Goal: Task Accomplishment & Management: Manage account settings

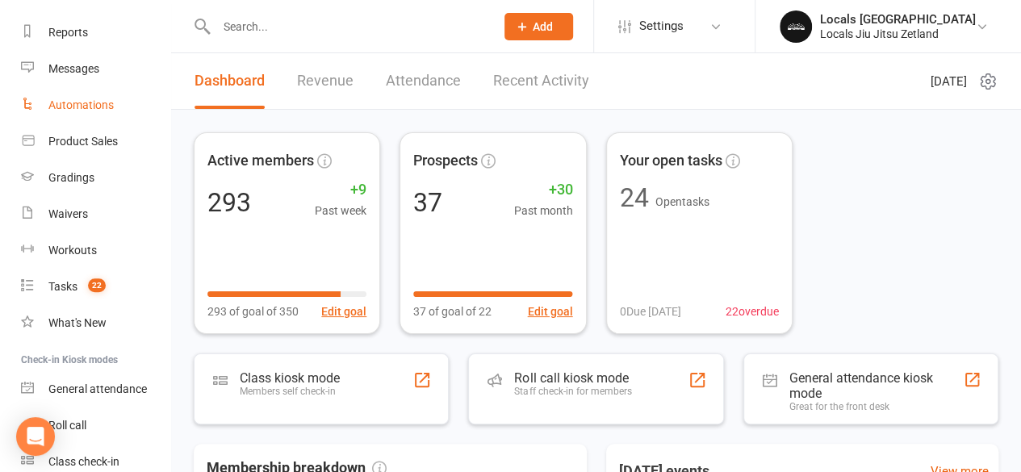
scroll to position [207, 0]
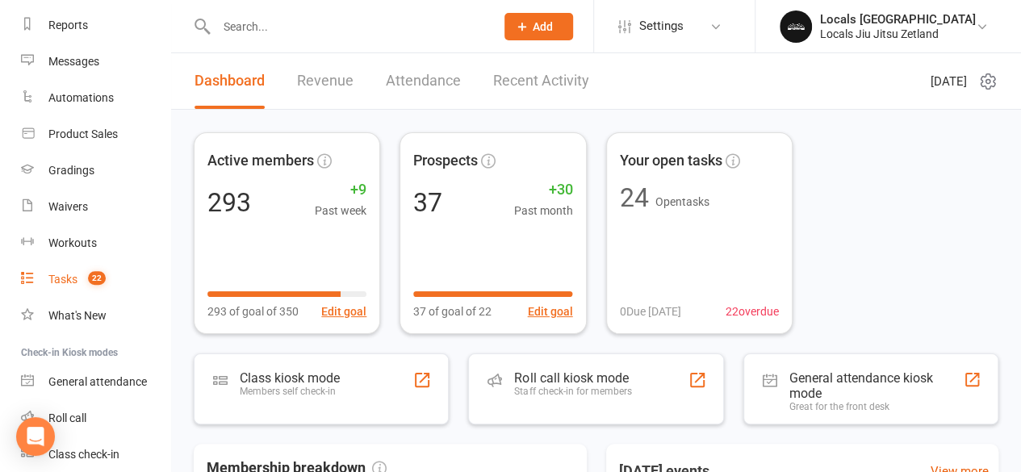
click at [84, 275] on count-badge "22" at bounding box center [93, 279] width 26 height 13
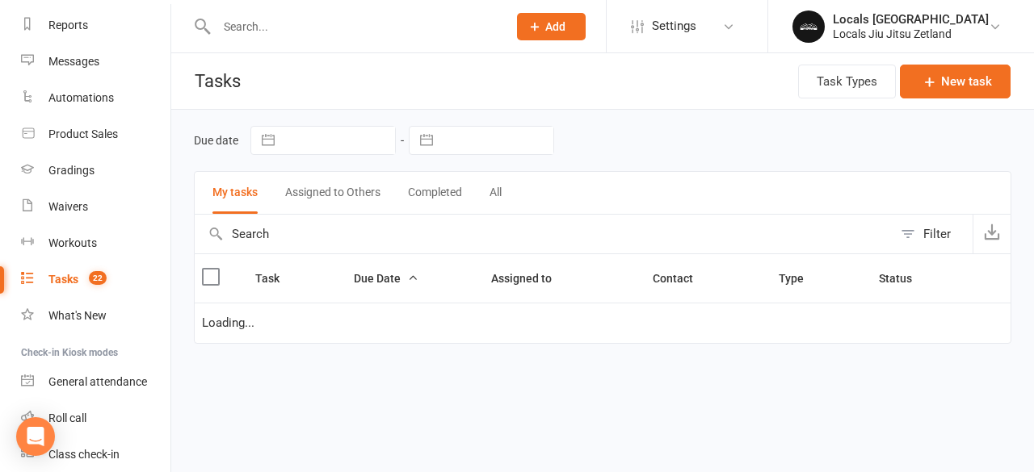
select select "started"
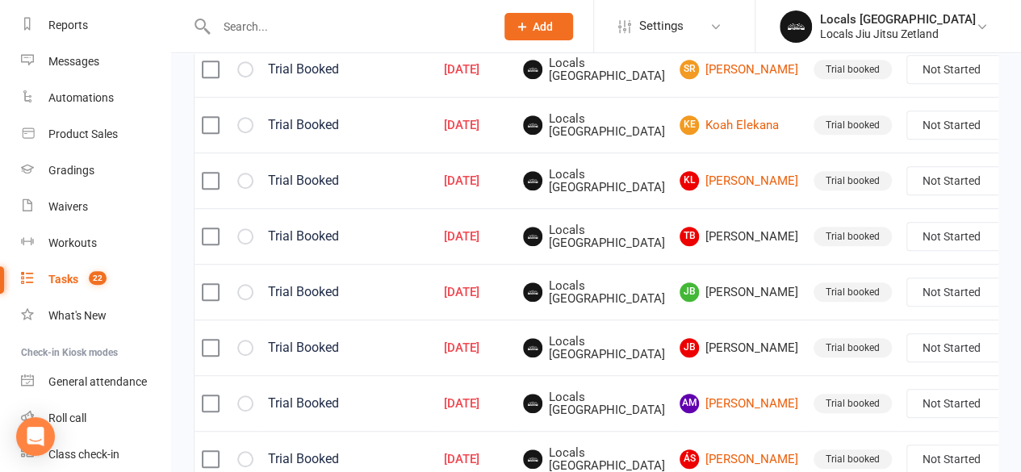
scroll to position [428, 0]
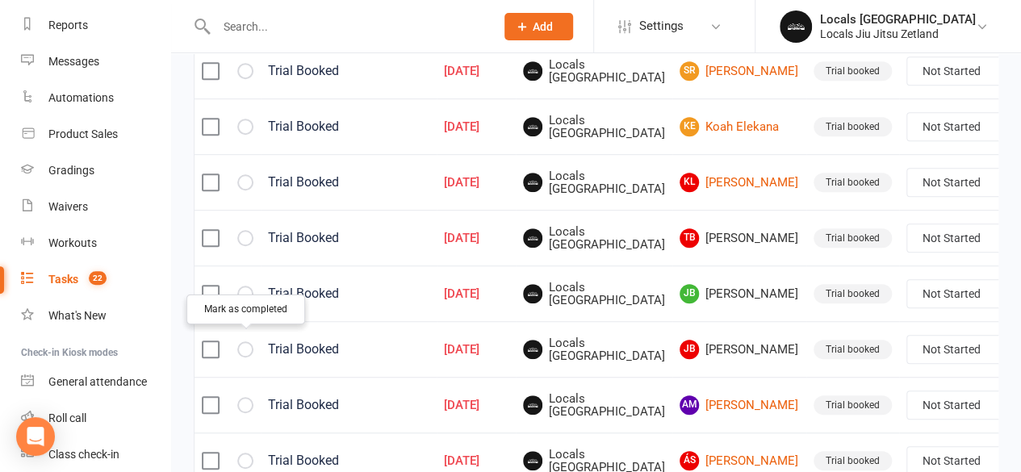
click at [0, 0] on icon "button" at bounding box center [0, 0] width 0 height 0
select select "started"
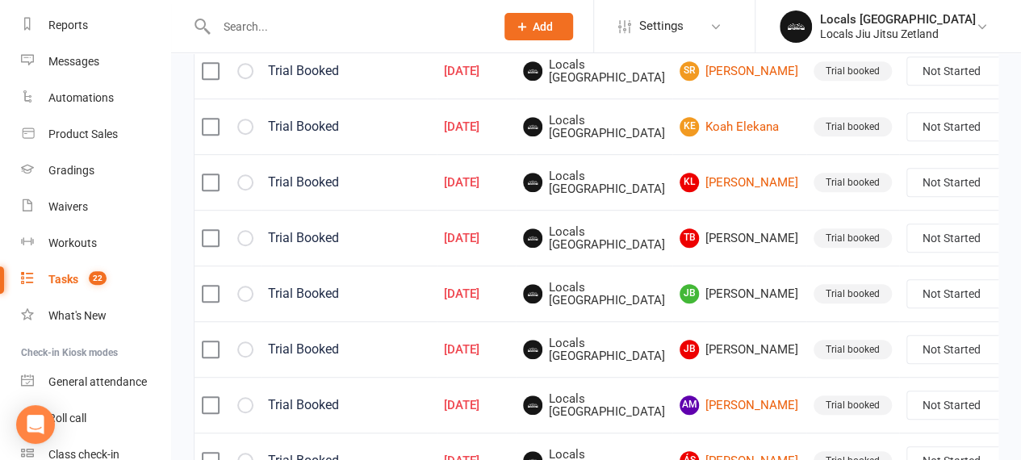
select select "started"
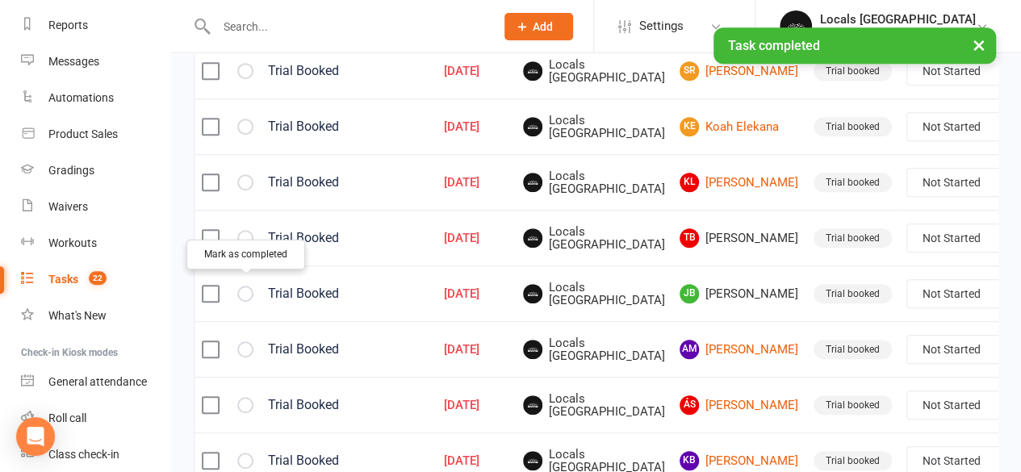
click at [246, 286] on button "button" at bounding box center [245, 294] width 16 height 16
select select "started"
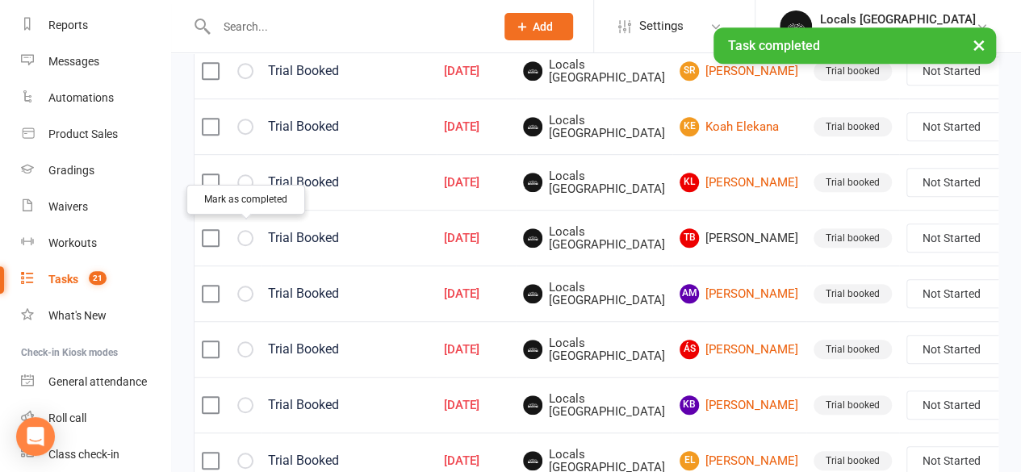
click at [0, 0] on icon "button" at bounding box center [0, 0] width 0 height 0
select select "started"
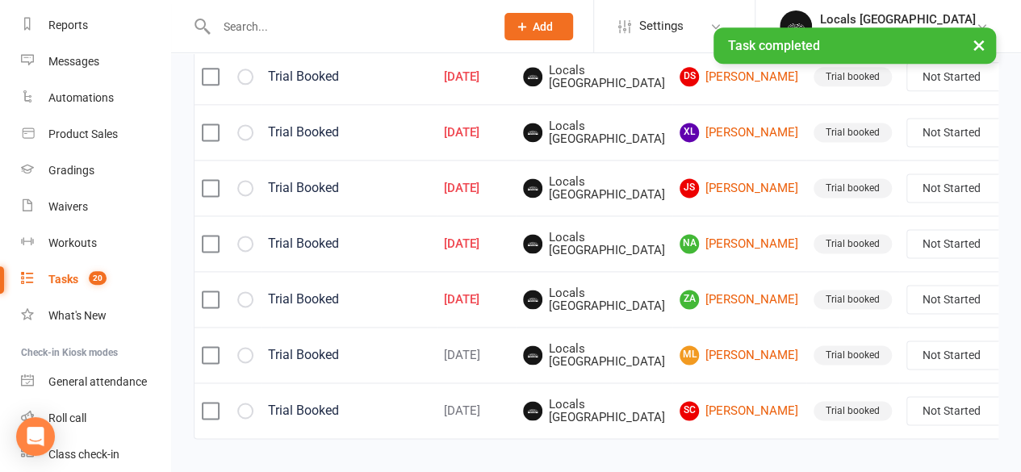
scroll to position [1076, 0]
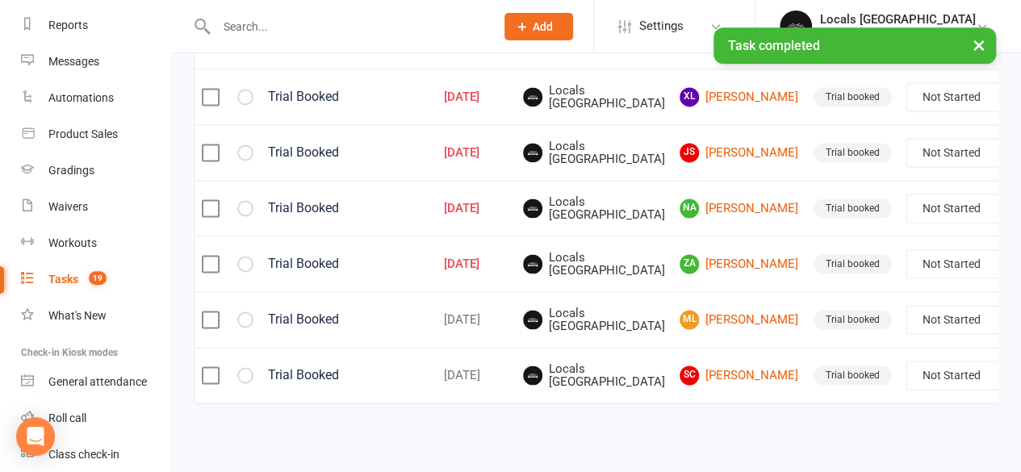
click at [107, 281] on link "Tasks 19" at bounding box center [95, 280] width 149 height 36
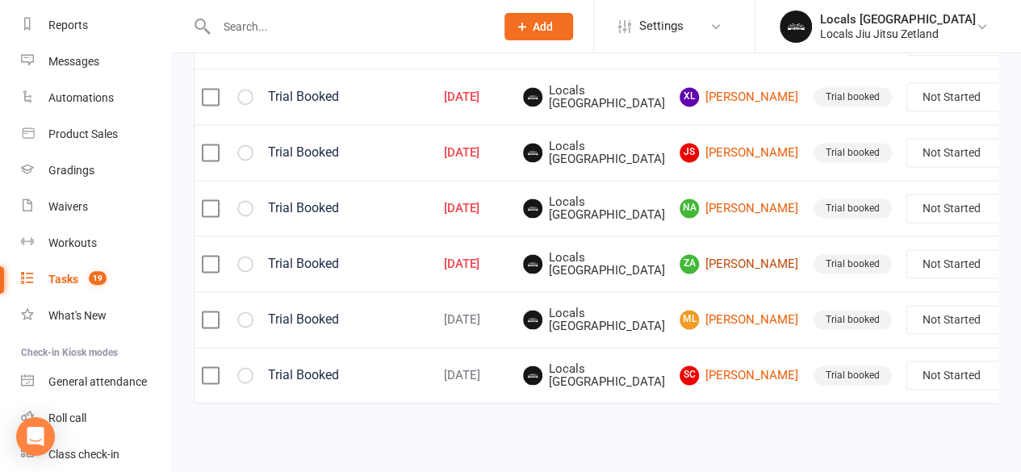
click at [693, 274] on link "ZA [PERSON_NAME]" at bounding box center [740, 263] width 120 height 19
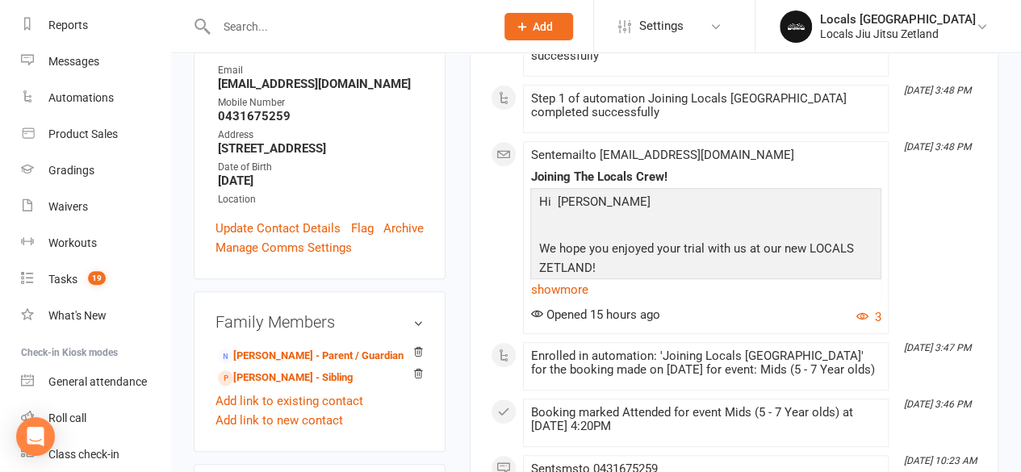
scroll to position [295, 0]
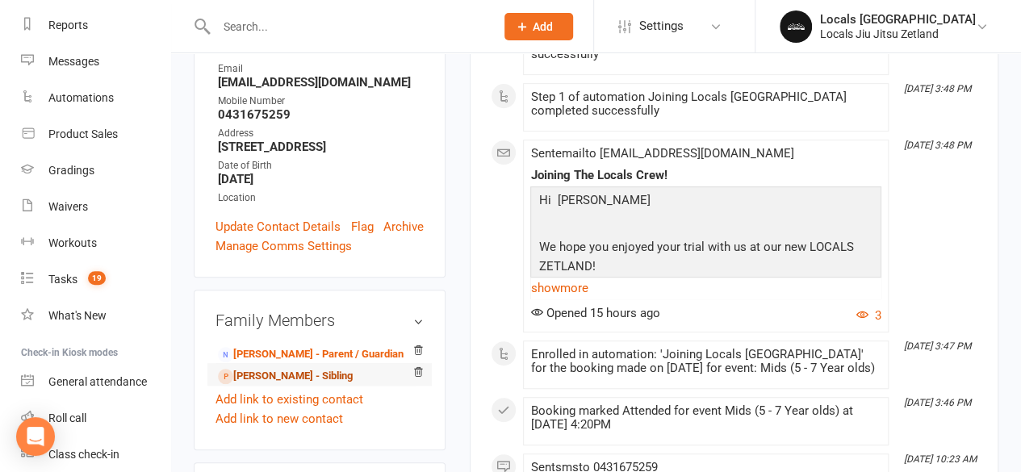
click at [281, 368] on link "[PERSON_NAME] - Sibling" at bounding box center [285, 376] width 135 height 17
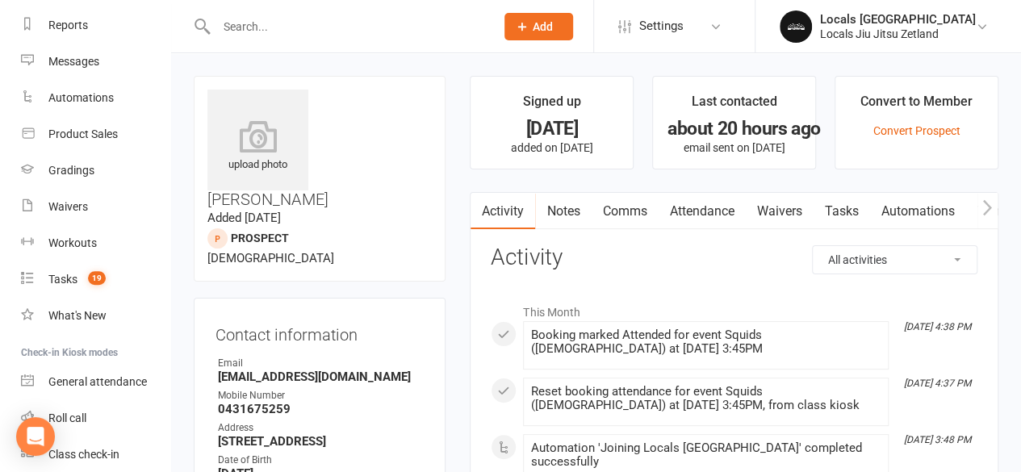
click at [701, 211] on link "Attendance" at bounding box center [701, 211] width 87 height 37
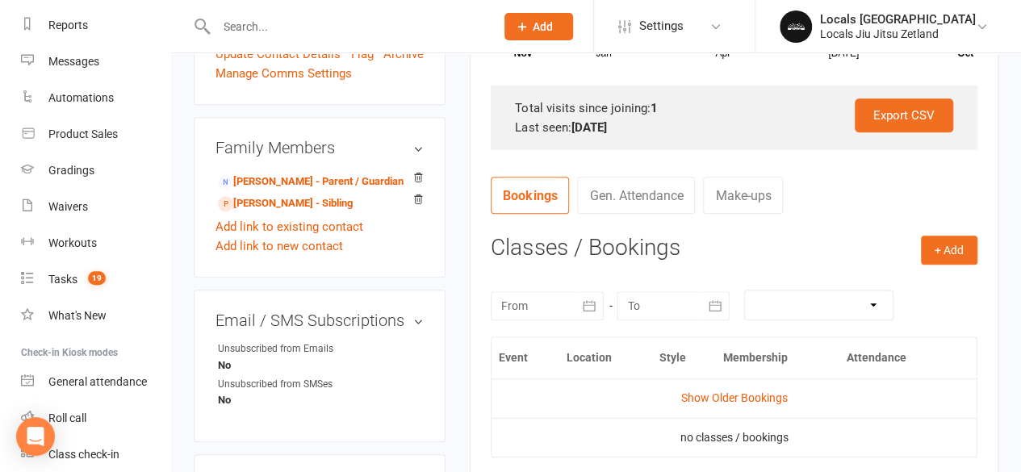
scroll to position [572, 0]
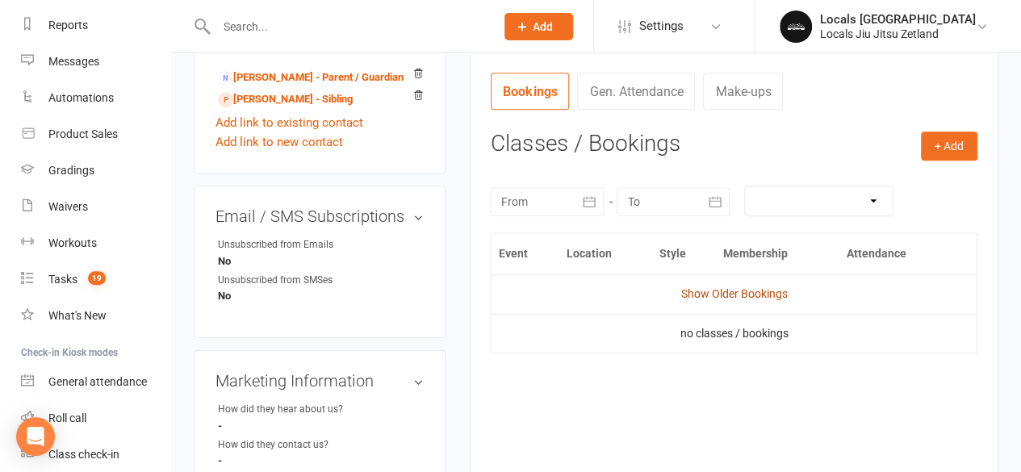
click at [704, 296] on link "Show Older Bookings" at bounding box center [735, 293] width 107 height 13
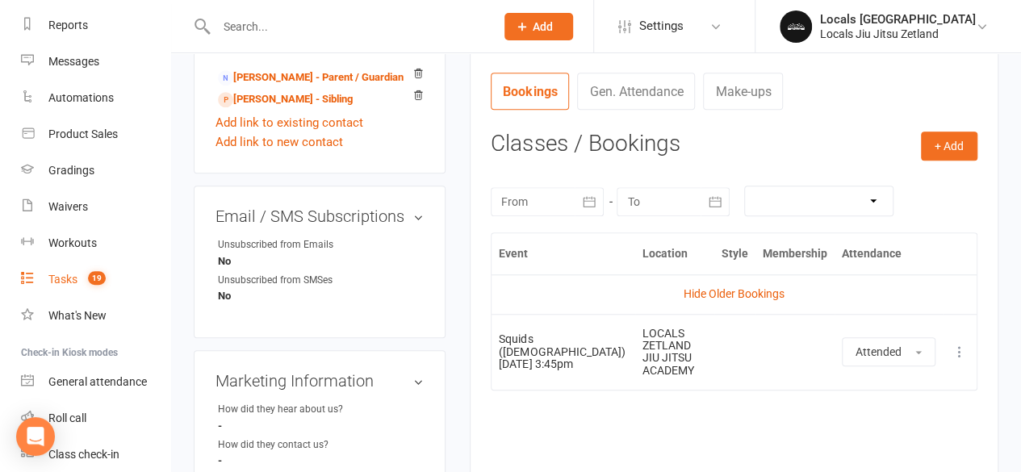
click at [56, 278] on div "Tasks" at bounding box center [62, 279] width 29 height 13
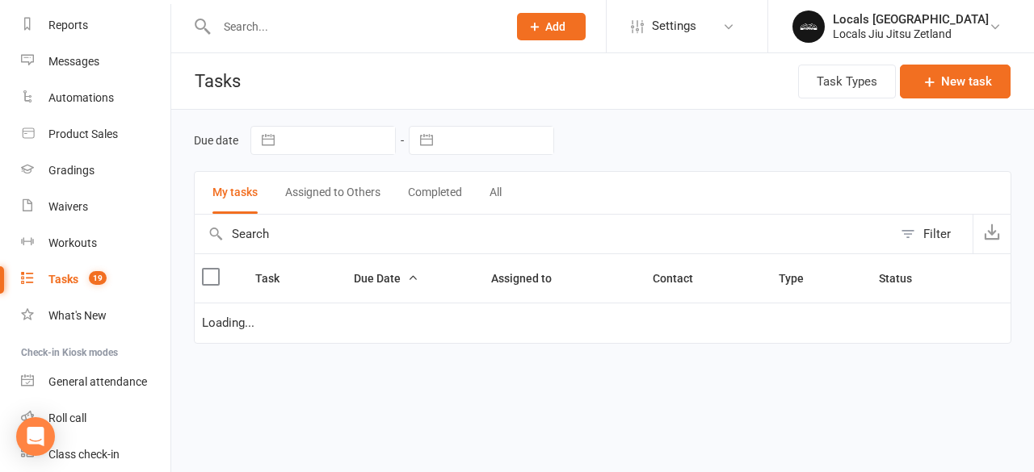
select select "started"
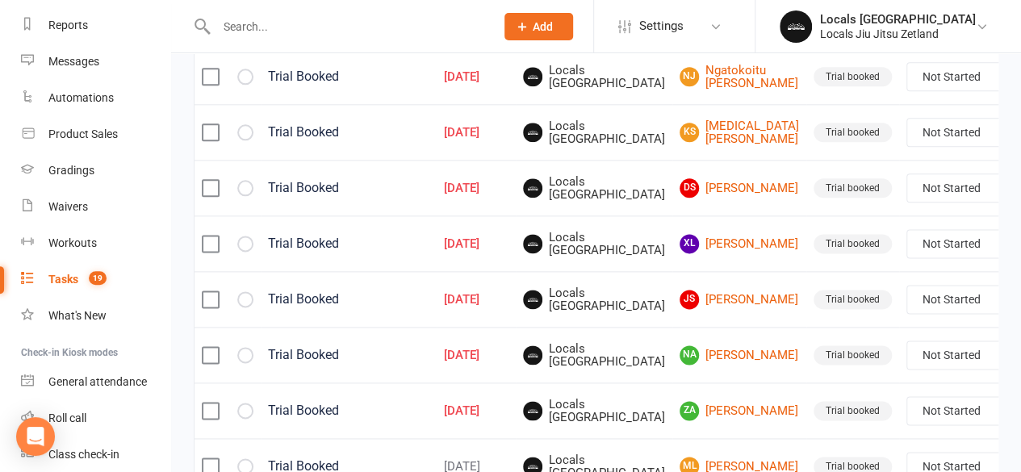
scroll to position [945, 0]
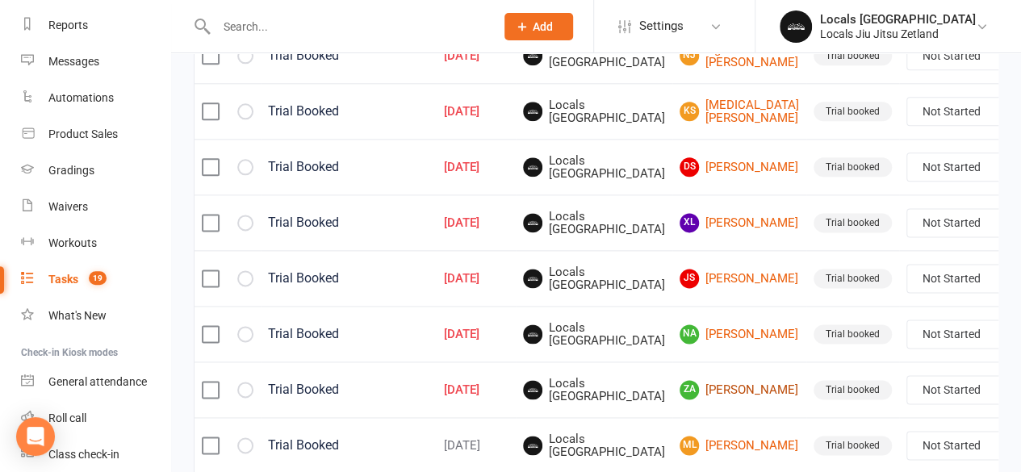
click at [682, 397] on link "ZA [PERSON_NAME]" at bounding box center [740, 389] width 120 height 19
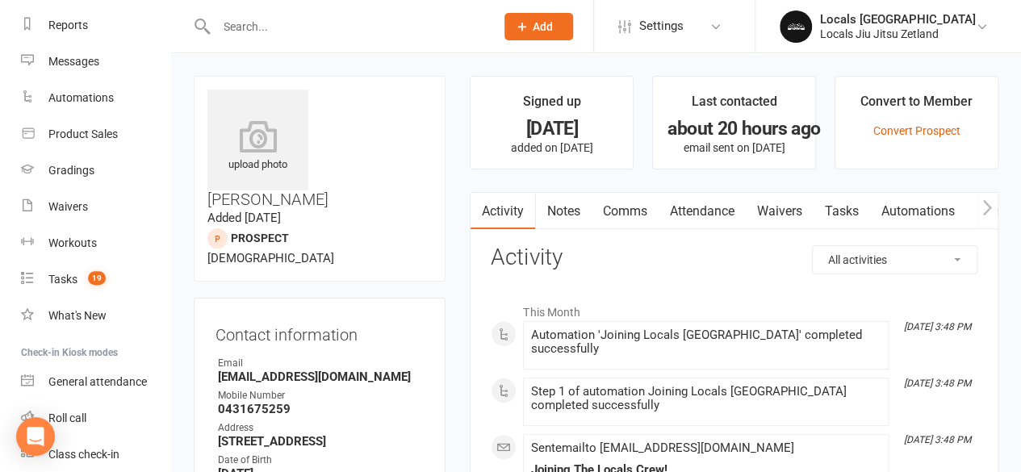
scroll to position [1, 0]
click at [82, 279] on count-badge "19" at bounding box center [93, 279] width 26 height 13
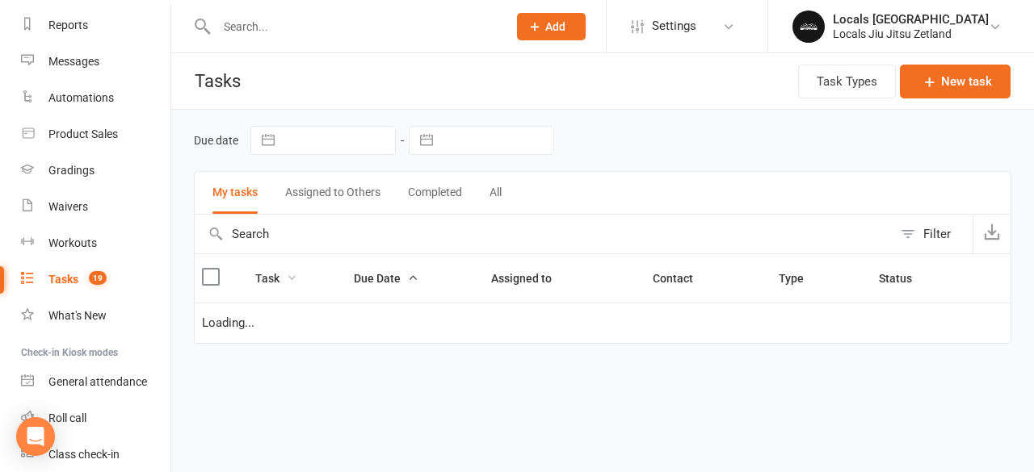
select select "started"
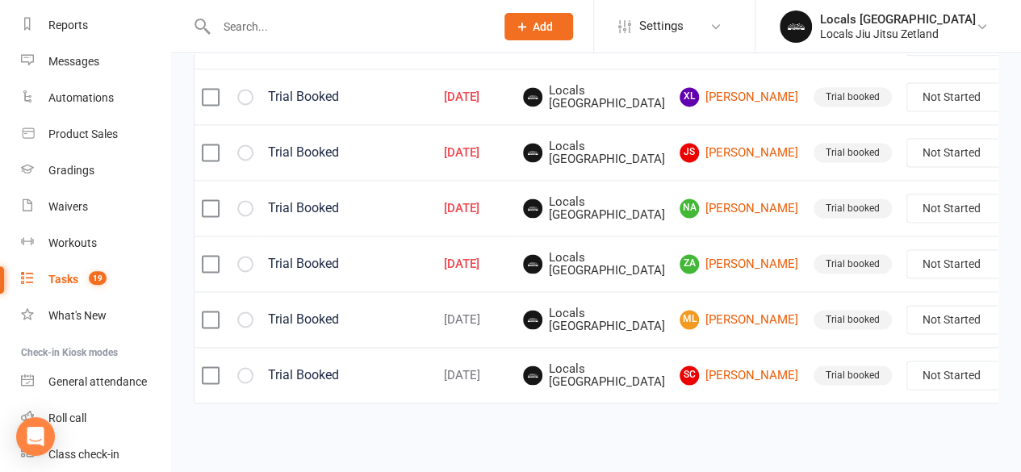
scroll to position [1075, 0]
click at [690, 206] on link "NA [PERSON_NAME]" at bounding box center [740, 208] width 120 height 19
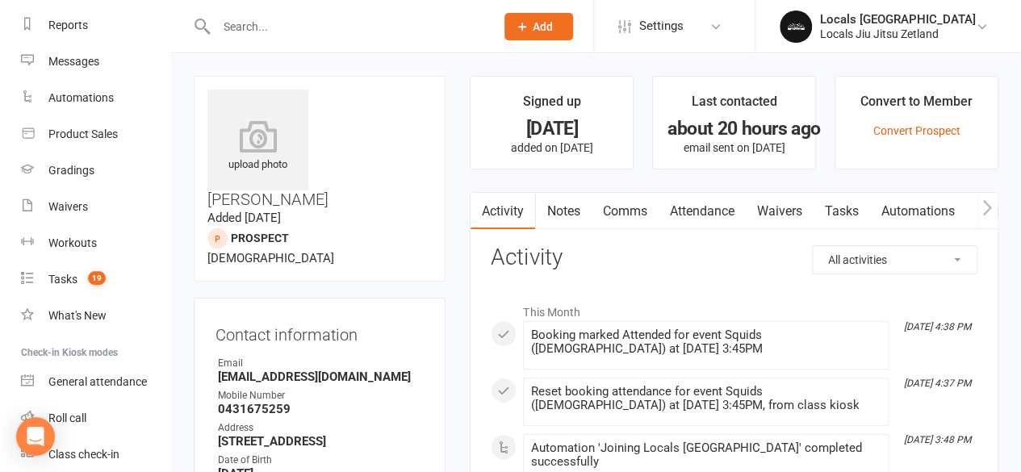
click at [687, 212] on link "Attendance" at bounding box center [701, 211] width 87 height 37
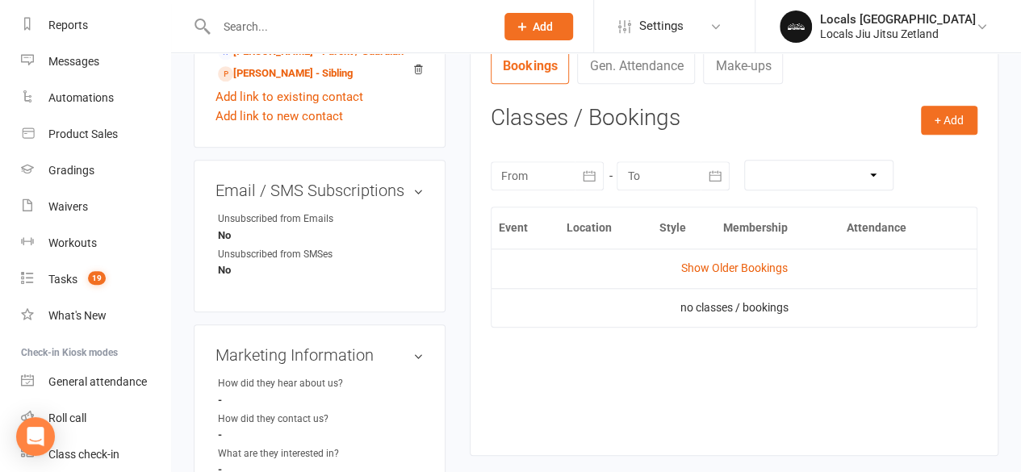
scroll to position [600, 0]
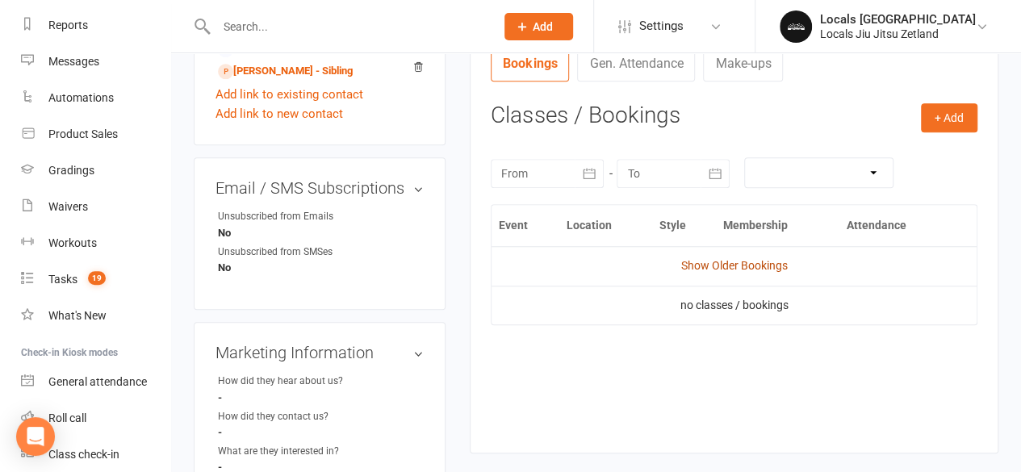
click at [729, 270] on link "Show Older Bookings" at bounding box center [735, 265] width 107 height 13
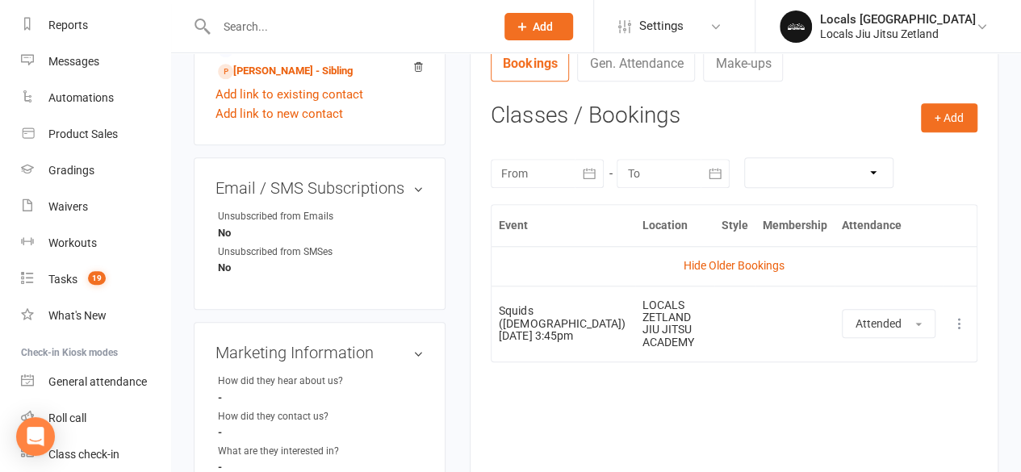
click at [958, 324] on icon at bounding box center [960, 324] width 16 height 16
click at [950, 117] on button "+ Add" at bounding box center [949, 117] width 57 height 29
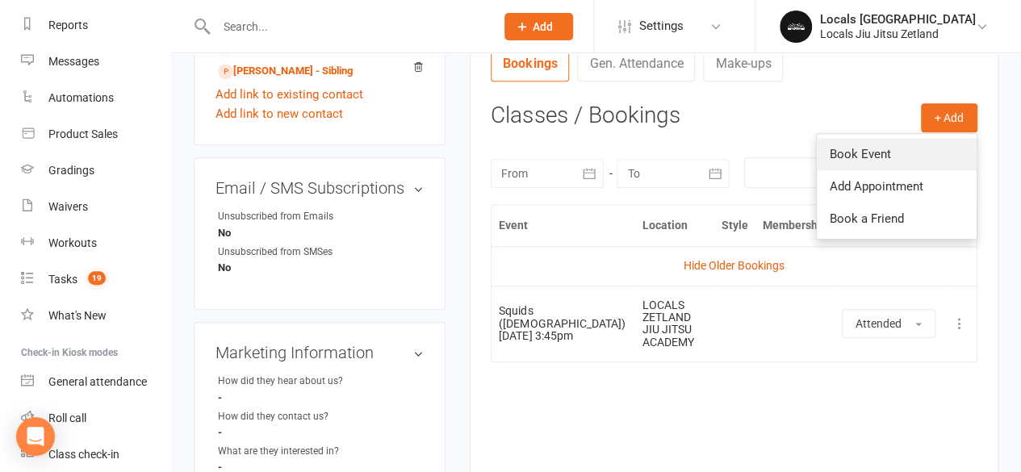
click at [893, 157] on link "Book Event" at bounding box center [897, 154] width 160 height 32
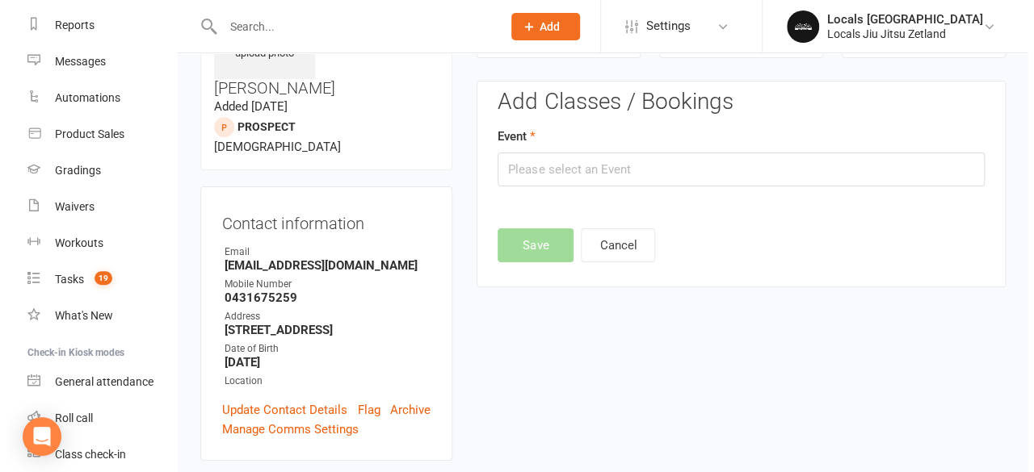
scroll to position [110, 0]
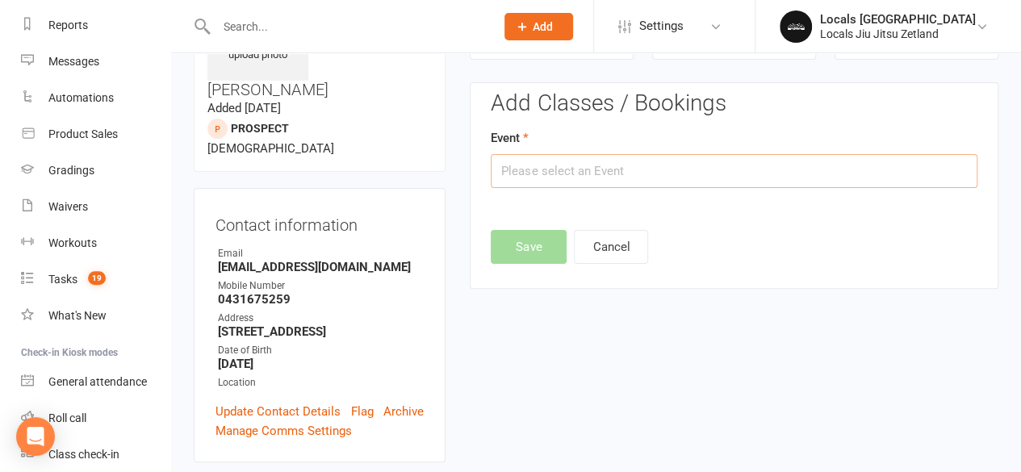
drag, startPoint x: 666, startPoint y: 175, endPoint x: 677, endPoint y: 175, distance: 10.5
click at [677, 175] on input "text" at bounding box center [734, 171] width 487 height 34
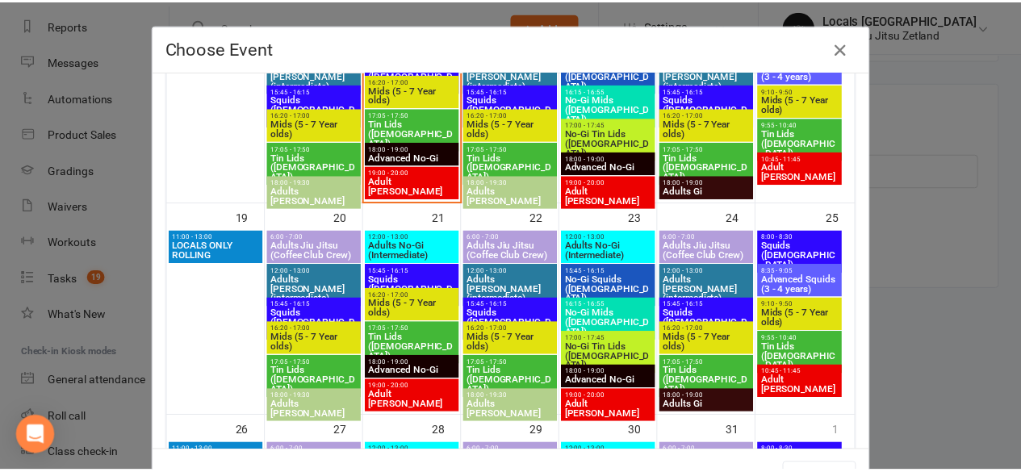
scroll to position [653, 0]
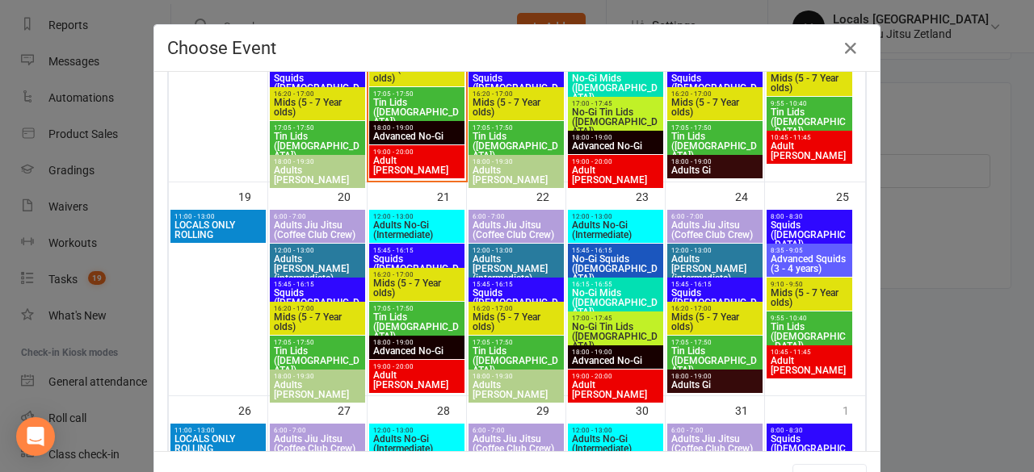
click at [315, 284] on span "15:45 - 16:15" at bounding box center [317, 284] width 89 height 7
type input "Squids ([DEMOGRAPHIC_DATA]) - [DATE] 3:45:00 PM"
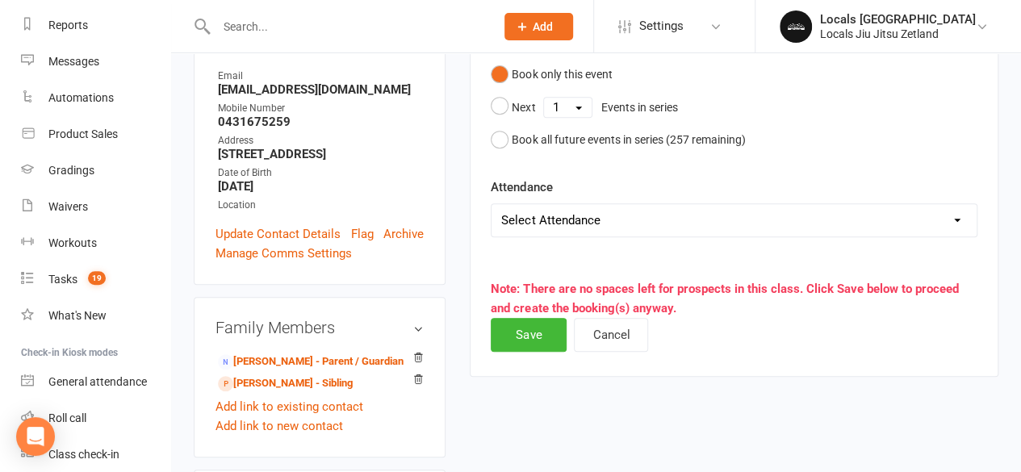
scroll to position [294, 0]
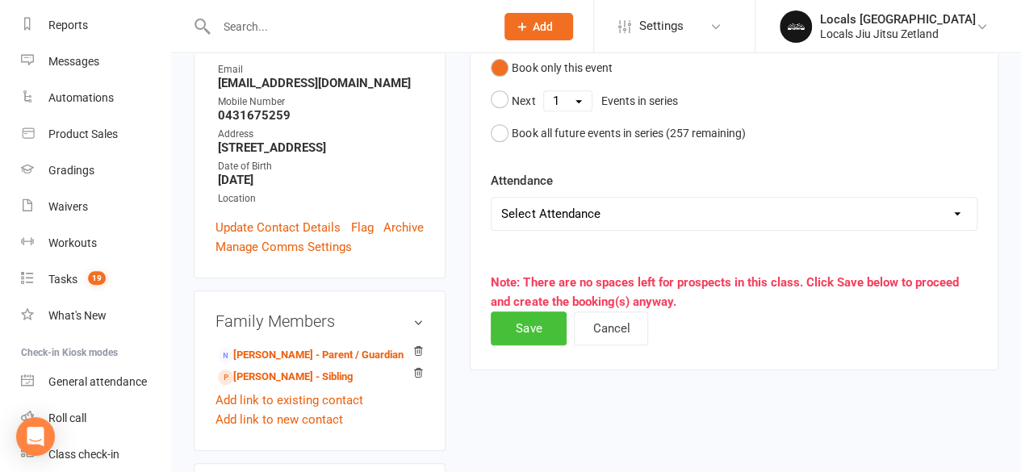
click at [534, 324] on button "Save" at bounding box center [529, 329] width 76 height 34
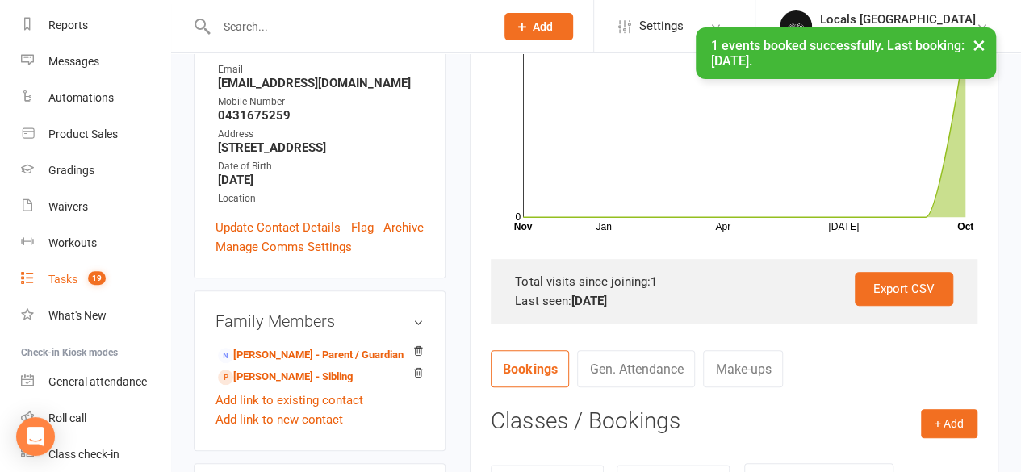
click at [63, 275] on div "Tasks" at bounding box center [62, 279] width 29 height 13
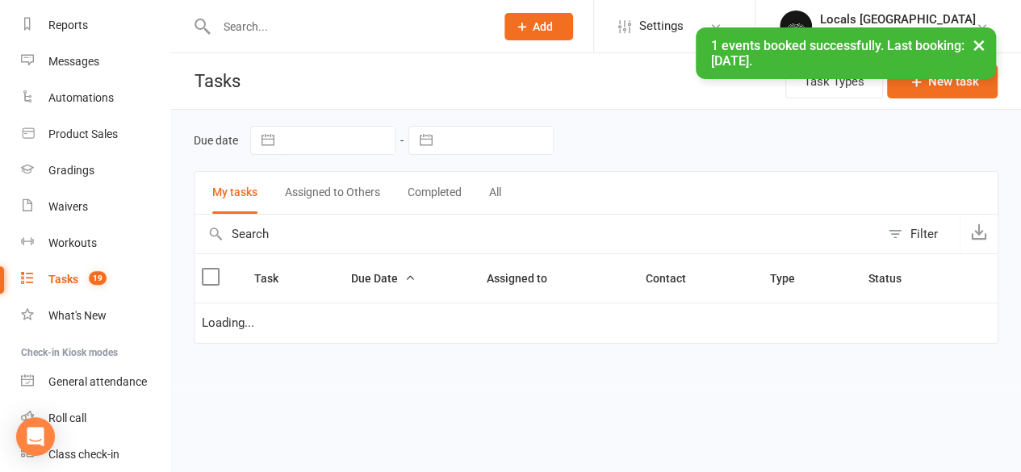
select select "started"
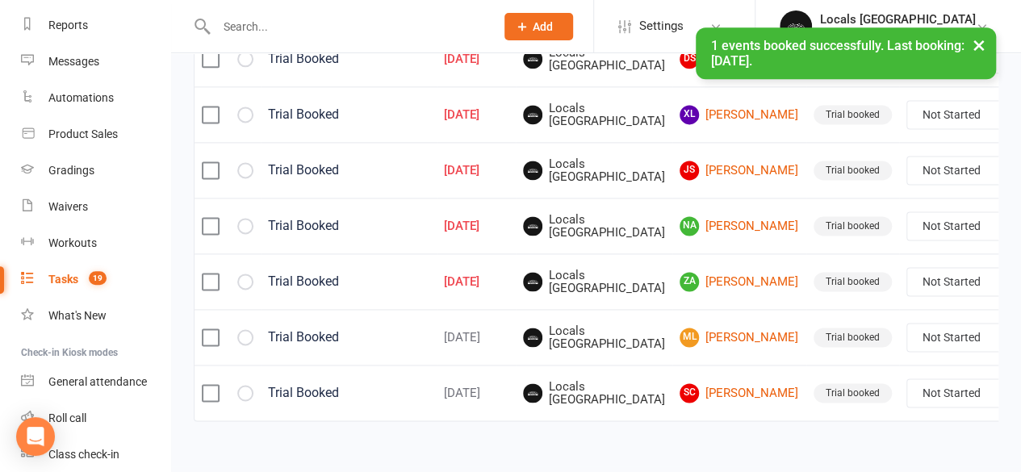
scroll to position [1052, 0]
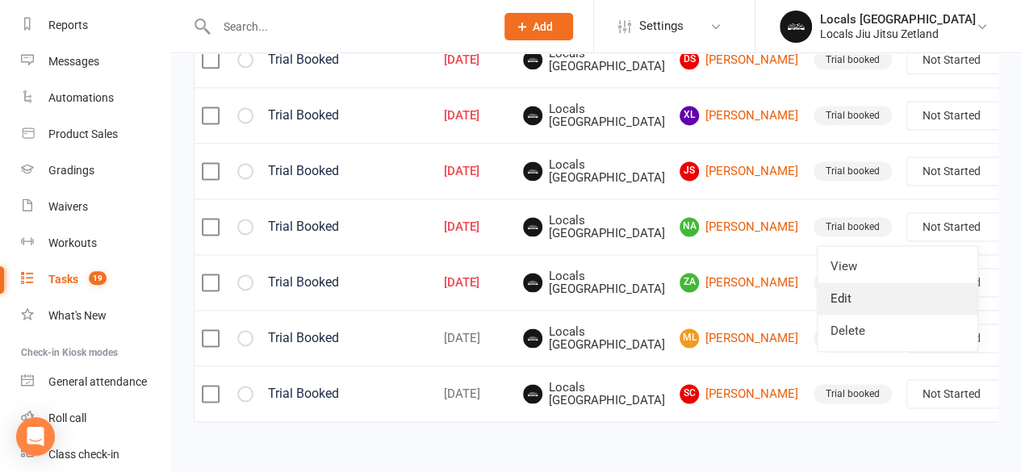
click at [891, 290] on link "Edit" at bounding box center [898, 299] width 160 height 32
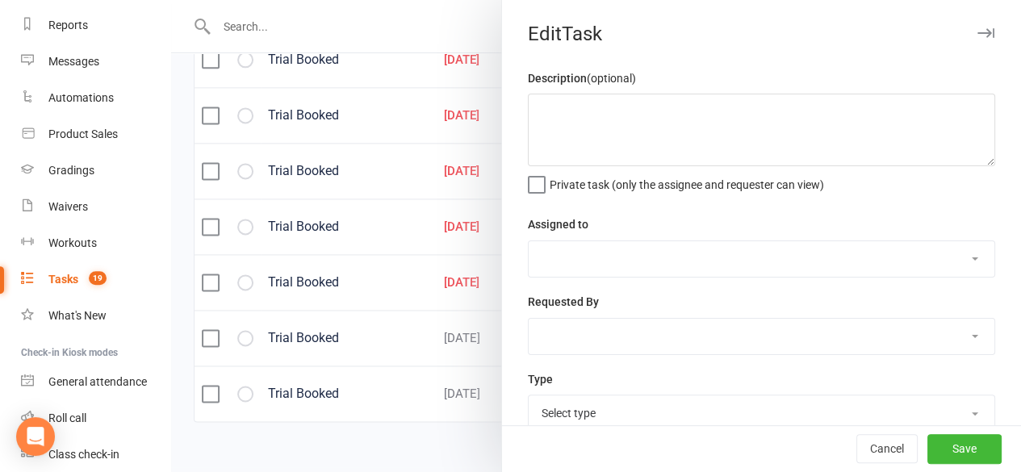
type textarea "Trial Booked"
select select "43051"
type input "[DATE]"
type input "10:00am"
select select "29918"
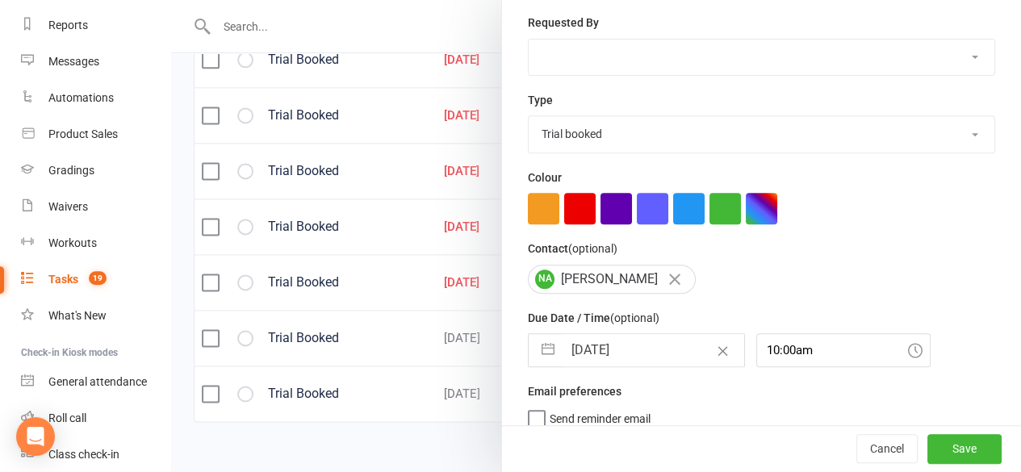
scroll to position [289, 0]
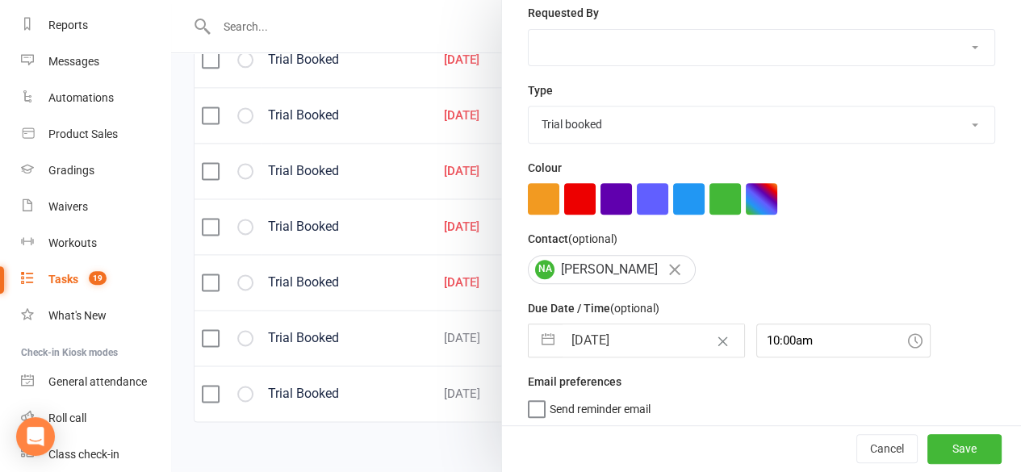
select select "8"
select select "2025"
select select "9"
select select "2025"
select select "10"
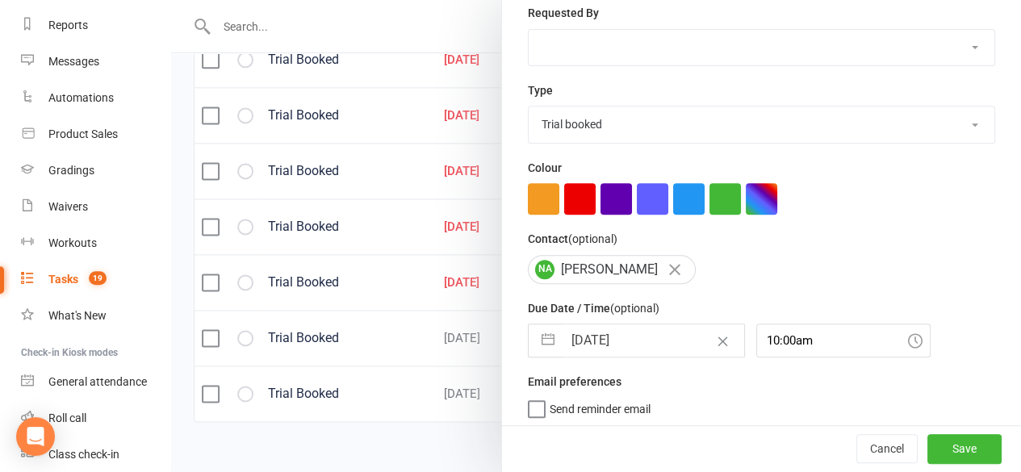
select select "2025"
click at [603, 338] on input "[DATE]" at bounding box center [654, 341] width 182 height 32
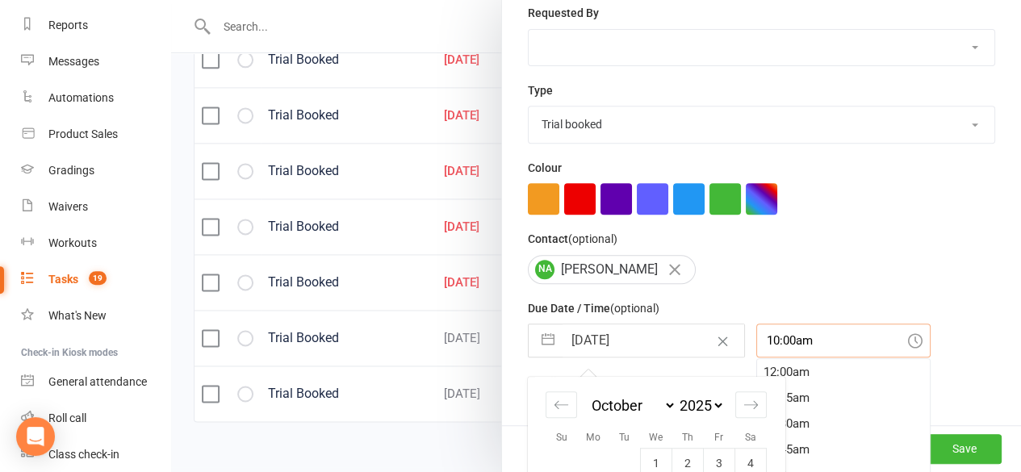
click at [770, 337] on input "10:00am" at bounding box center [844, 341] width 174 height 34
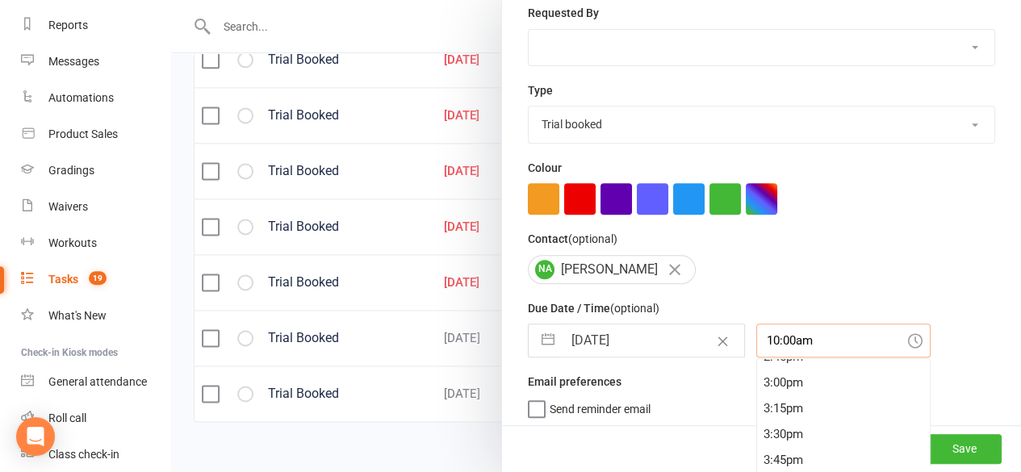
scroll to position [1563, 0]
click at [757, 430] on div "3:45pm" at bounding box center [843, 437] width 173 height 26
type input "3:45pm"
select select "8"
select select "2025"
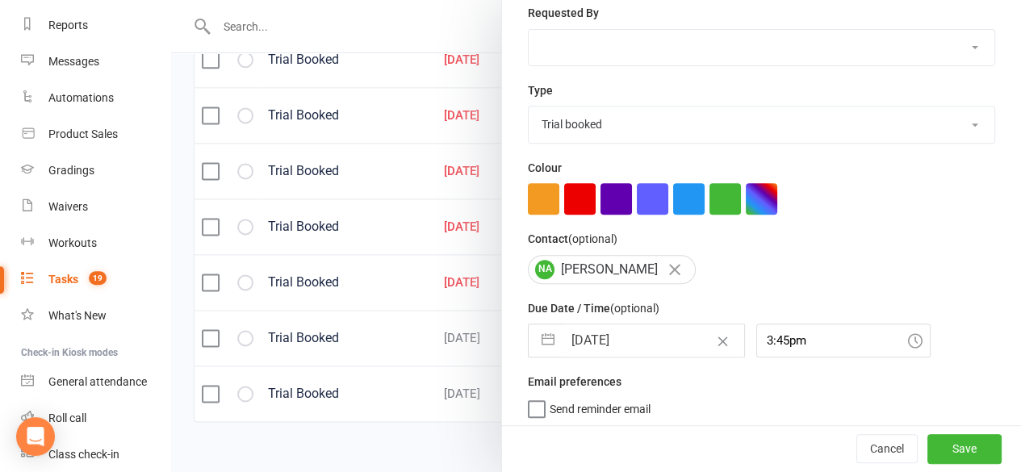
select select "9"
select select "2025"
select select "10"
select select "2025"
click at [595, 343] on input "[DATE]" at bounding box center [654, 341] width 182 height 32
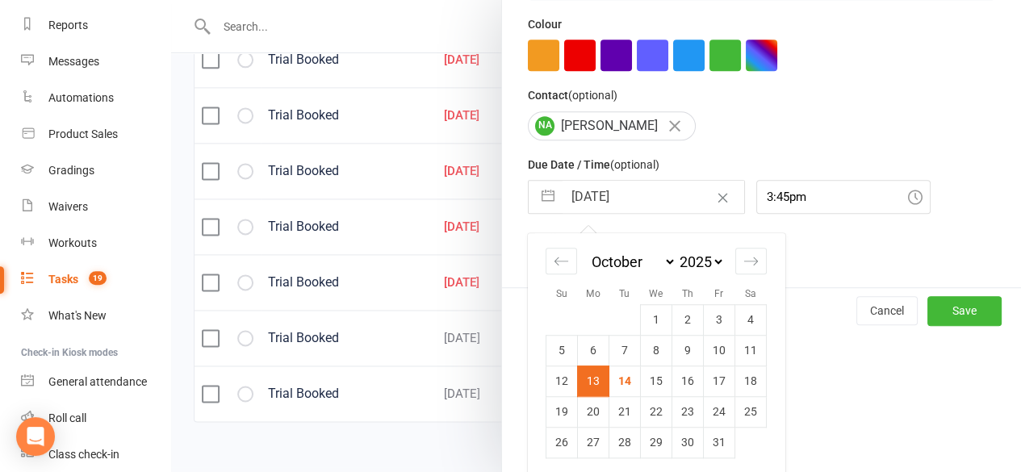
scroll to position [1076, 0]
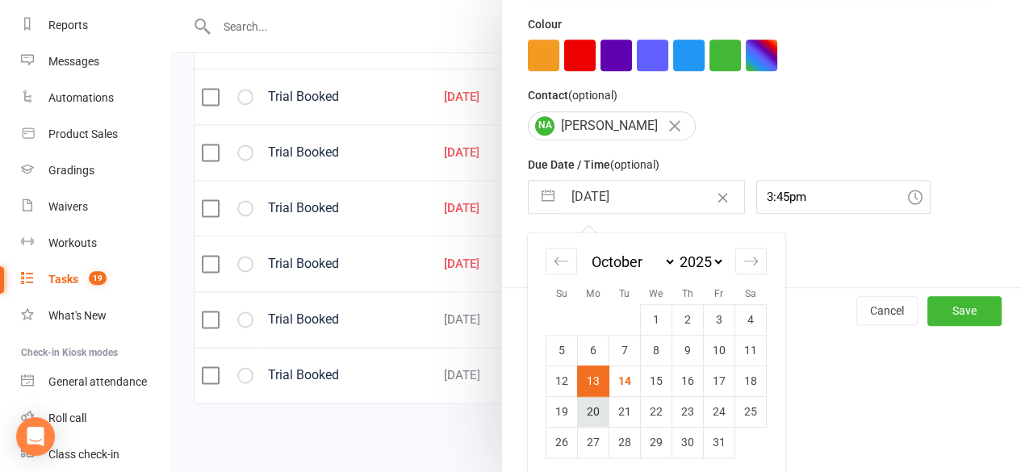
click at [581, 409] on td "20" at bounding box center [593, 411] width 31 height 31
type input "[DATE]"
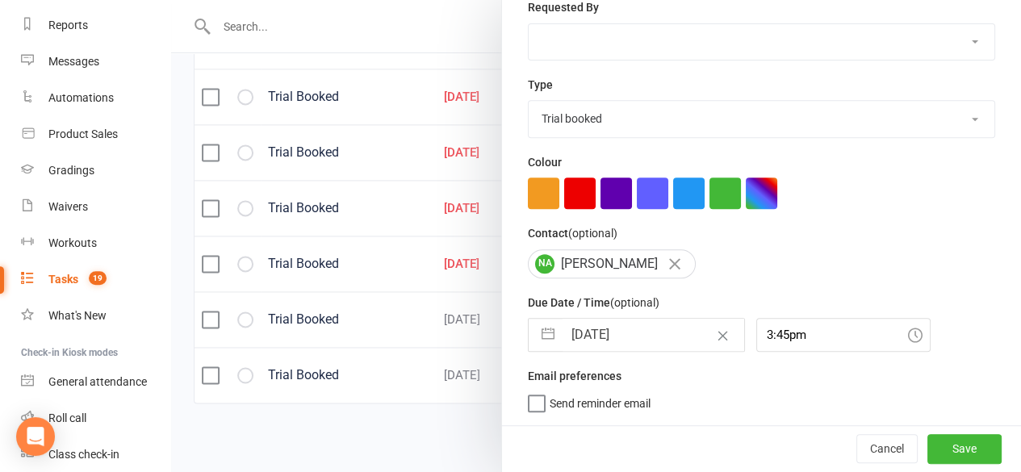
scroll to position [289, 0]
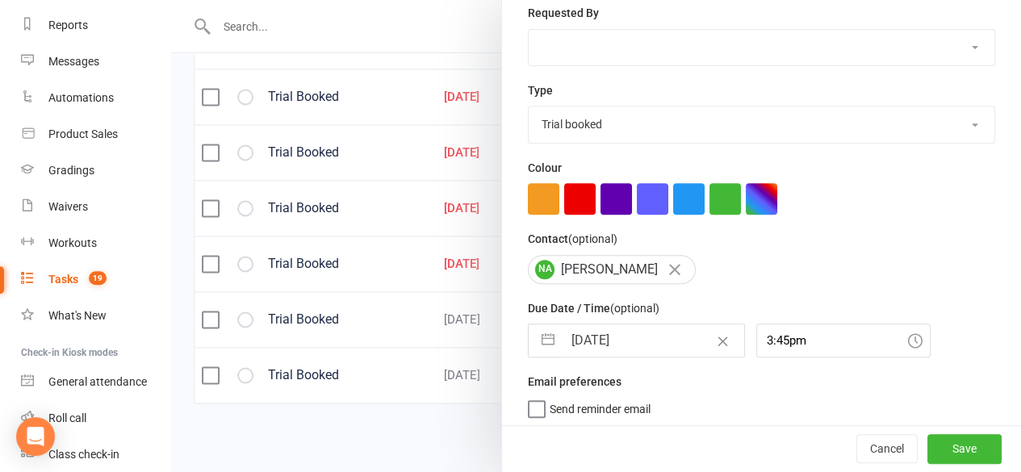
select select "8"
select select "2025"
select select "9"
select select "2025"
select select "10"
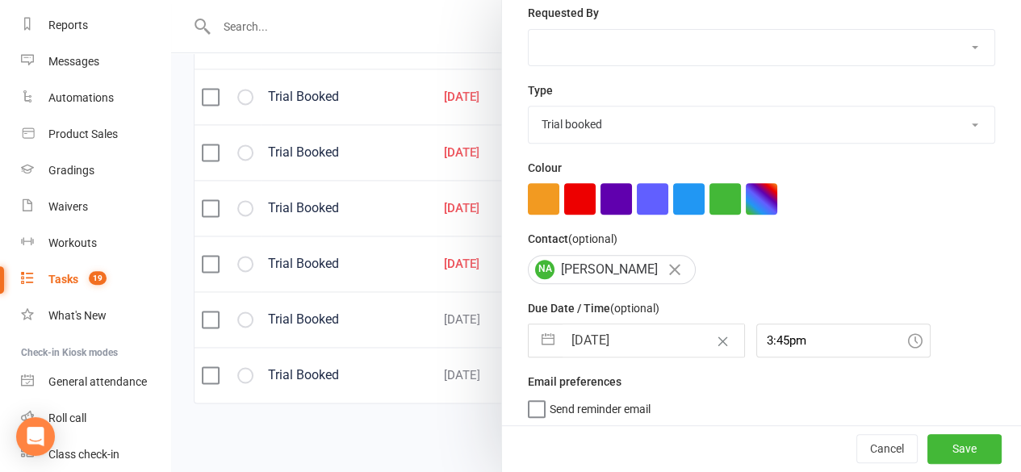
select select "2025"
click at [610, 342] on input "[DATE]" at bounding box center [654, 341] width 182 height 32
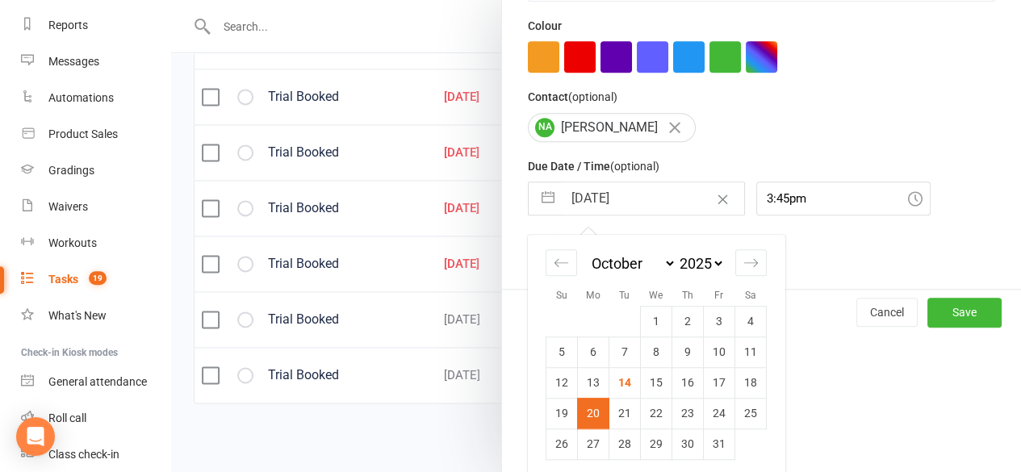
scroll to position [433, 0]
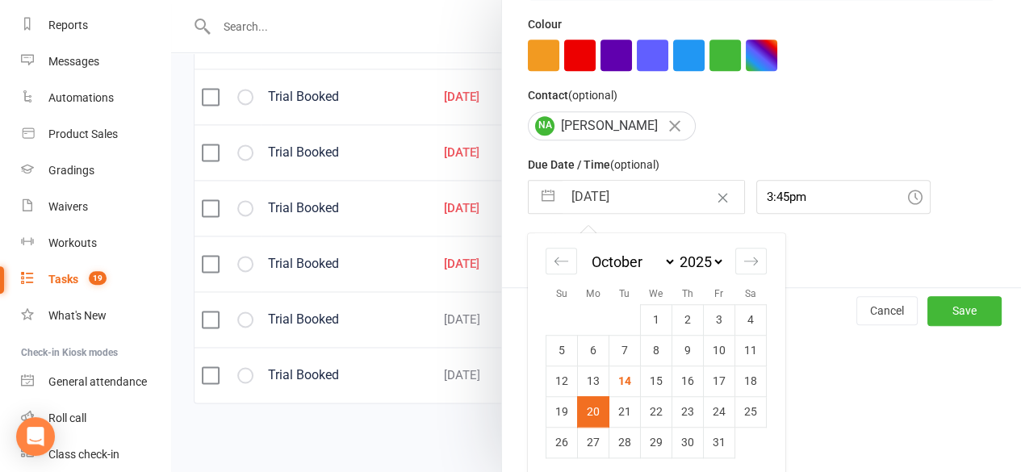
click at [583, 405] on td "20" at bounding box center [593, 411] width 31 height 31
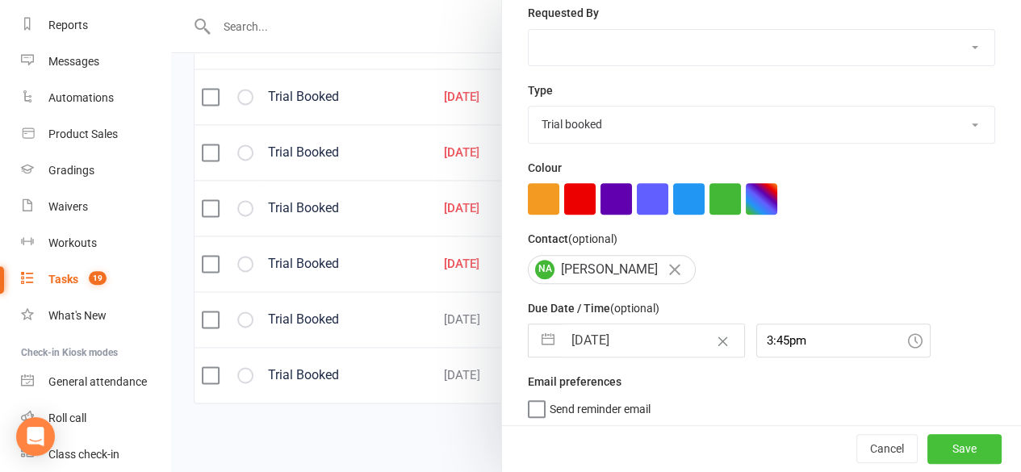
click at [932, 446] on button "Save" at bounding box center [965, 449] width 74 height 29
select select "started"
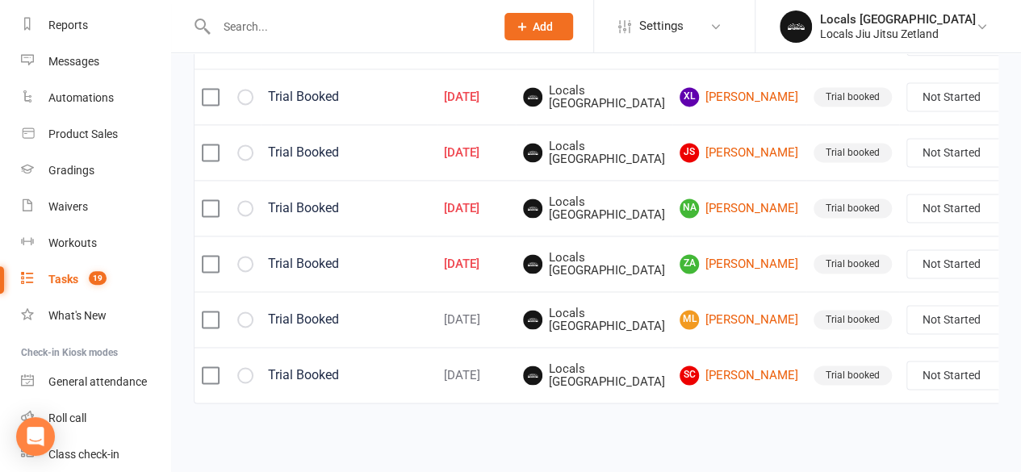
select select "started"
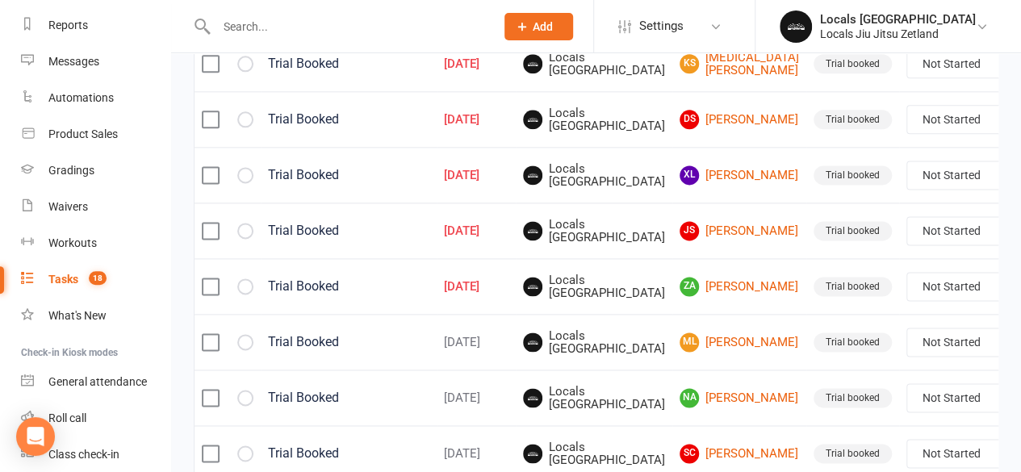
scroll to position [992, 0]
click at [690, 241] on link "JS [PERSON_NAME]" at bounding box center [740, 231] width 120 height 19
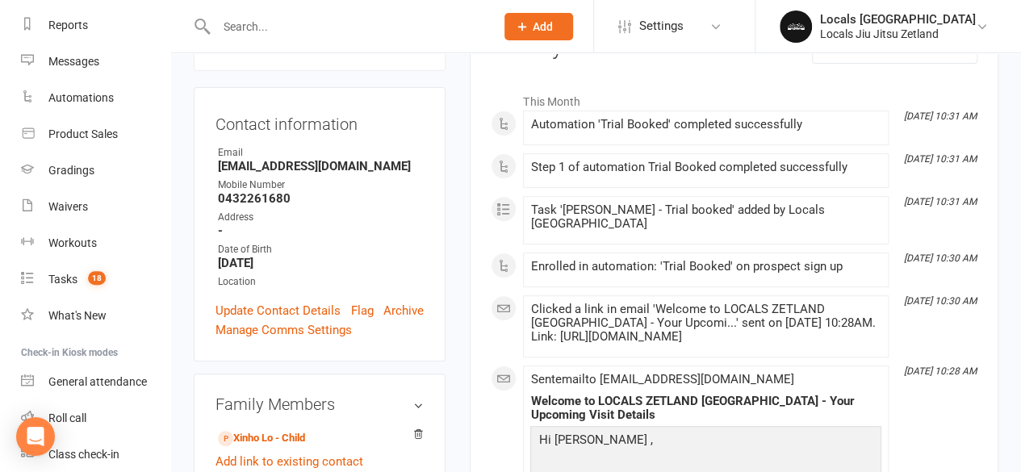
scroll to position [226, 0]
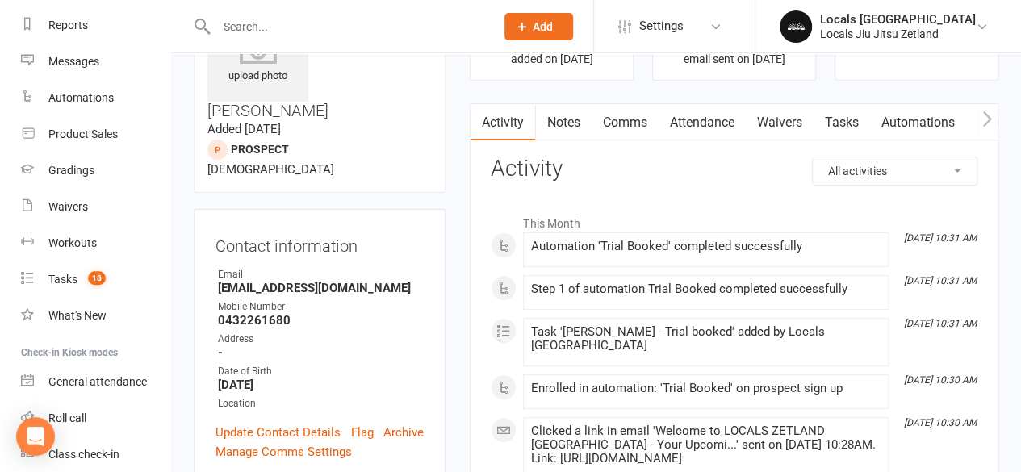
click at [675, 387] on li "[DATE] 10:30 AM Enrolled in automation: 'Trial Booked' on prospect sign up" at bounding box center [706, 392] width 366 height 35
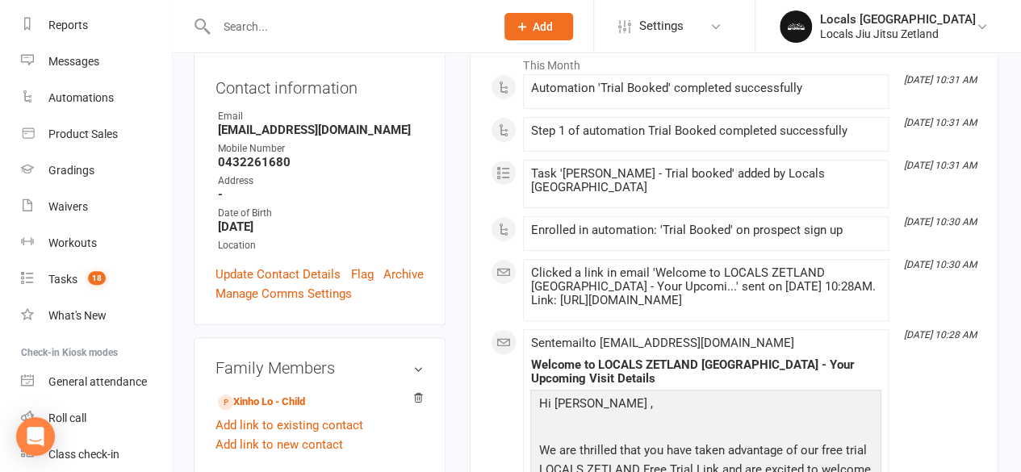
scroll to position [246, 0]
click at [287, 395] on link "Xinho Lo - Child" at bounding box center [261, 403] width 87 height 17
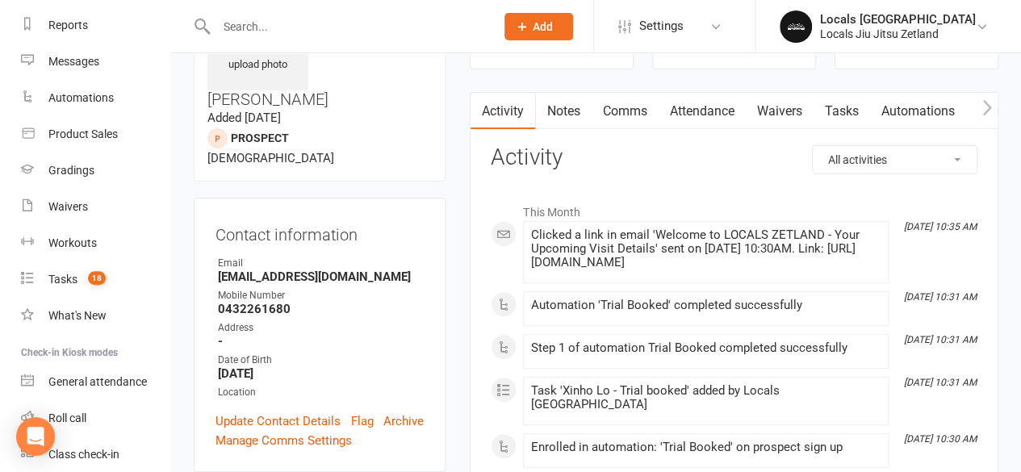
scroll to position [103, 0]
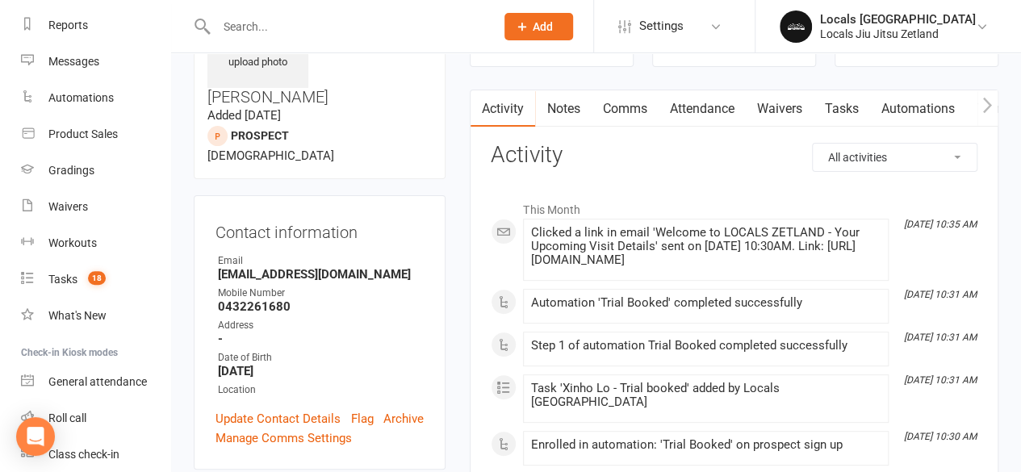
click at [710, 108] on link "Attendance" at bounding box center [701, 108] width 87 height 37
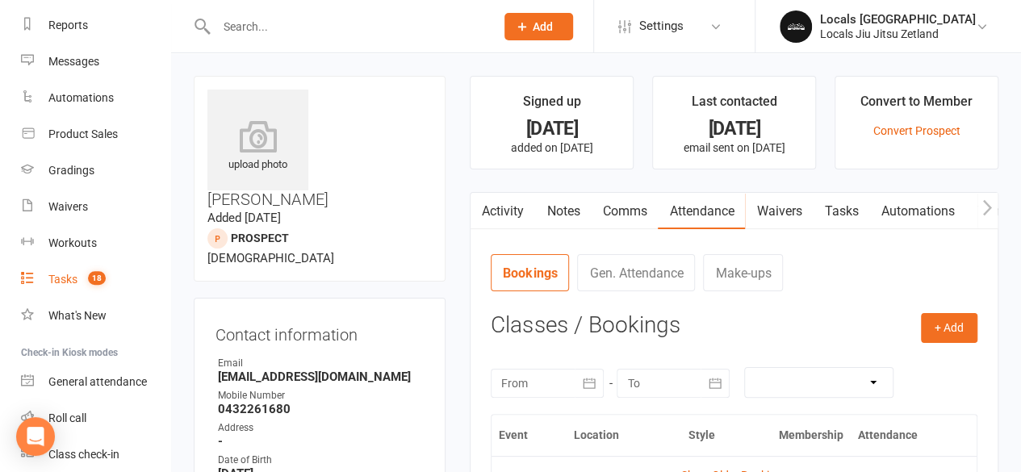
click at [82, 276] on count-badge "18" at bounding box center [93, 279] width 26 height 13
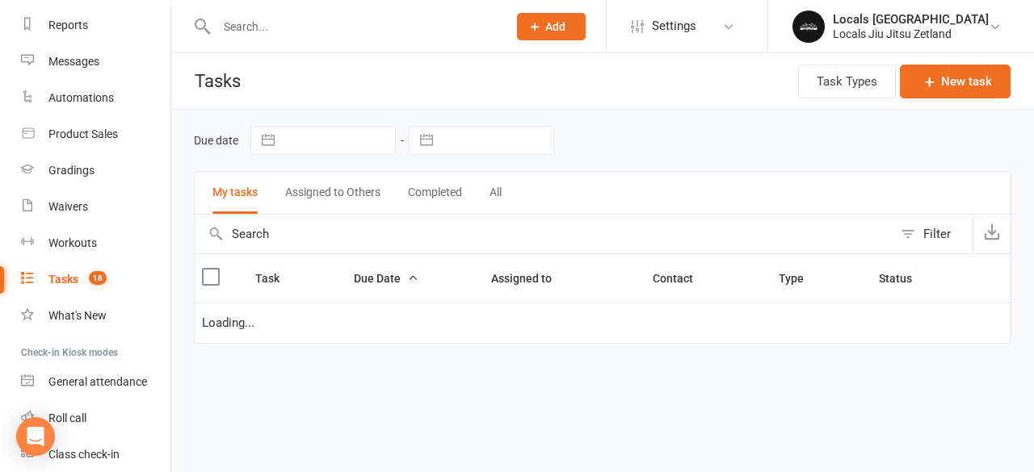
select select "started"
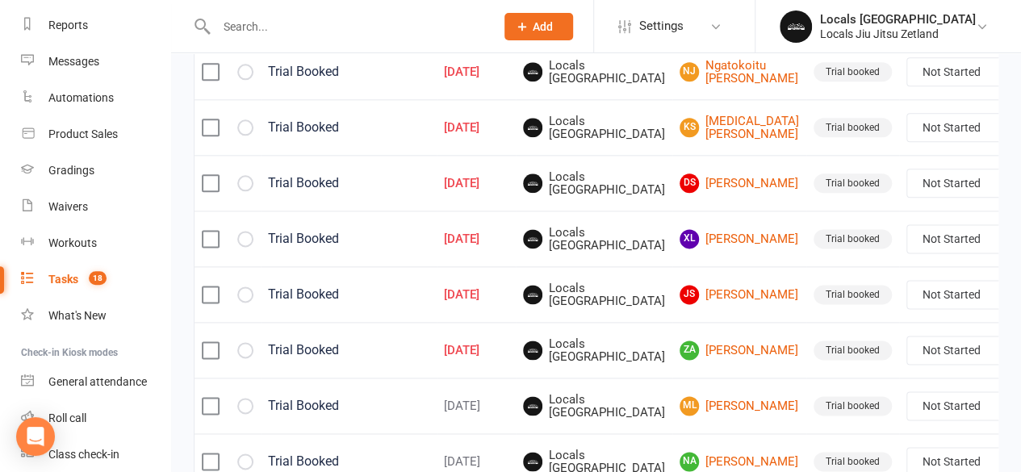
scroll to position [928, 0]
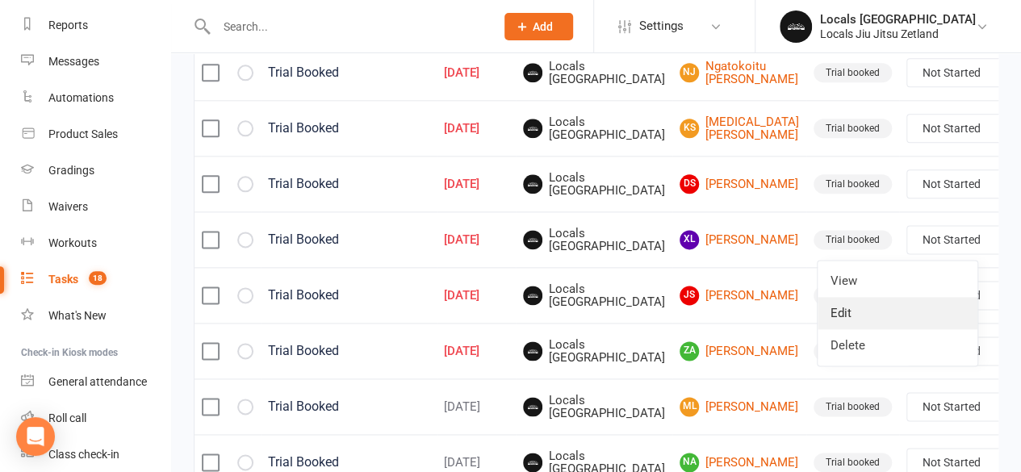
click at [893, 309] on link "Edit" at bounding box center [898, 313] width 160 height 32
select select "29918"
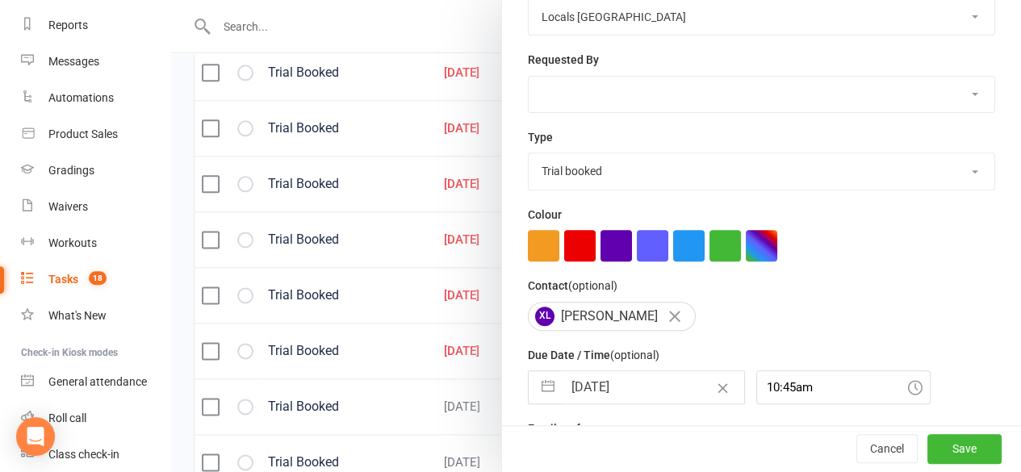
scroll to position [289, 0]
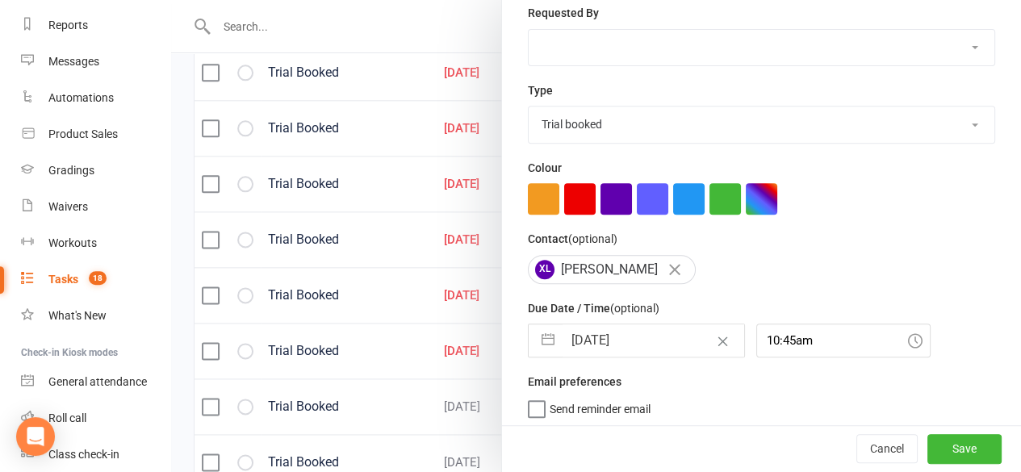
select select "8"
select select "2025"
select select "9"
select select "2025"
select select "10"
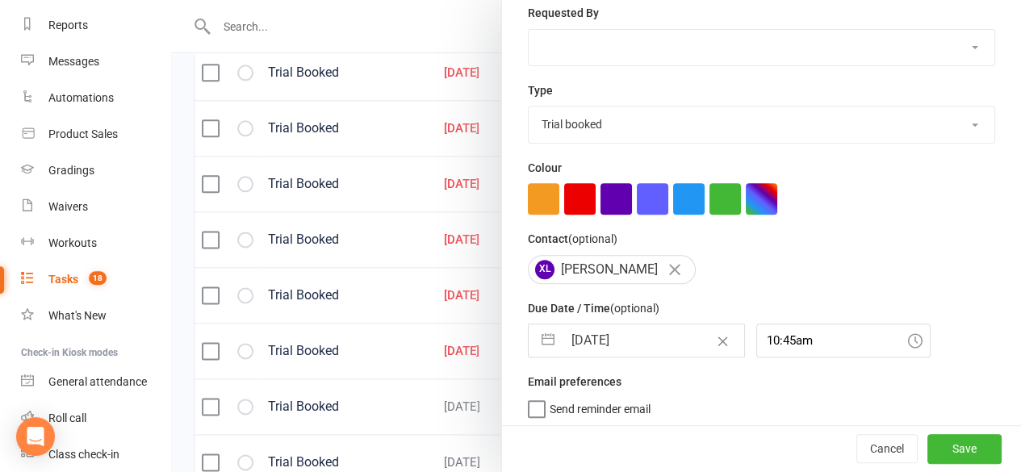
select select "2025"
click at [595, 329] on input "[DATE]" at bounding box center [654, 341] width 182 height 32
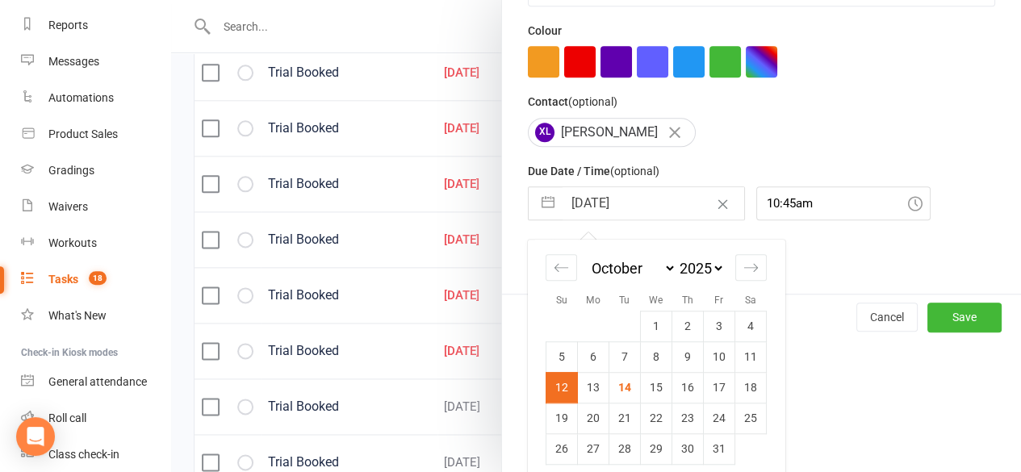
scroll to position [433, 0]
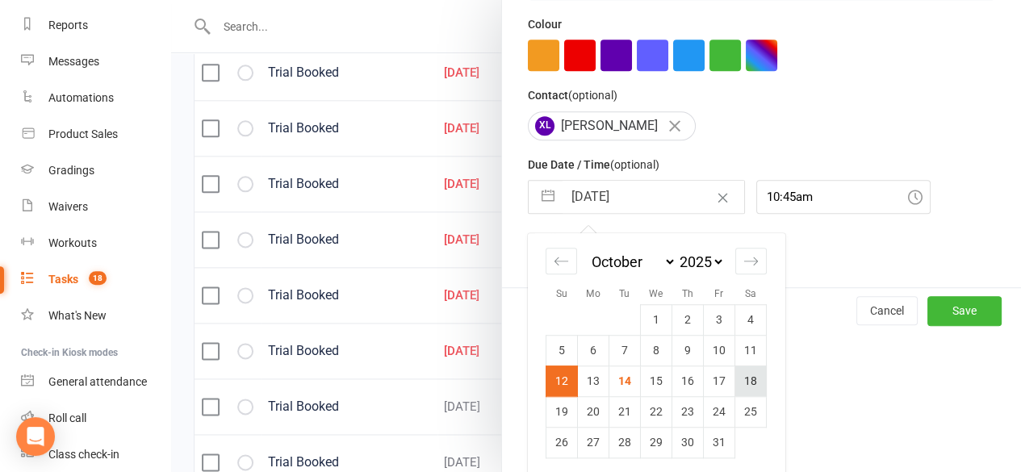
click at [736, 378] on td "18" at bounding box center [751, 381] width 31 height 31
type input "[DATE]"
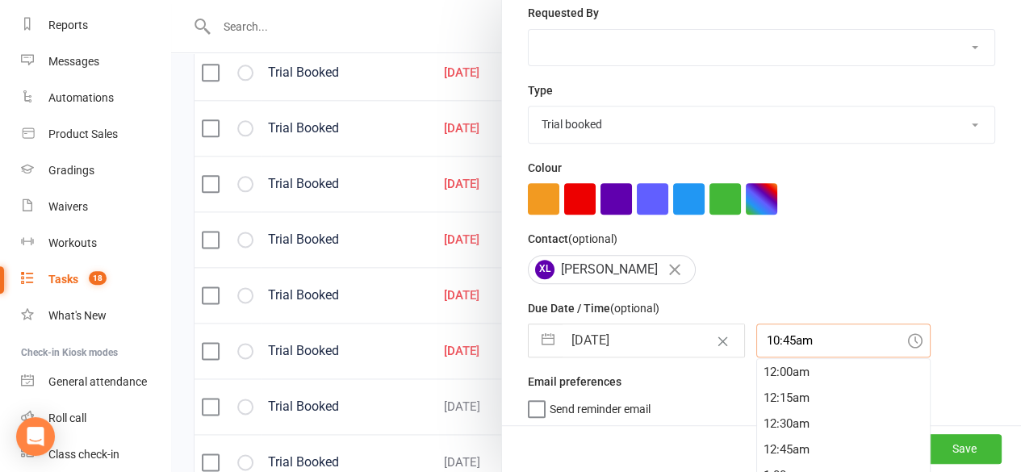
scroll to position [332, 0]
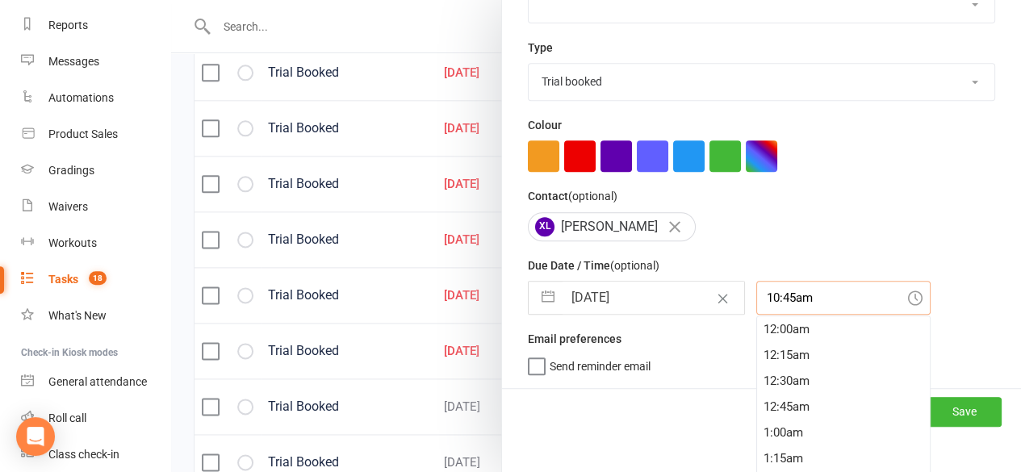
click at [780, 315] on div "10:45am 12:00am 12:15am 12:30am 12:45am 1:00am 1:15am 1:30am 1:45am 2:00am 2:15…" at bounding box center [844, 298] width 174 height 34
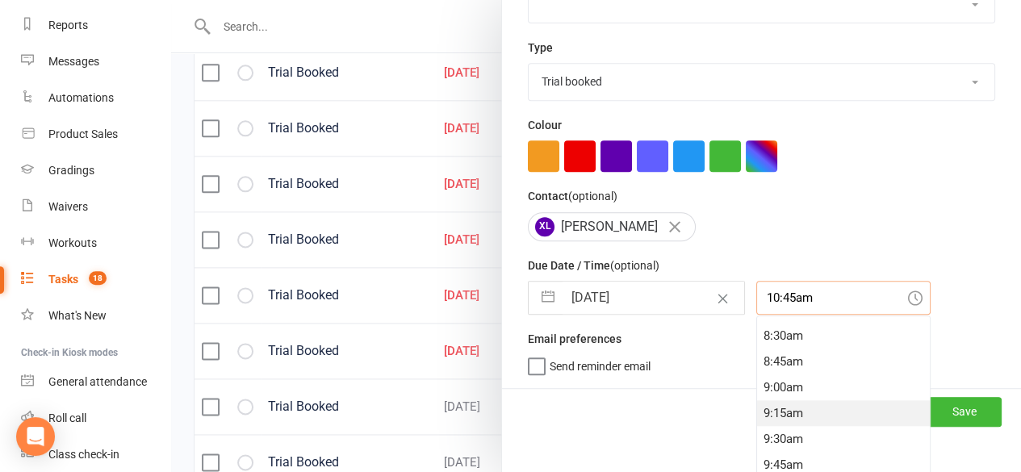
click at [757, 403] on div "9:15am" at bounding box center [843, 414] width 173 height 26
type input "9:15am"
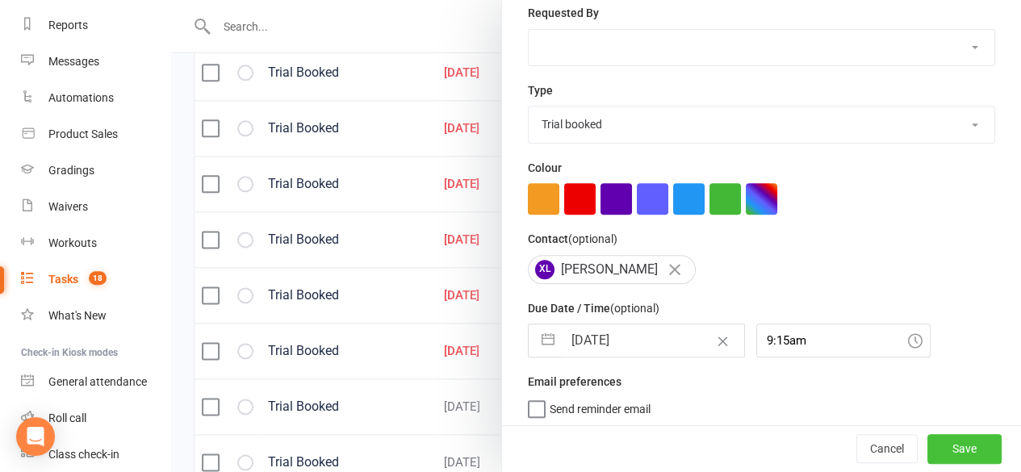
click at [929, 442] on button "Save" at bounding box center [965, 449] width 74 height 29
select select "started"
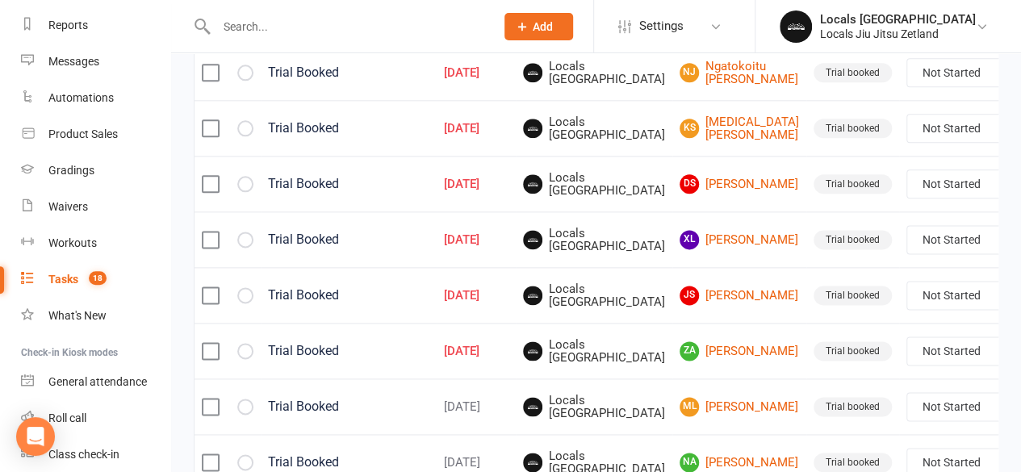
select select "started"
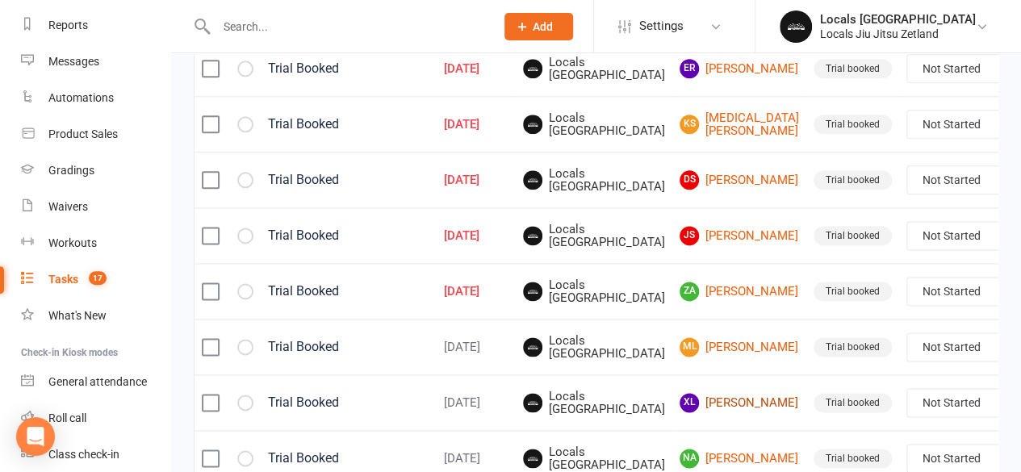
scroll to position [929, 0]
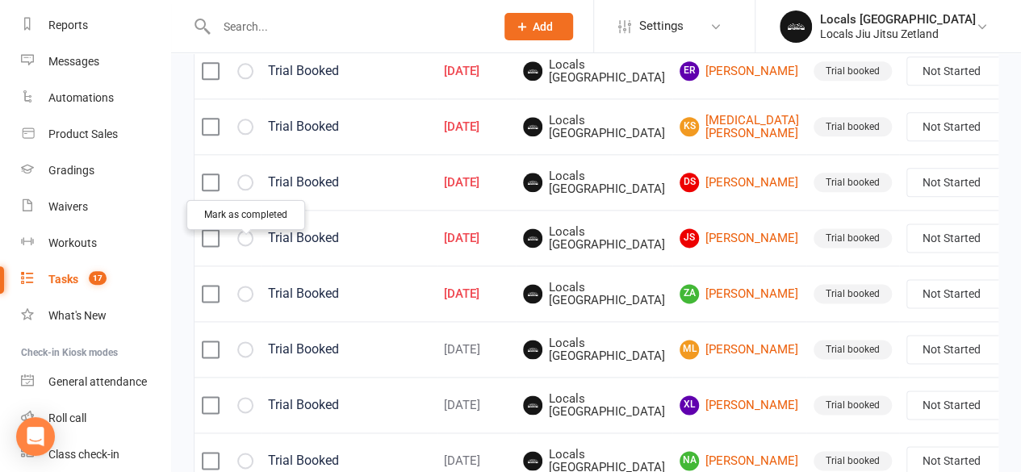
click at [0, 0] on icon "button" at bounding box center [0, 0] width 0 height 0
select select "started"
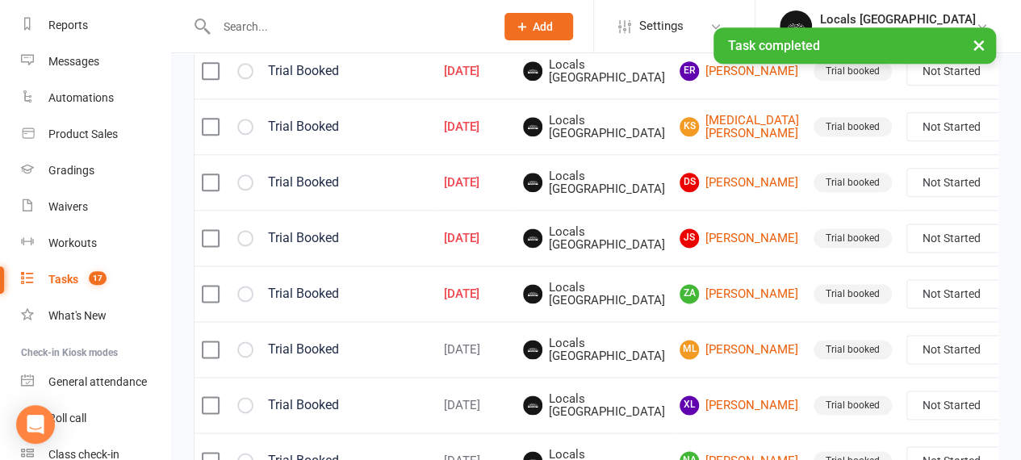
select select "started"
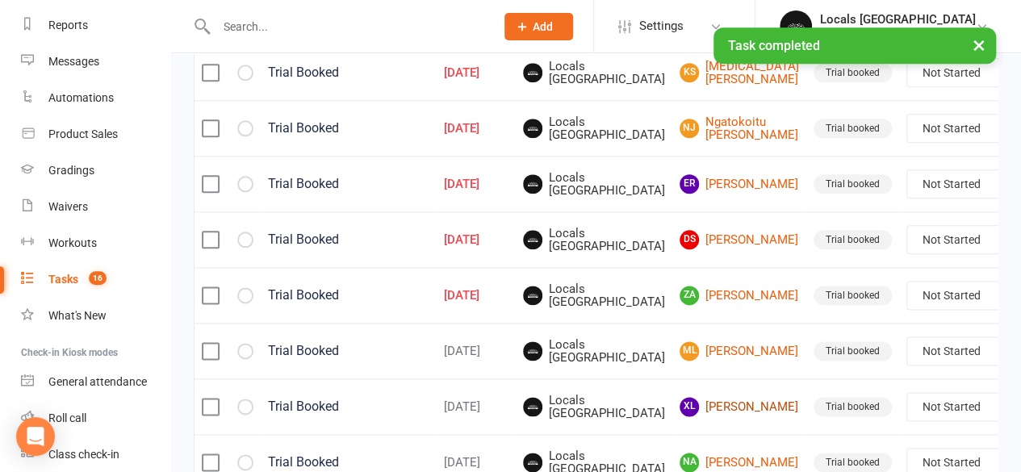
scroll to position [871, 0]
click at [696, 250] on link "DS [PERSON_NAME]" at bounding box center [740, 240] width 120 height 19
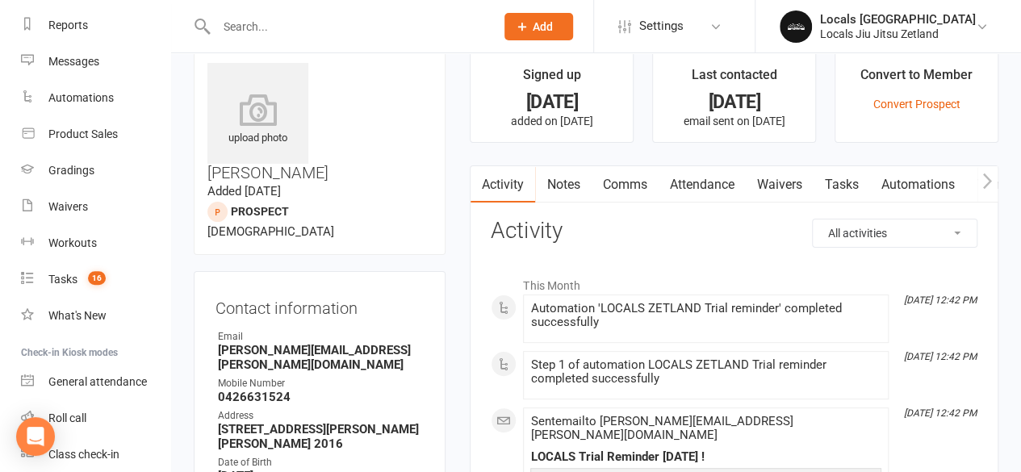
scroll to position [2, 0]
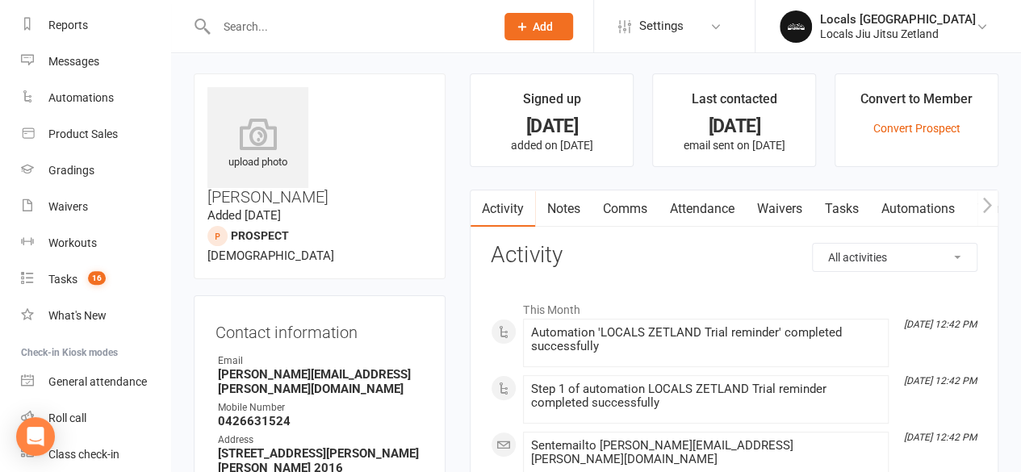
click at [699, 212] on link "Attendance" at bounding box center [701, 209] width 87 height 37
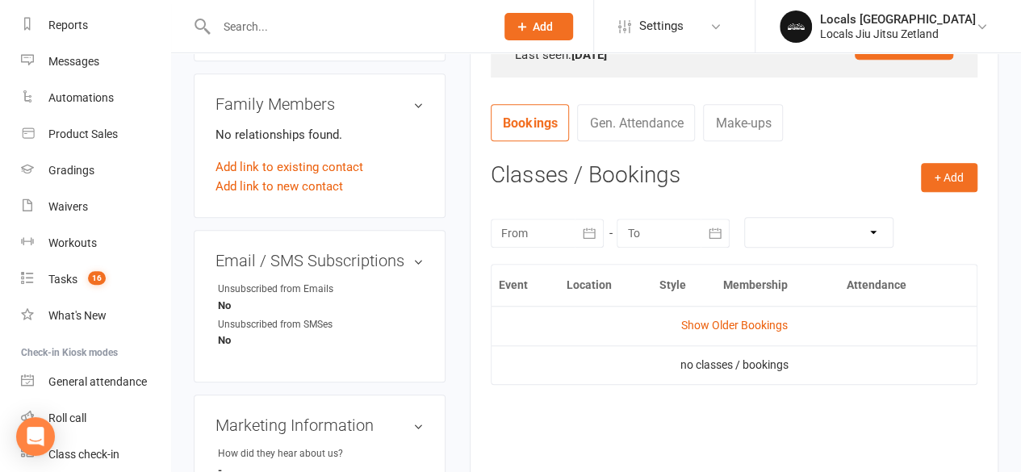
scroll to position [542, 0]
click at [713, 322] on link "Show Older Bookings" at bounding box center [735, 323] width 107 height 13
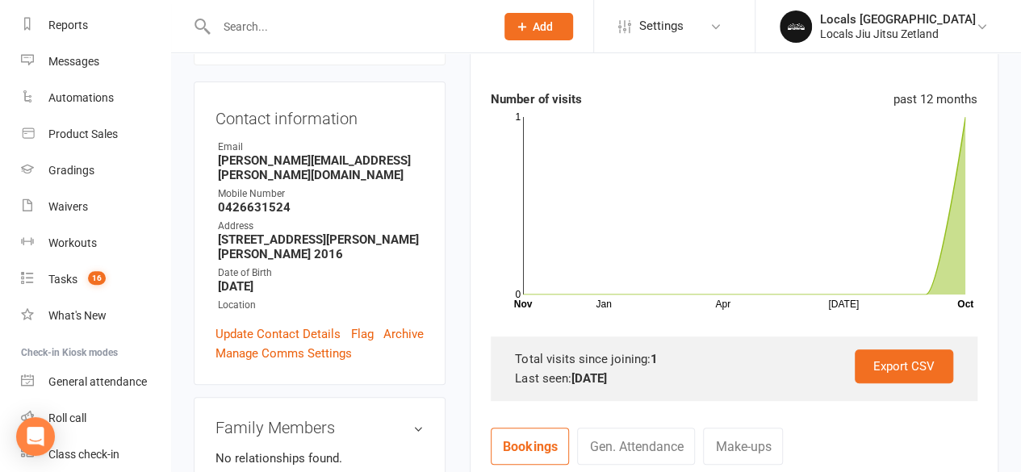
scroll to position [0, 0]
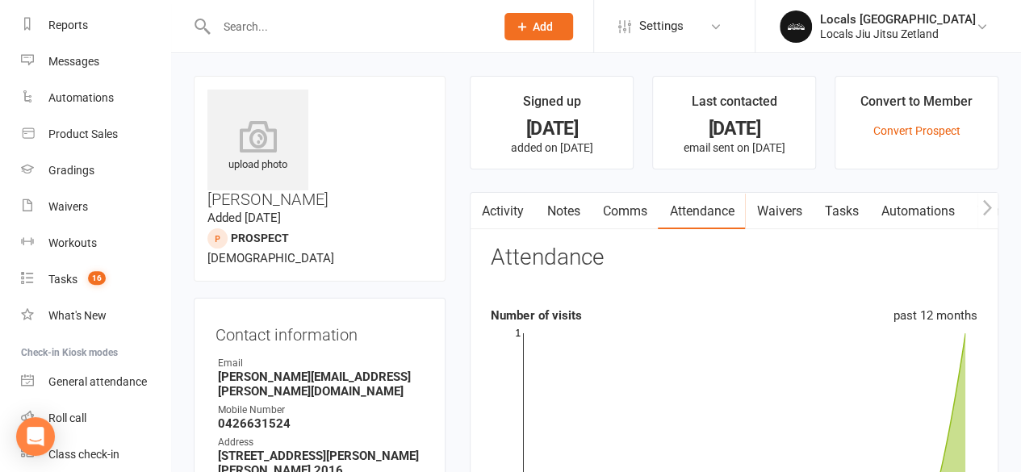
click at [498, 199] on link "Activity" at bounding box center [503, 211] width 65 height 37
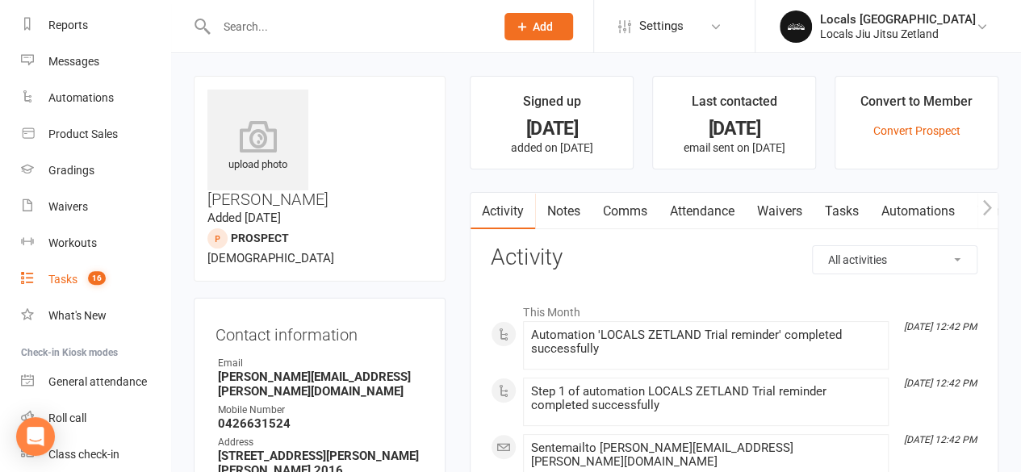
click at [82, 275] on count-badge "16" at bounding box center [93, 279] width 26 height 13
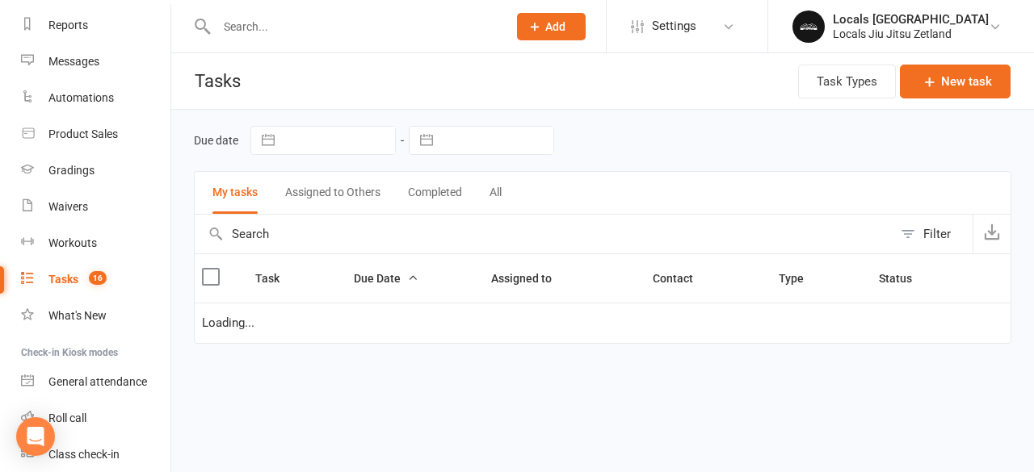
select select "started"
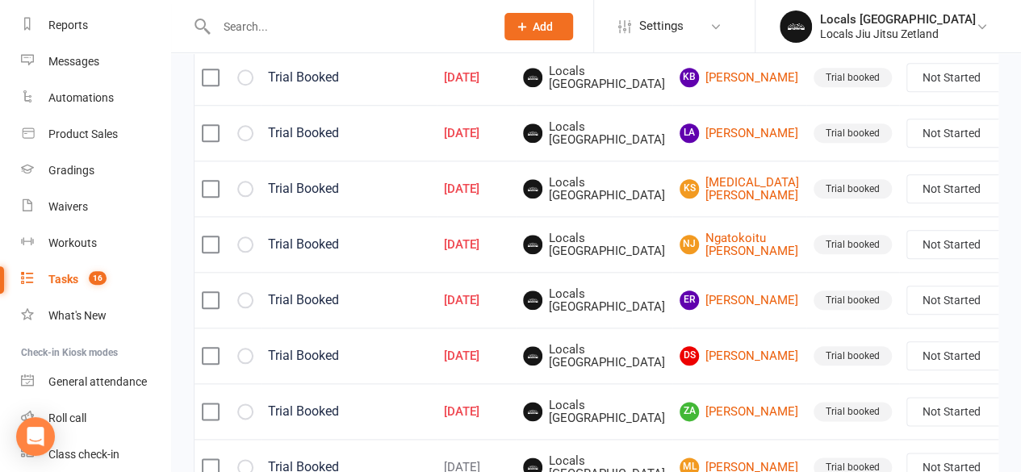
scroll to position [755, 0]
click at [0, 0] on icon "button" at bounding box center [0, 0] width 0 height 0
select select "started"
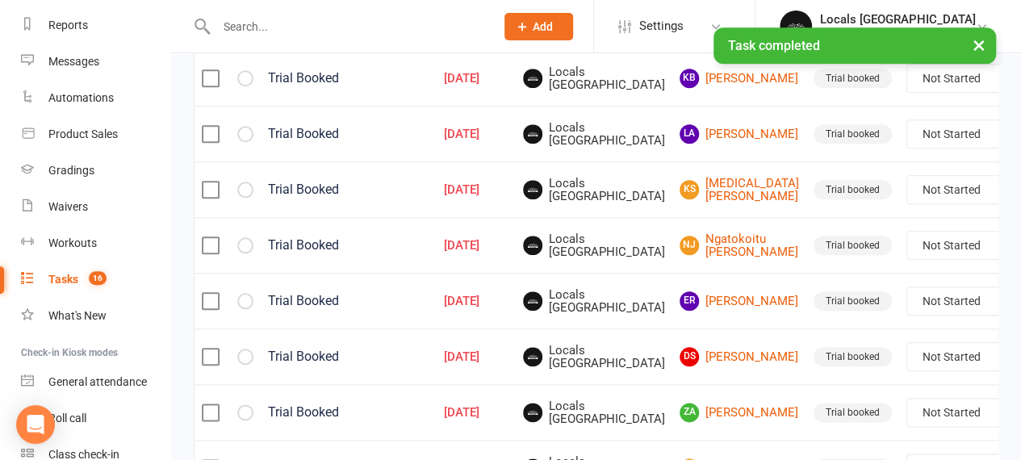
select select "started"
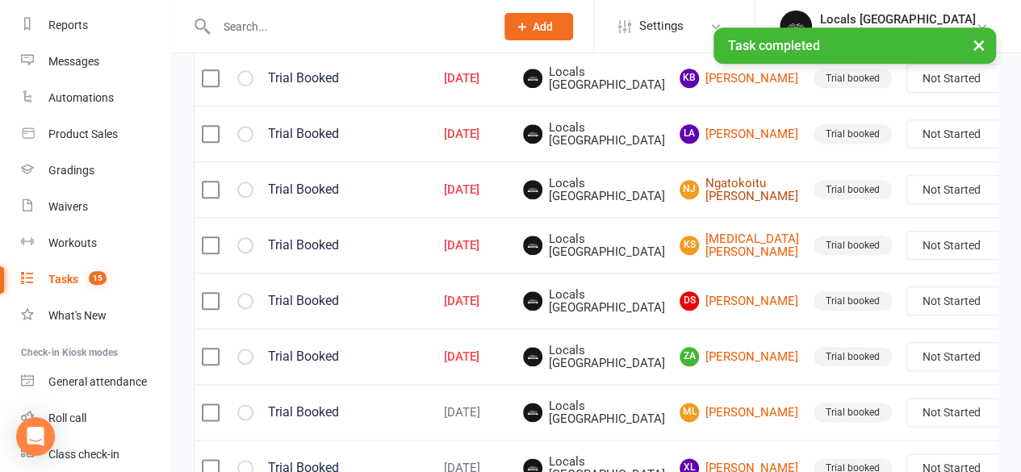
click at [680, 199] on link "NJ Ngatokoitu [PERSON_NAME]" at bounding box center [740, 190] width 120 height 27
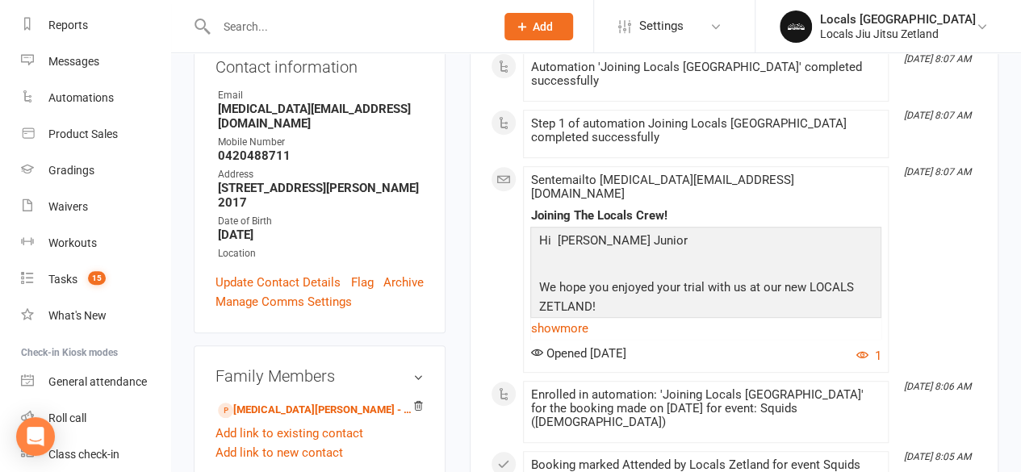
scroll to position [269, 0]
click at [74, 277] on div "Tasks" at bounding box center [62, 279] width 29 height 13
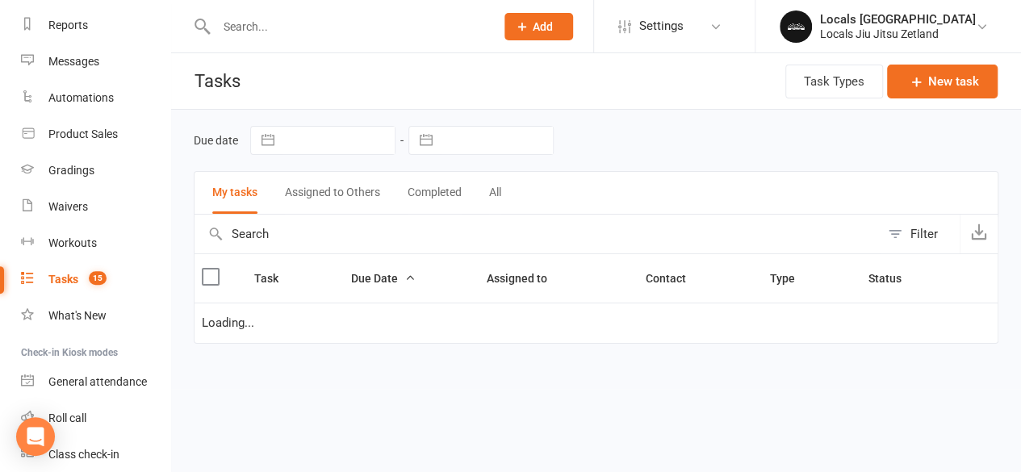
select select "started"
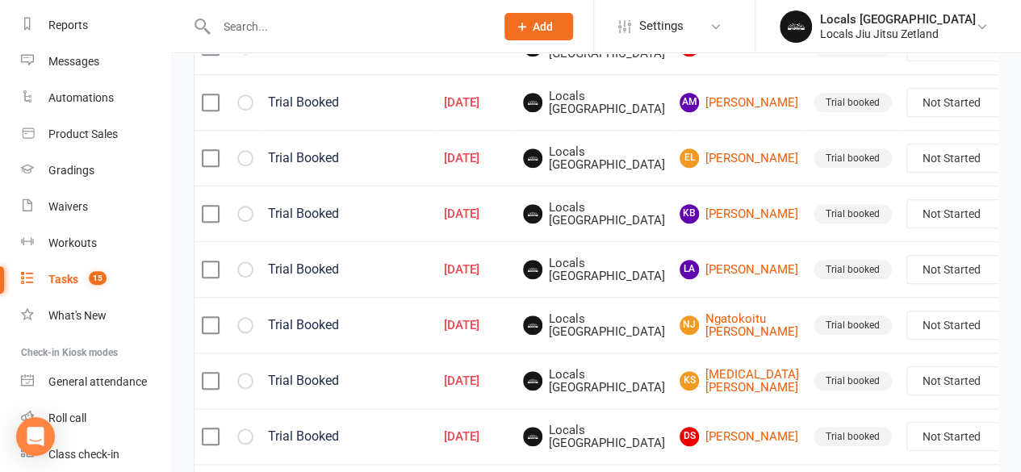
scroll to position [619, 0]
click at [693, 208] on link "KB [PERSON_NAME]" at bounding box center [740, 214] width 120 height 19
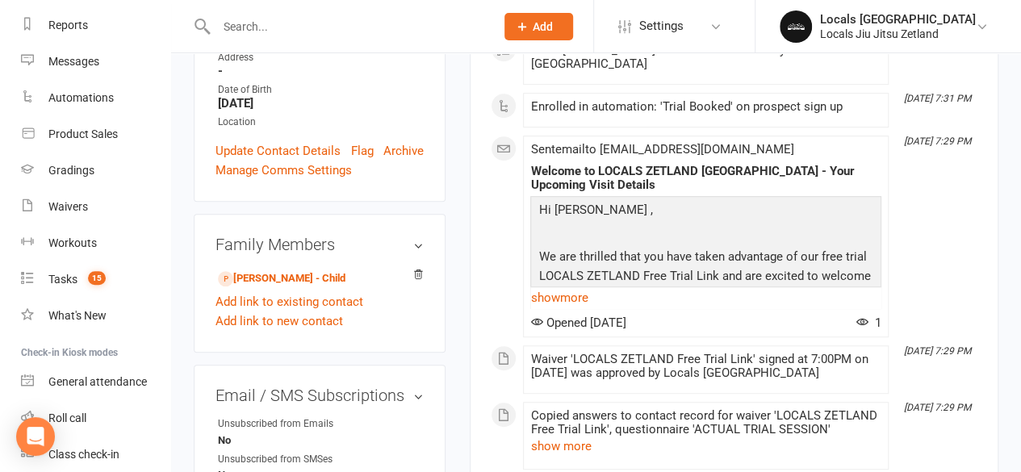
scroll to position [388, 0]
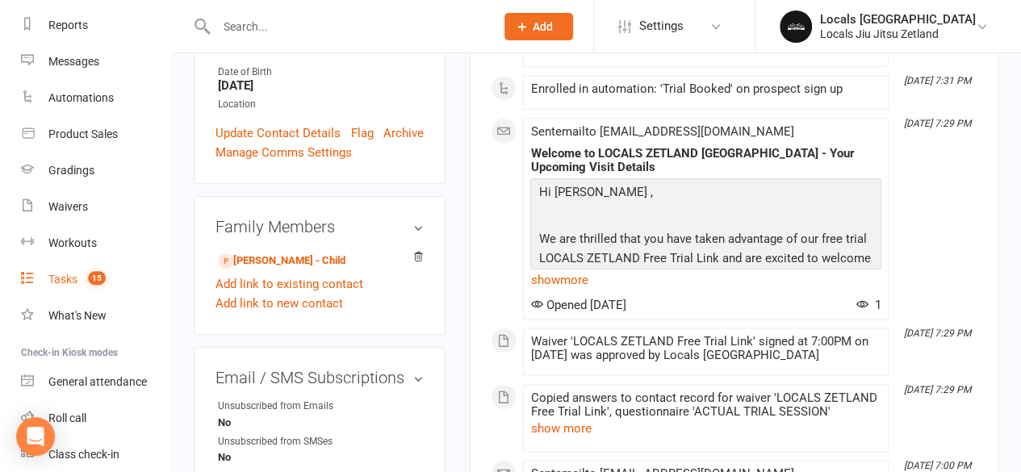
click at [78, 272] on link "Tasks 15" at bounding box center [95, 280] width 149 height 36
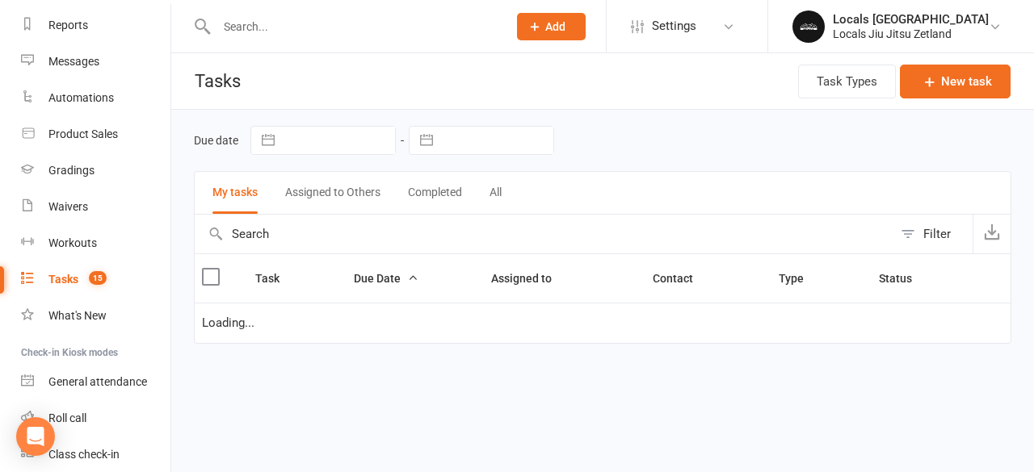
select select "started"
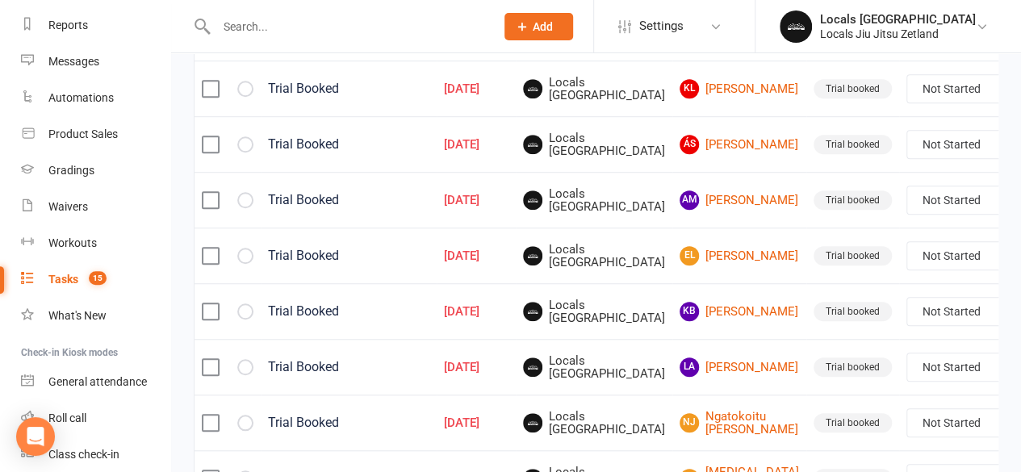
scroll to position [525, 0]
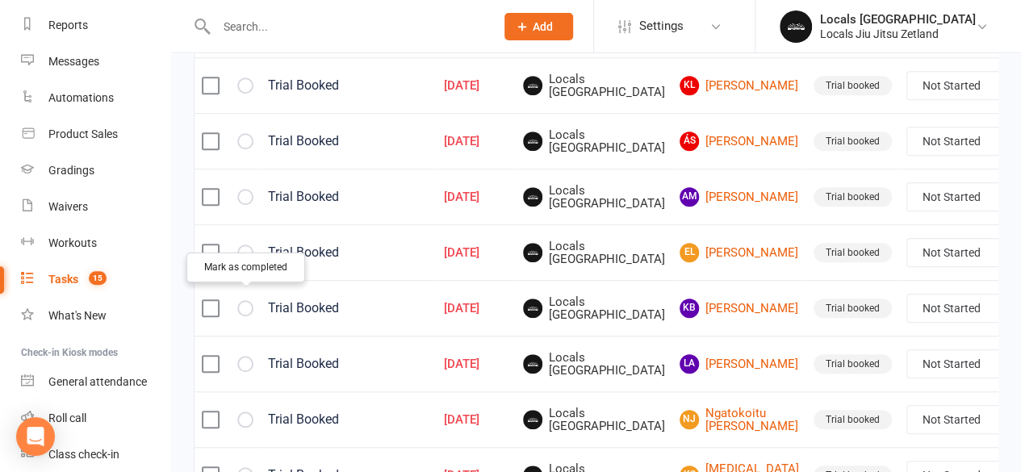
click at [0, 0] on icon "button" at bounding box center [0, 0] width 0 height 0
select select "started"
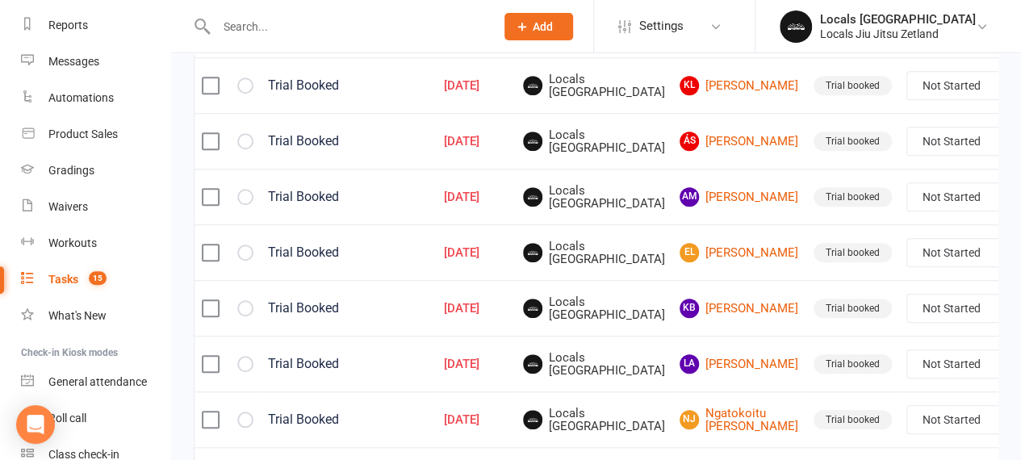
select select "started"
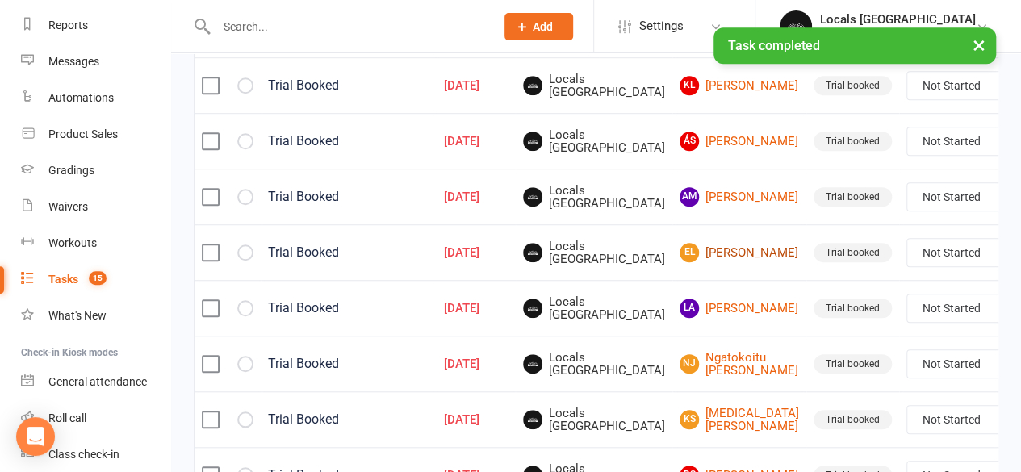
click at [688, 243] on link "EL [PERSON_NAME]" at bounding box center [740, 252] width 120 height 19
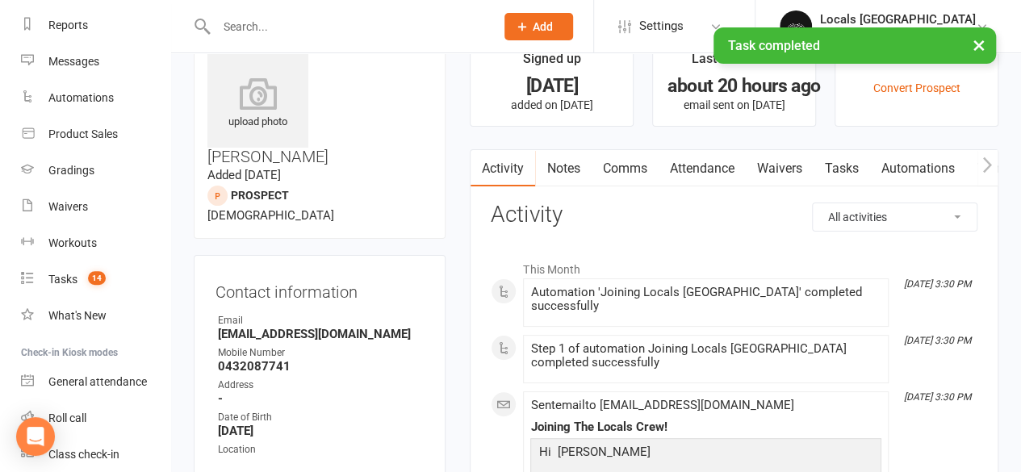
scroll to position [42, 0]
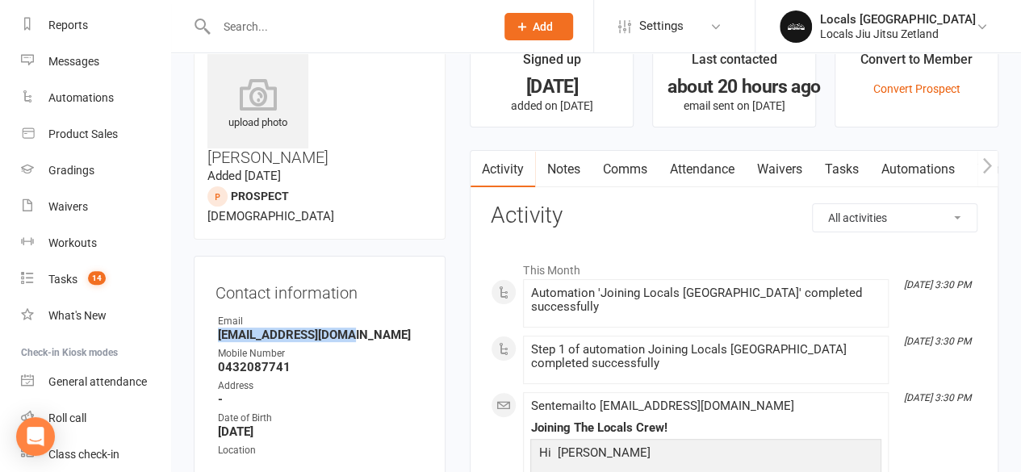
drag, startPoint x: 346, startPoint y: 257, endPoint x: 216, endPoint y: 258, distance: 129.2
click at [216, 314] on li "Email [EMAIL_ADDRESS][DOMAIN_NAME]" at bounding box center [320, 328] width 208 height 28
drag, startPoint x: 350, startPoint y: 258, endPoint x: 224, endPoint y: 258, distance: 126.0
click at [224, 328] on strong "[EMAIL_ADDRESS][DOMAIN_NAME]" at bounding box center [321, 335] width 206 height 15
drag, startPoint x: 219, startPoint y: 257, endPoint x: 350, endPoint y: 256, distance: 130.8
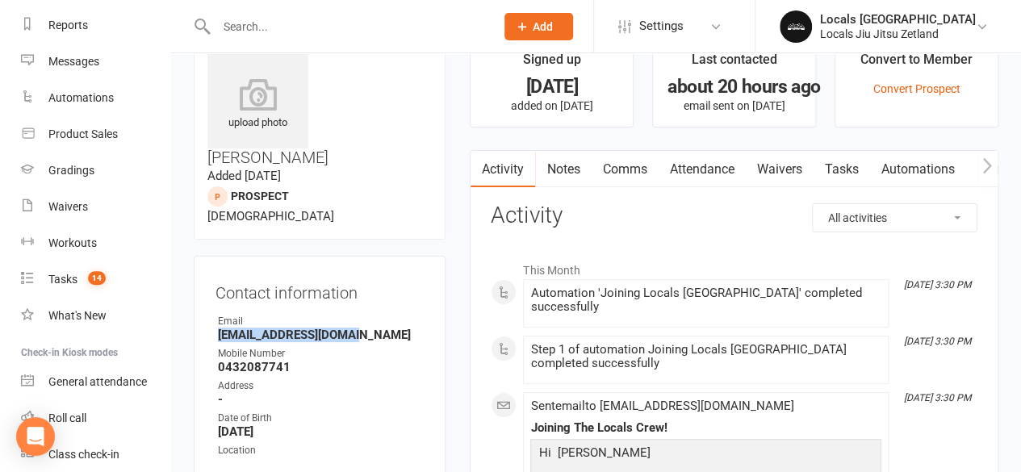
click at [350, 328] on strong "[EMAIL_ADDRESS][DOMAIN_NAME]" at bounding box center [321, 335] width 206 height 15
copy strong "Makeupbykatrinabonafe"
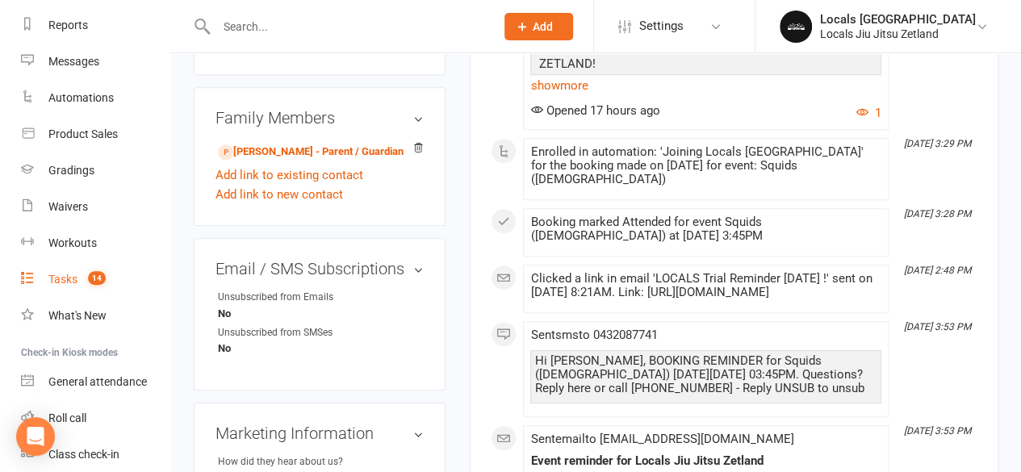
scroll to position [0, 0]
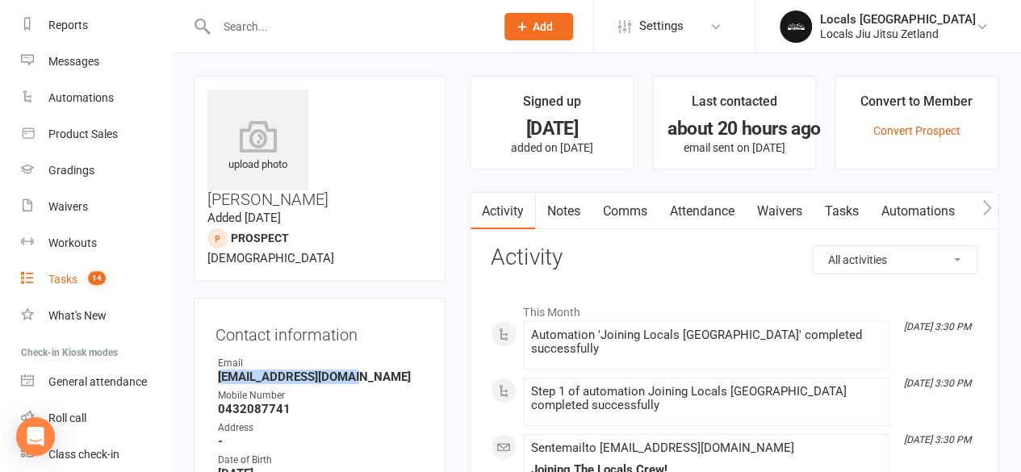
click at [706, 204] on link "Attendance" at bounding box center [701, 211] width 87 height 37
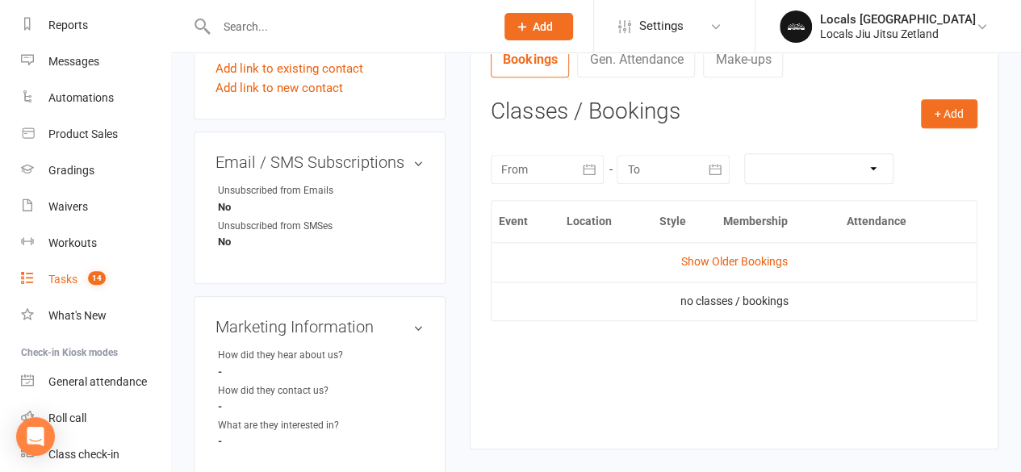
scroll to position [612, 0]
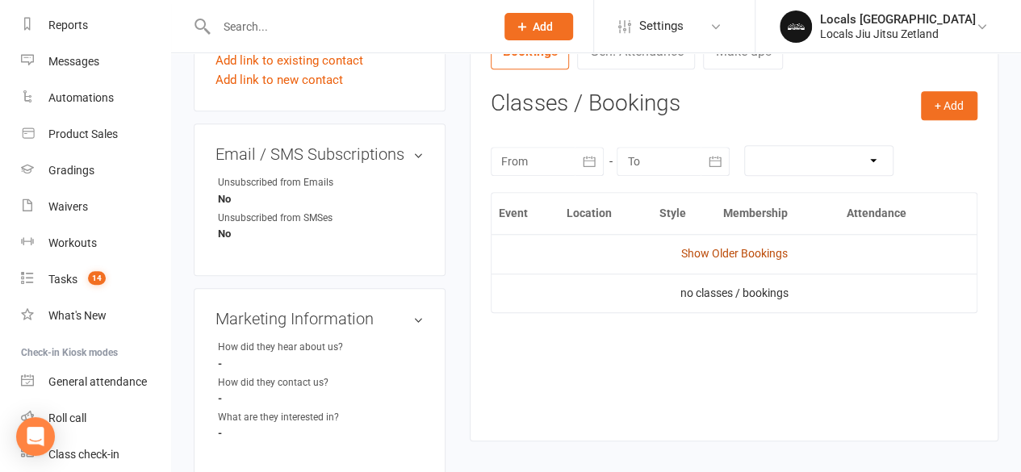
click at [704, 251] on link "Show Older Bookings" at bounding box center [735, 253] width 107 height 13
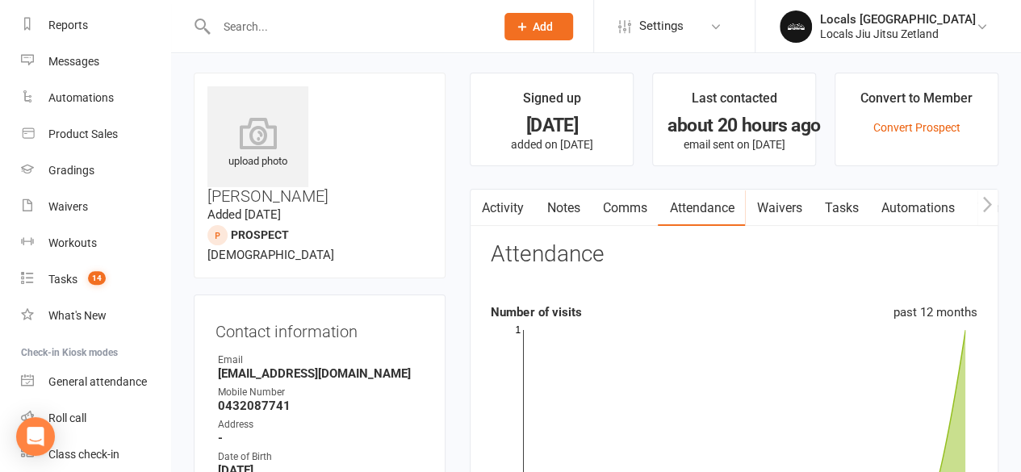
scroll to position [0, 0]
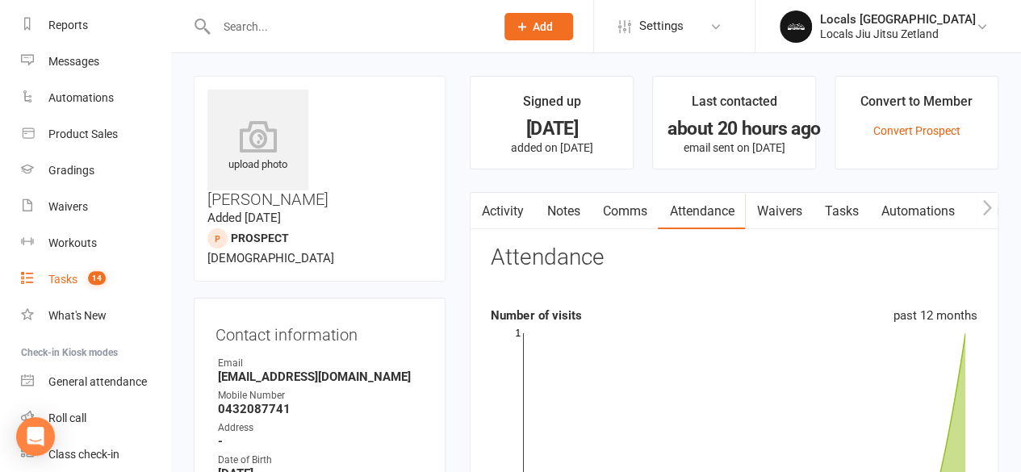
click at [73, 289] on link "Tasks 14" at bounding box center [95, 280] width 149 height 36
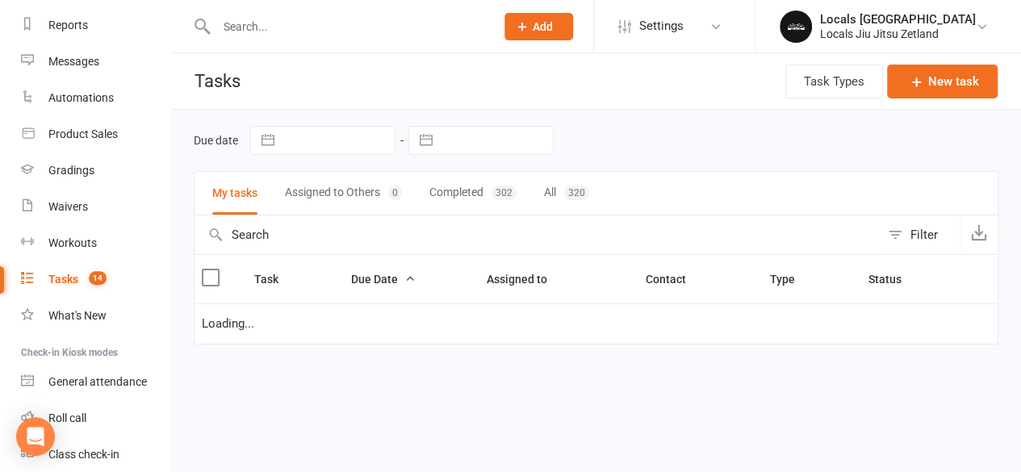
select select "started"
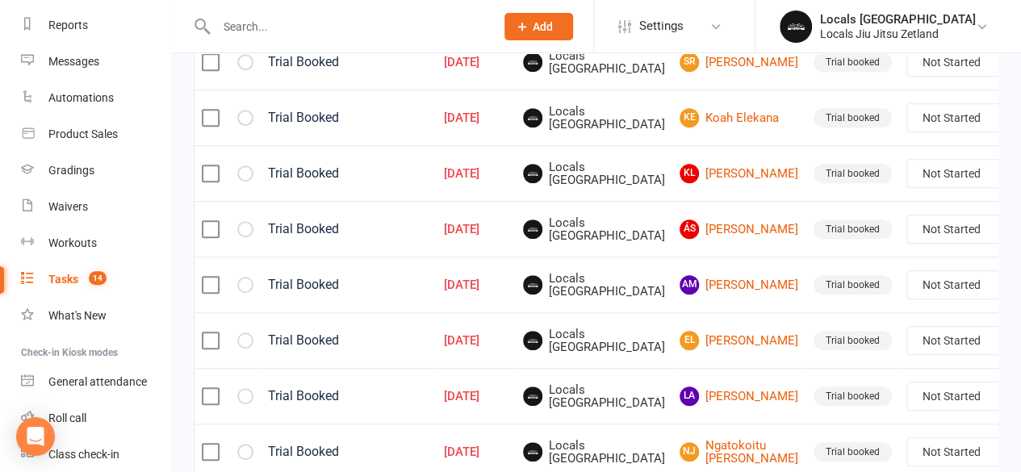
scroll to position [438, 0]
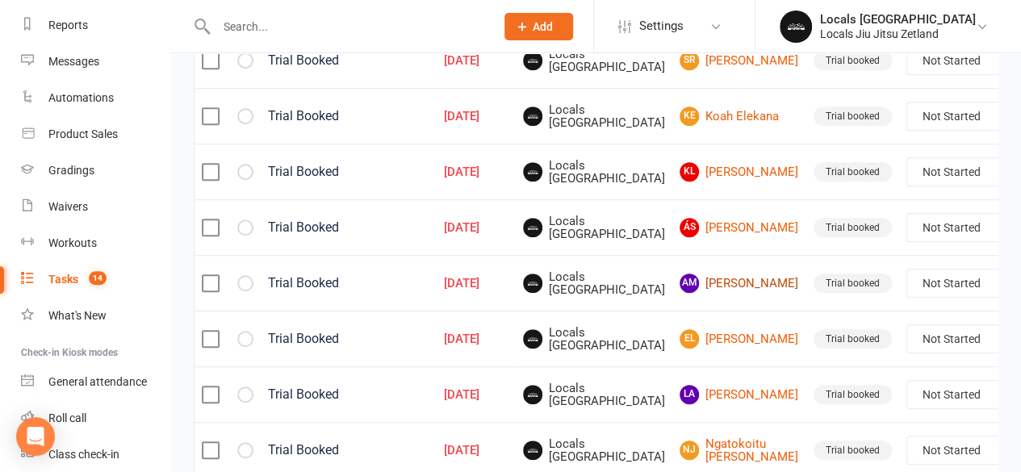
click at [690, 278] on link "AM [PERSON_NAME]" at bounding box center [740, 283] width 120 height 19
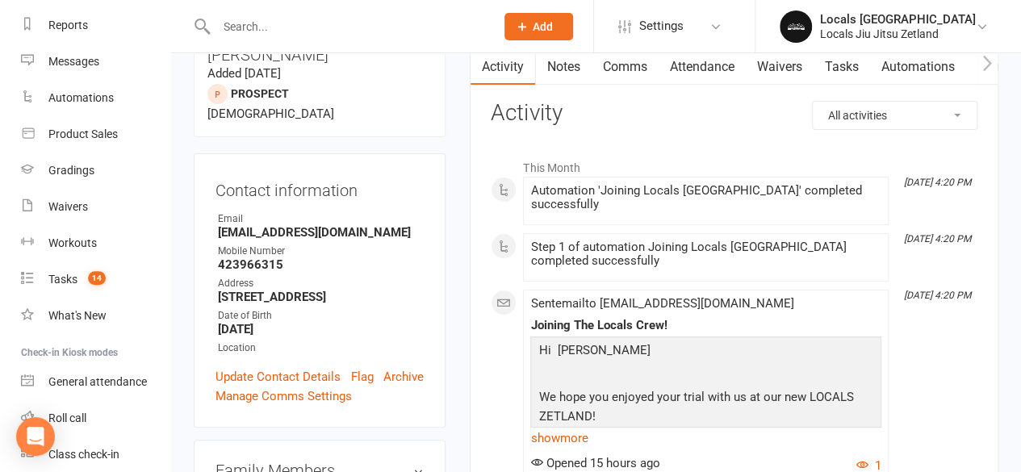
scroll to position [128, 0]
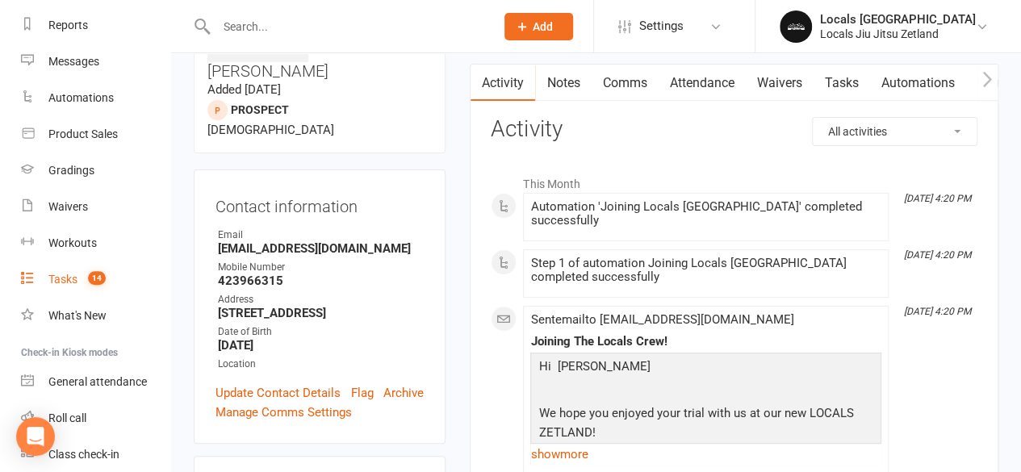
click at [50, 283] on div "Tasks" at bounding box center [62, 279] width 29 height 13
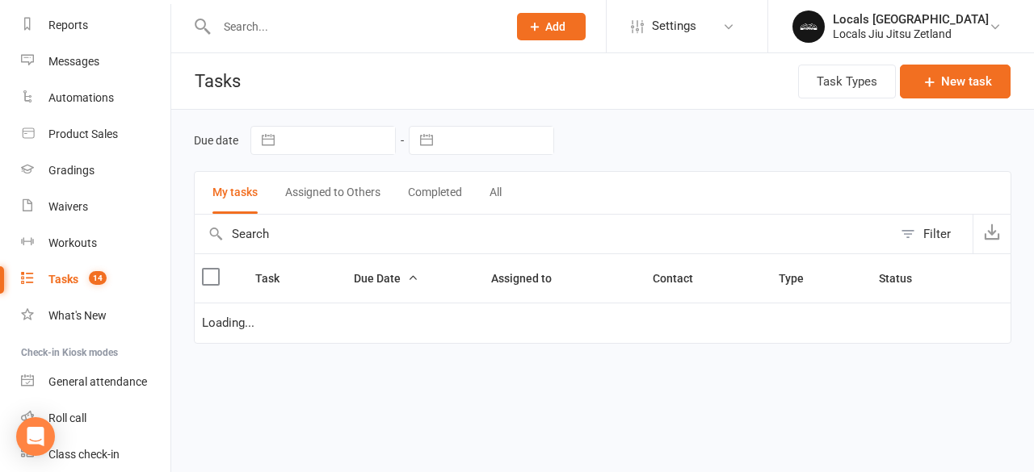
select select "started"
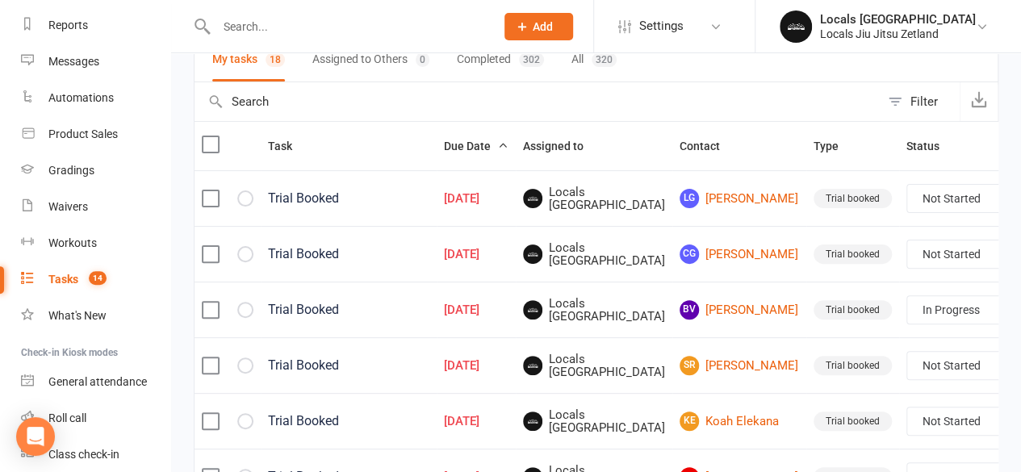
scroll to position [132, 0]
click at [707, 199] on link "[PERSON_NAME]" at bounding box center [740, 199] width 120 height 19
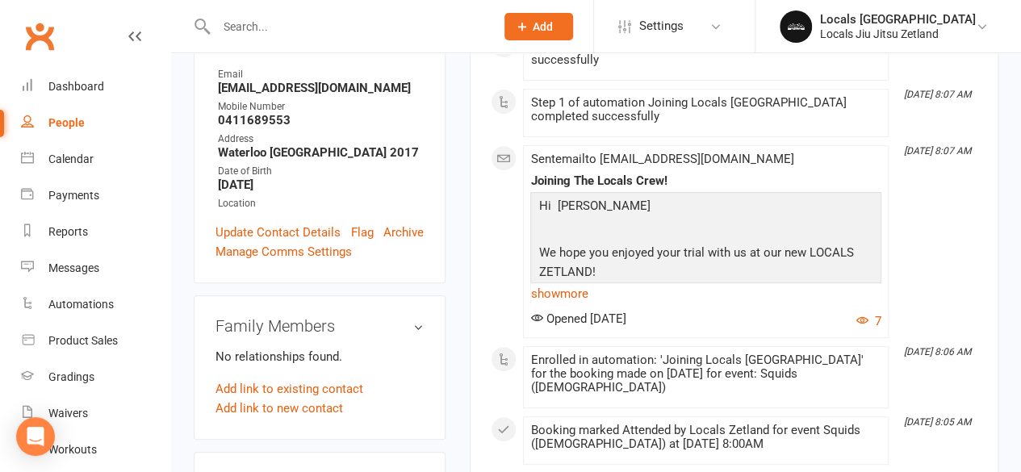
scroll to position [292, 0]
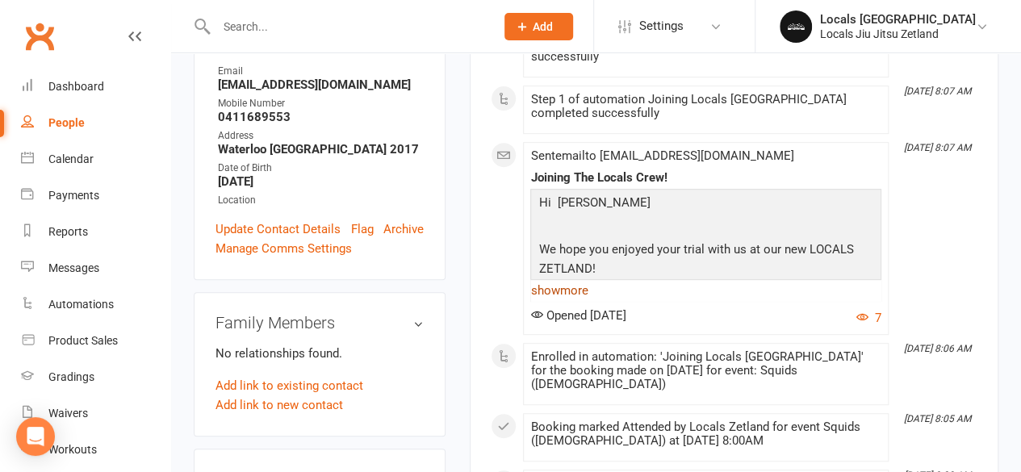
click at [561, 279] on link "show more" at bounding box center [706, 290] width 351 height 23
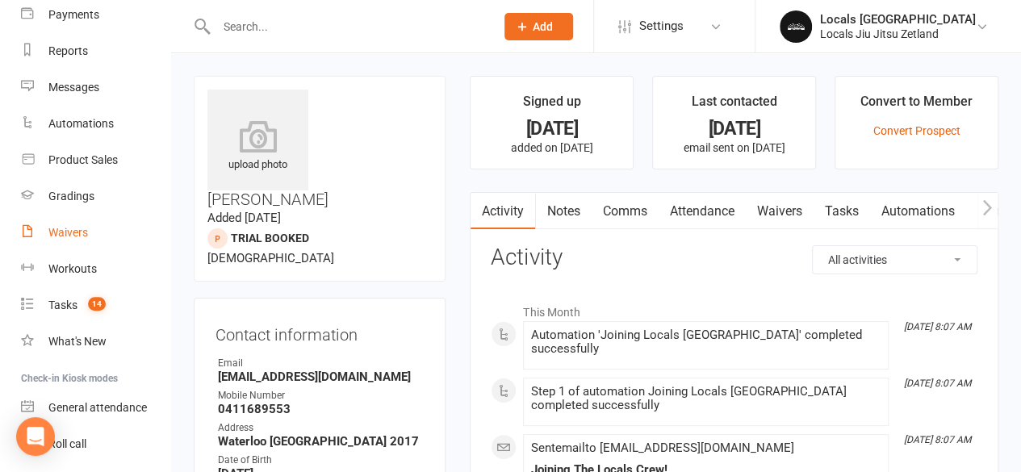
scroll to position [182, 0]
click at [57, 308] on div "Tasks" at bounding box center [62, 303] width 29 height 13
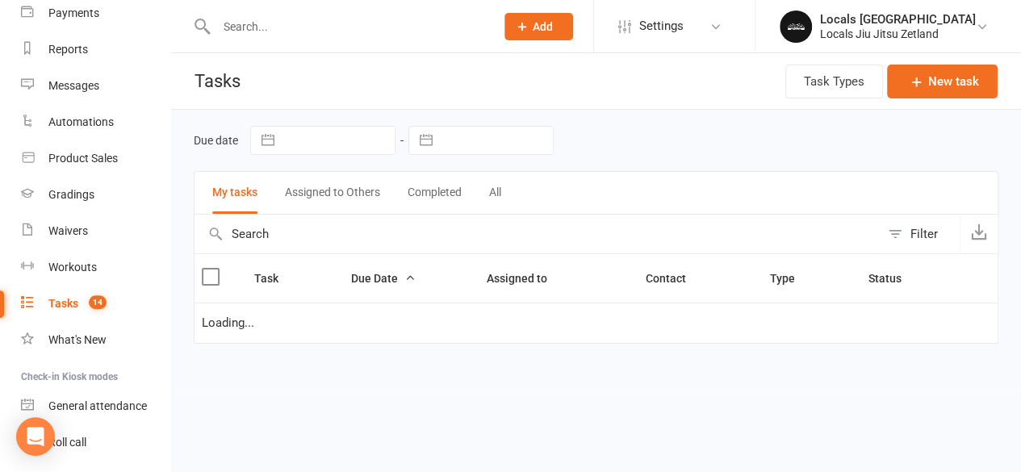
select select "started"
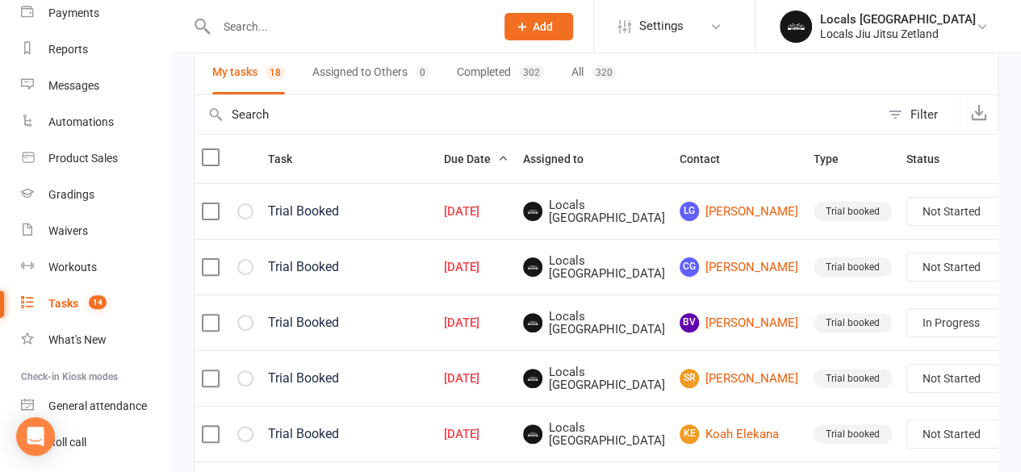
scroll to position [129, 0]
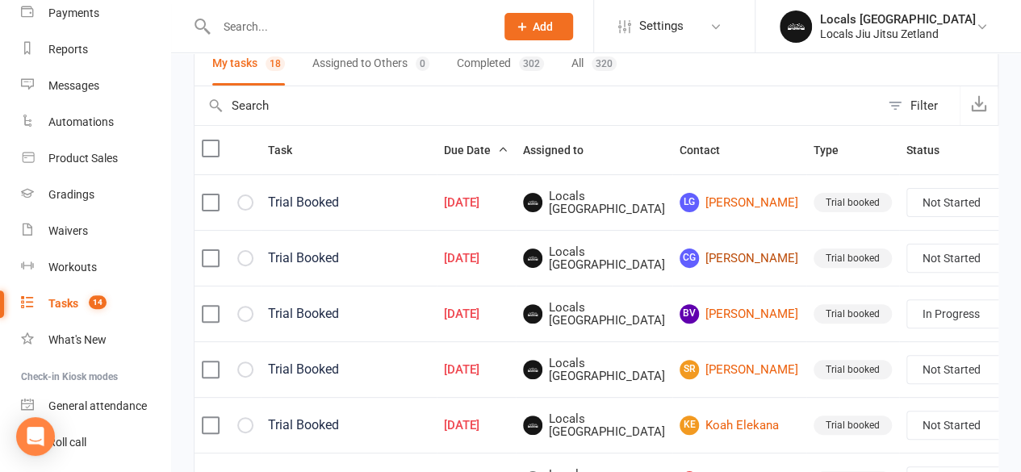
click at [686, 258] on link "CG [PERSON_NAME]" at bounding box center [740, 258] width 120 height 19
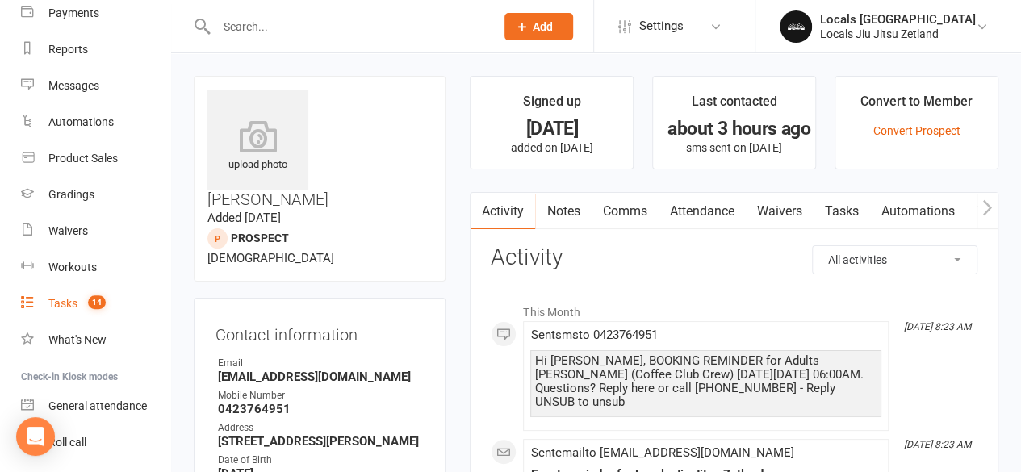
click at [61, 303] on div "Tasks" at bounding box center [62, 303] width 29 height 13
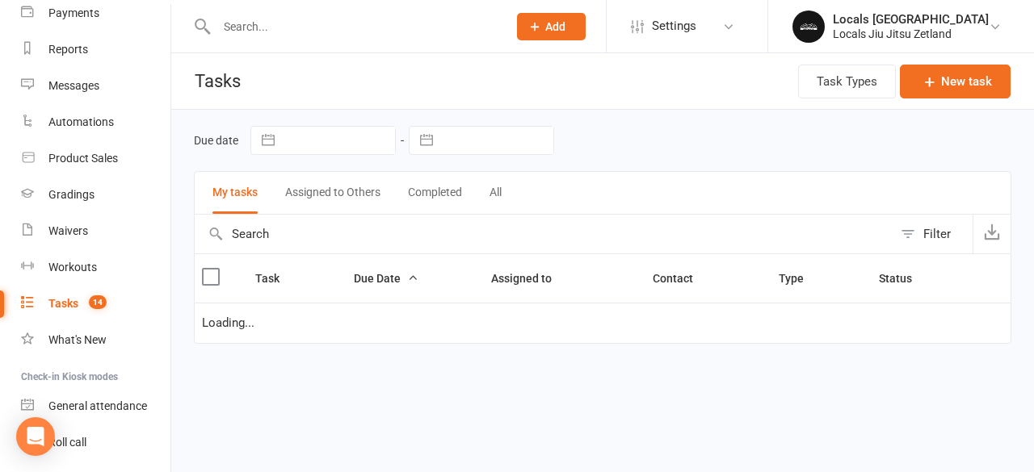
select select "started"
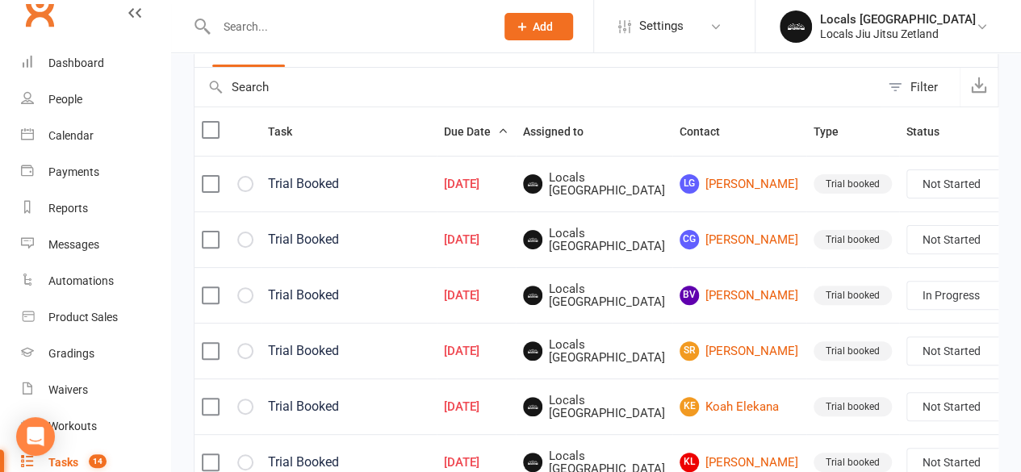
scroll to position [149, 0]
click at [696, 235] on link "CG [PERSON_NAME]" at bounding box center [740, 238] width 120 height 19
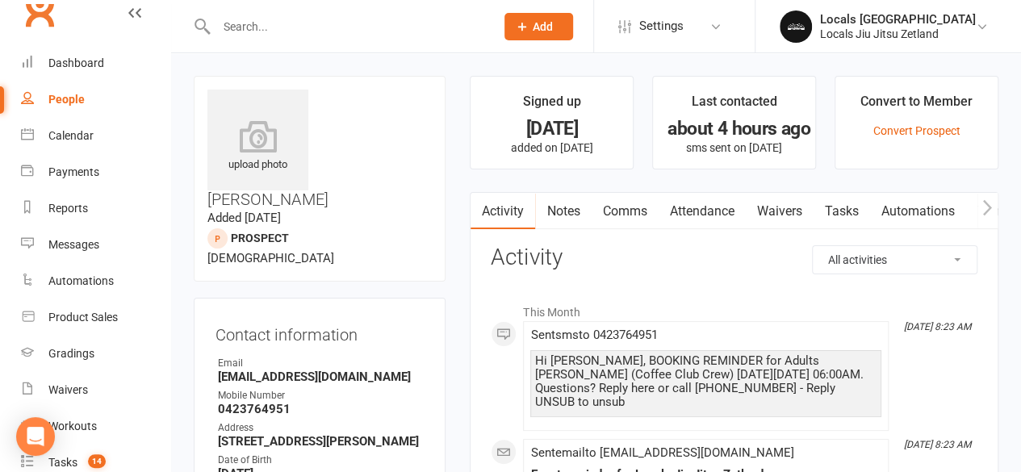
click at [68, 104] on div "People" at bounding box center [66, 99] width 36 height 13
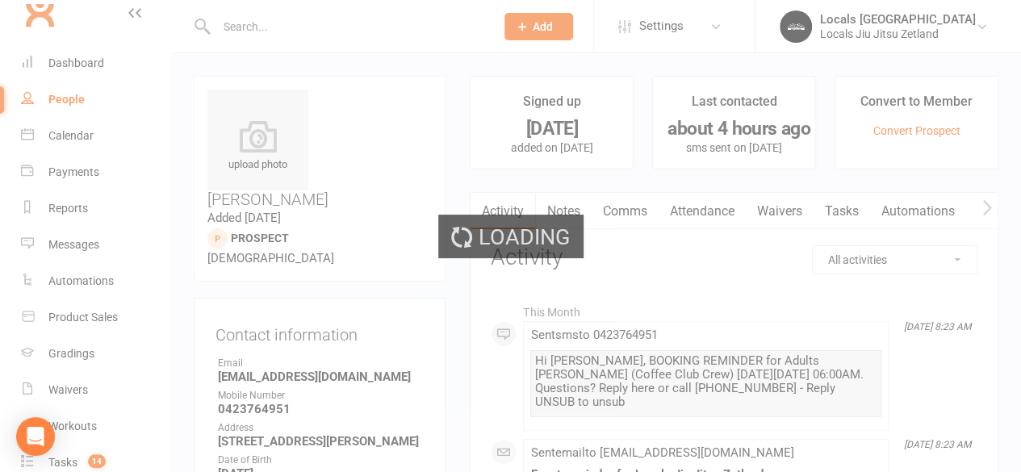
select select "100"
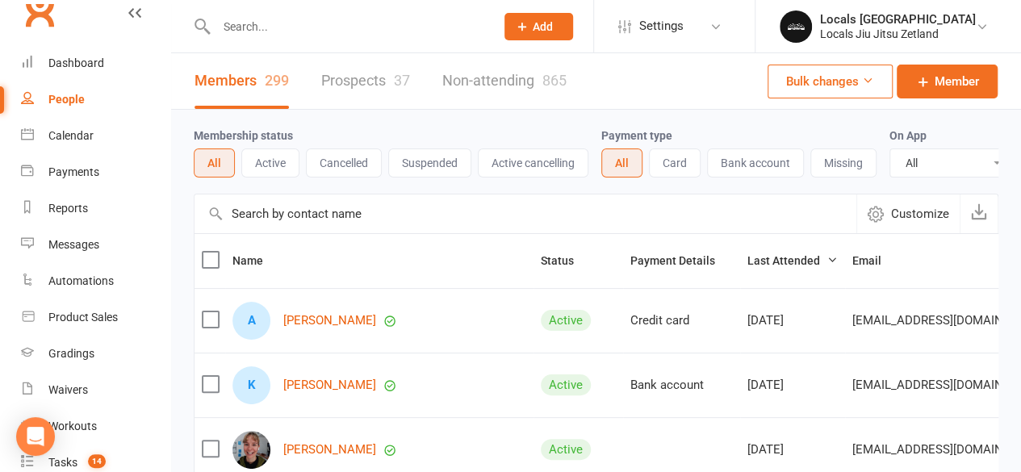
click at [344, 83] on link "Prospects 37" at bounding box center [365, 81] width 89 height 56
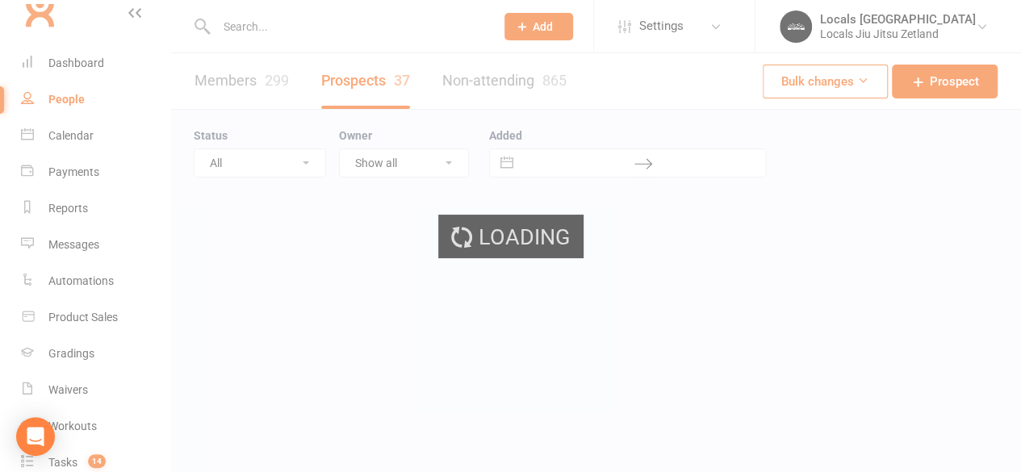
select select "100"
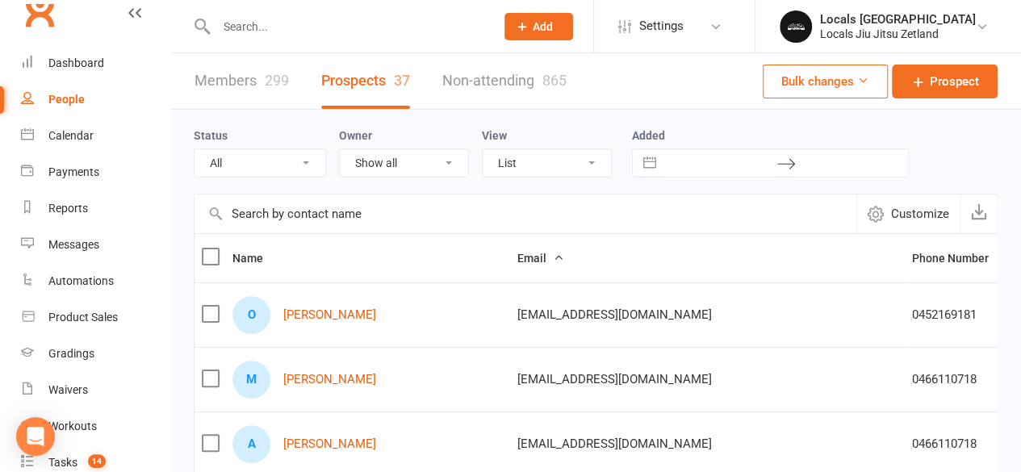
click at [279, 22] on input "text" at bounding box center [348, 26] width 272 height 23
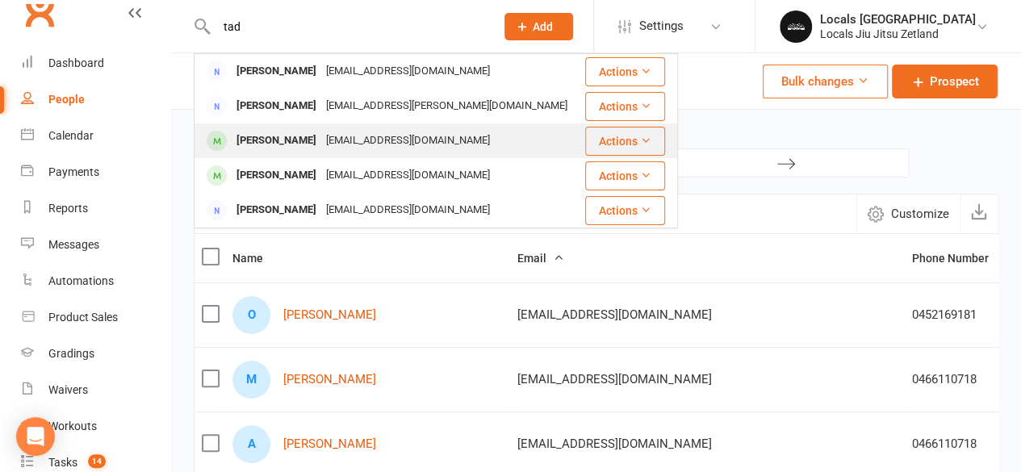
type input "tad"
click at [289, 144] on div "[PERSON_NAME]" at bounding box center [277, 140] width 90 height 23
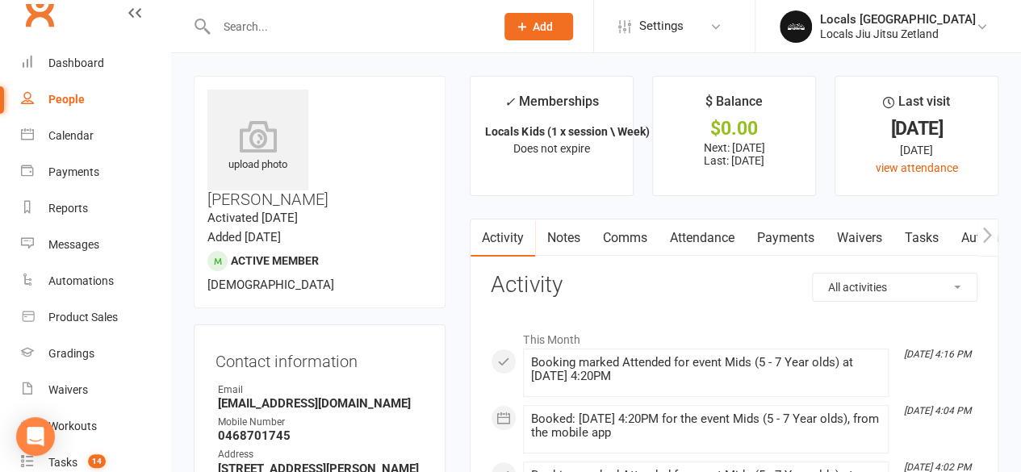
click at [802, 232] on link "Payments" at bounding box center [785, 238] width 80 height 37
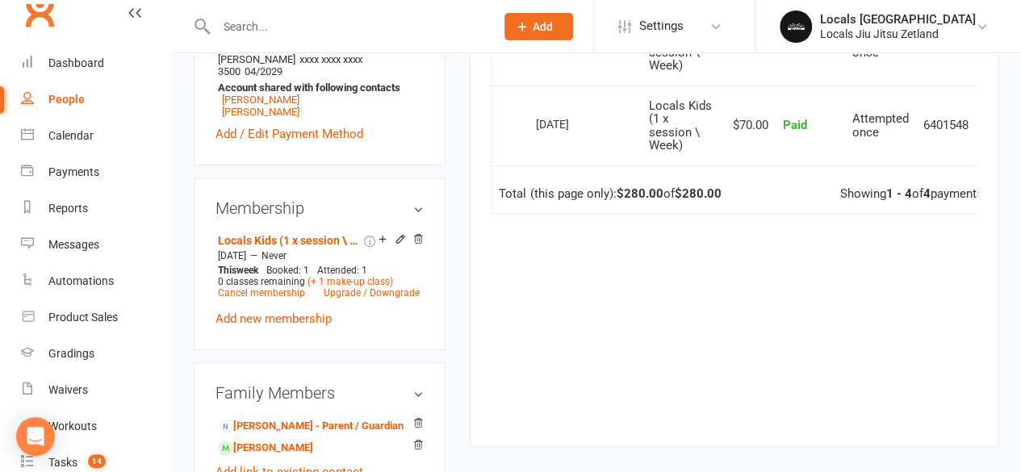
scroll to position [655, 0]
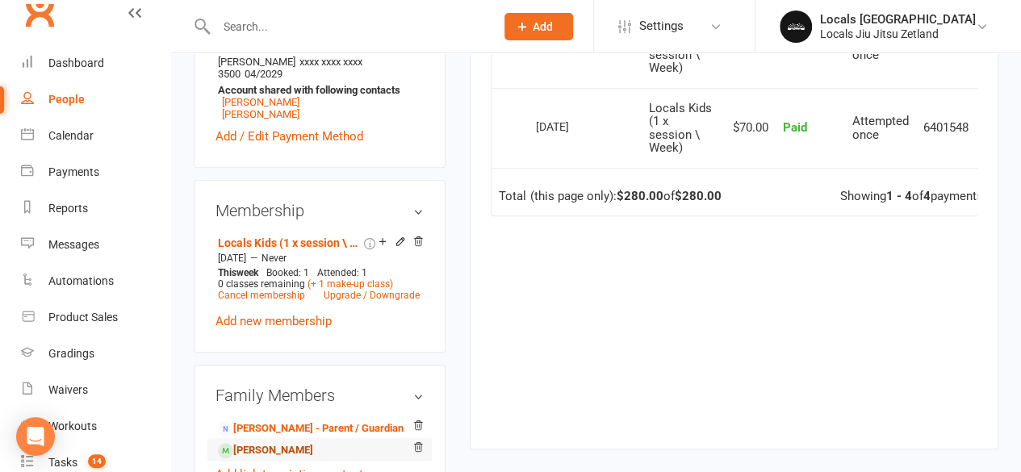
click at [313, 443] on link "[PERSON_NAME]" at bounding box center [265, 451] width 95 height 17
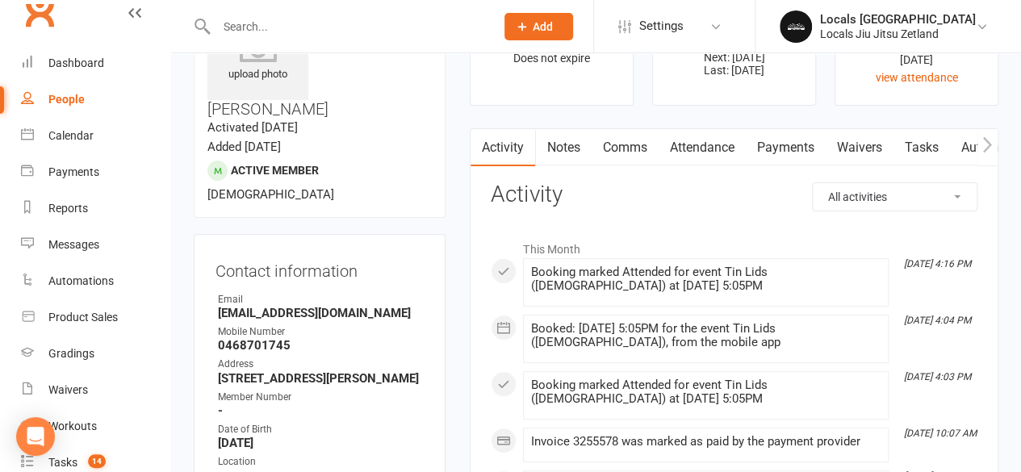
scroll to position [85, 0]
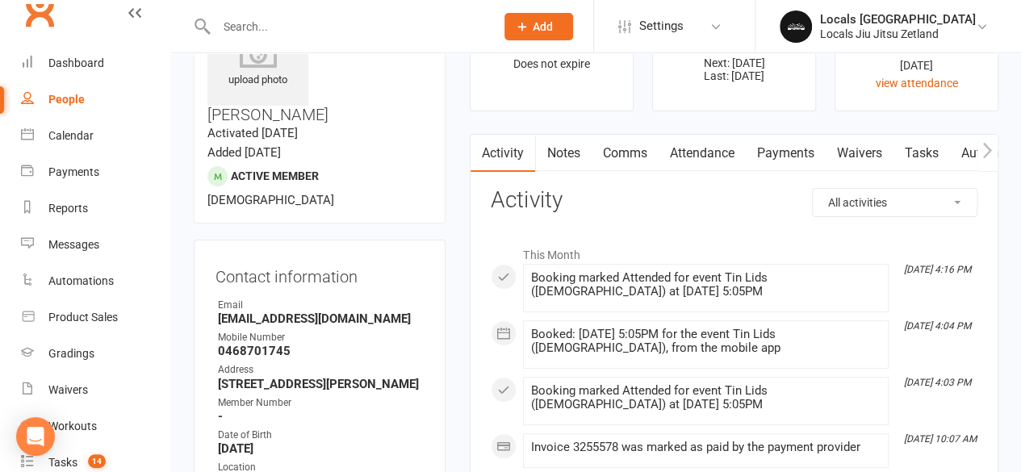
click at [777, 151] on link "Payments" at bounding box center [785, 153] width 80 height 37
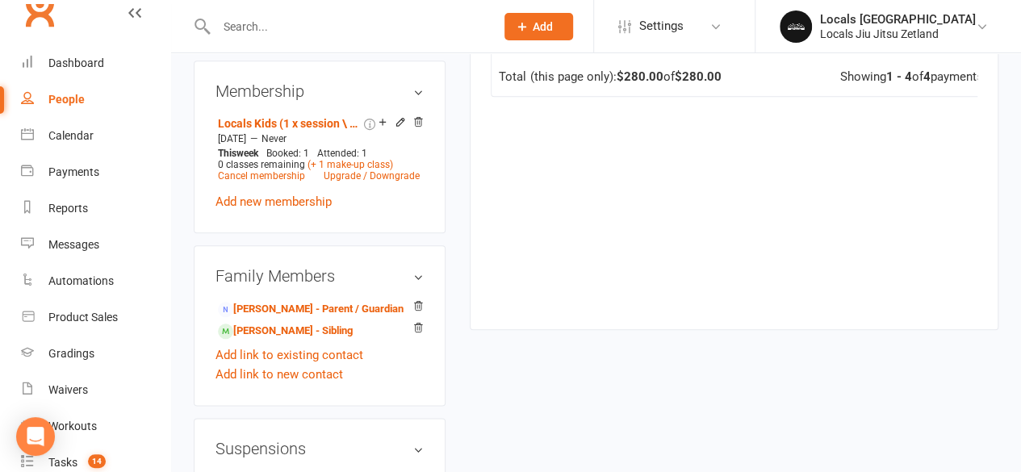
scroll to position [781, 0]
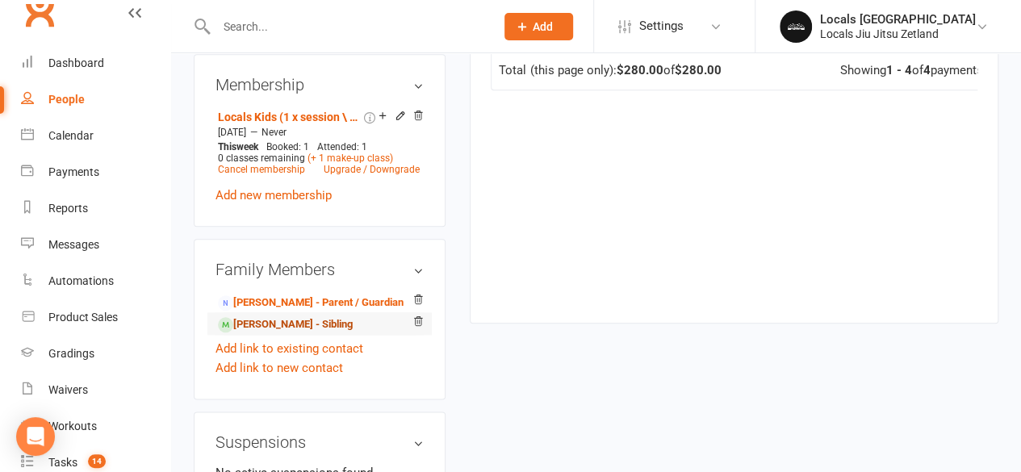
click at [318, 317] on link "[PERSON_NAME] - Sibling" at bounding box center [285, 325] width 135 height 17
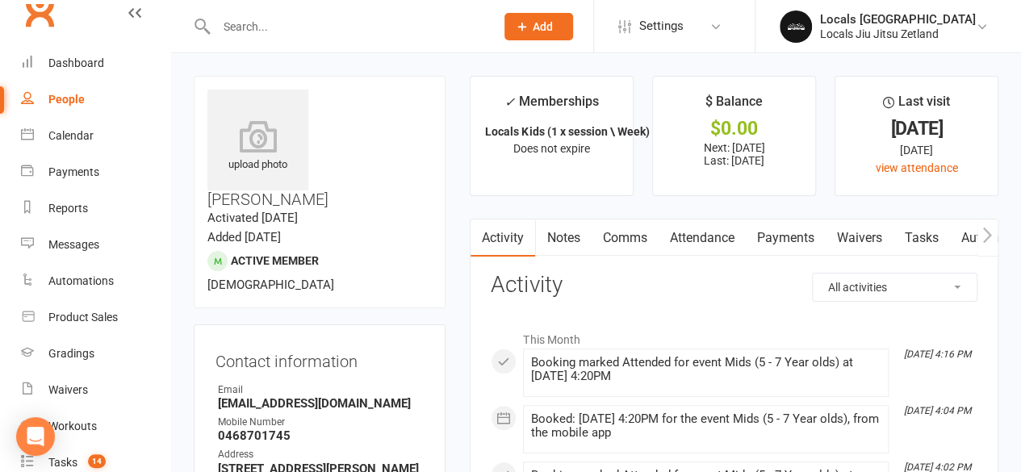
click at [409, 28] on input "text" at bounding box center [348, 26] width 272 height 23
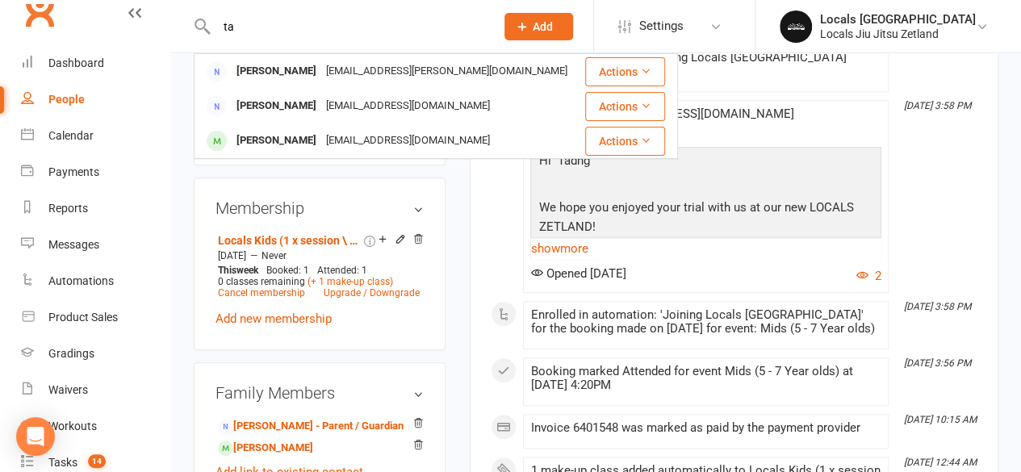
scroll to position [658, 0]
type input "ta"
click at [313, 439] on link "[PERSON_NAME]" at bounding box center [265, 447] width 95 height 17
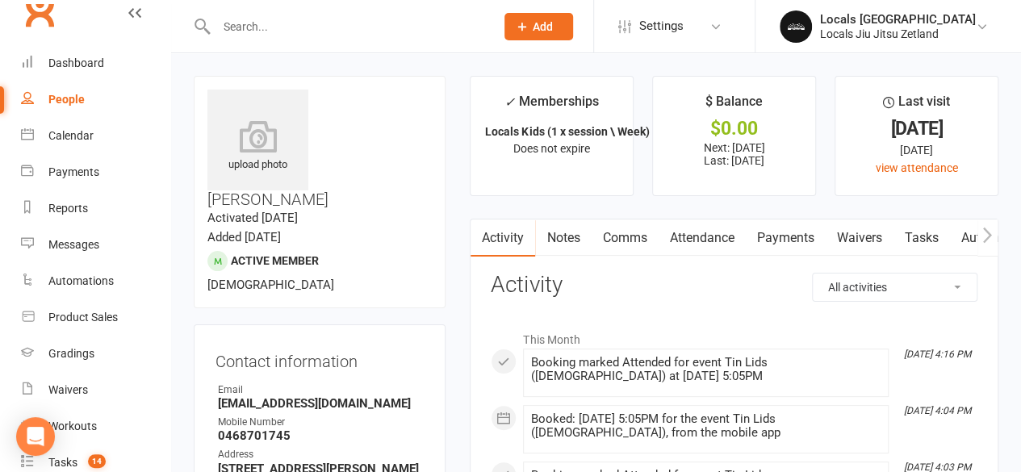
click at [279, 18] on input "text" at bounding box center [348, 26] width 272 height 23
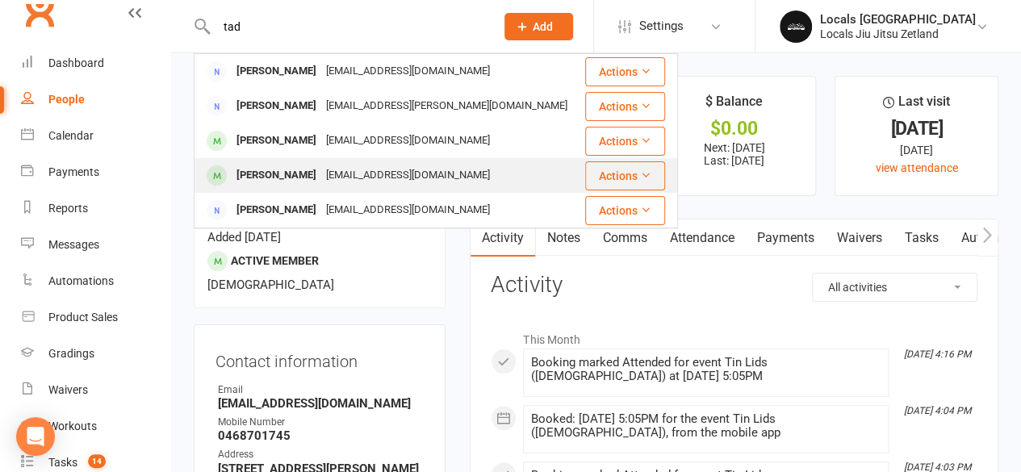
type input "tad"
click at [343, 164] on div "[EMAIL_ADDRESS][DOMAIN_NAME]" at bounding box center [408, 175] width 174 height 23
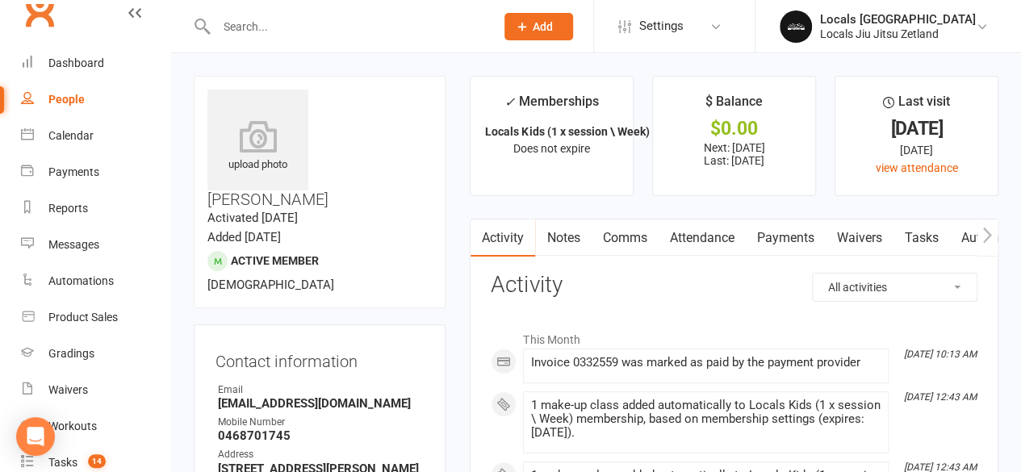
click at [790, 244] on link "Payments" at bounding box center [785, 238] width 80 height 37
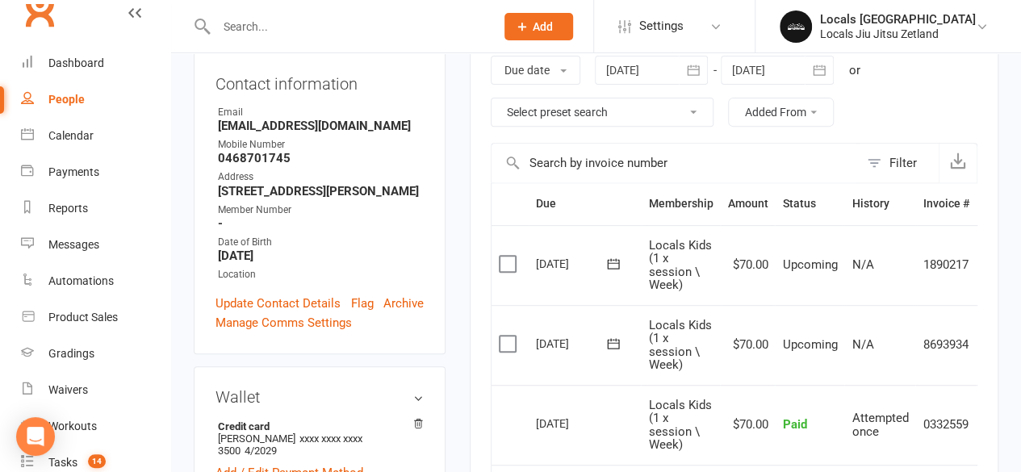
scroll to position [280, 0]
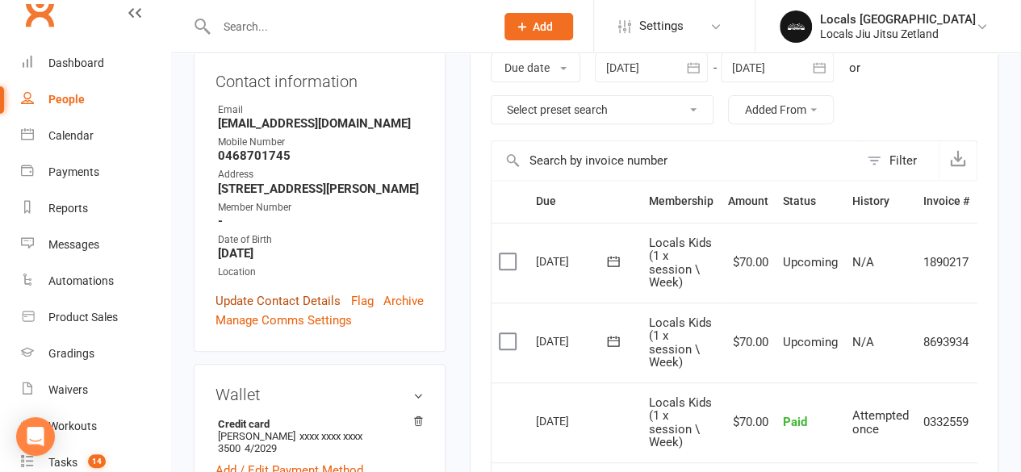
click at [282, 292] on link "Update Contact Details" at bounding box center [278, 301] width 125 height 19
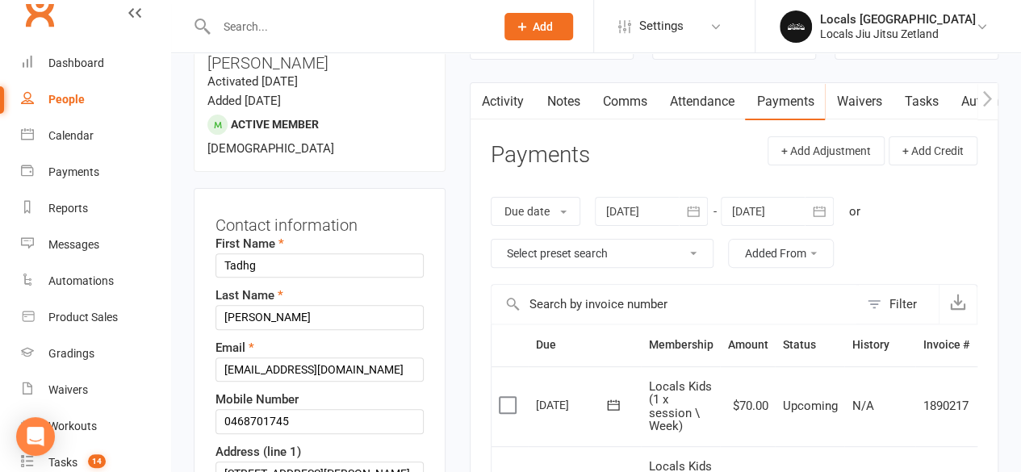
scroll to position [76, 0]
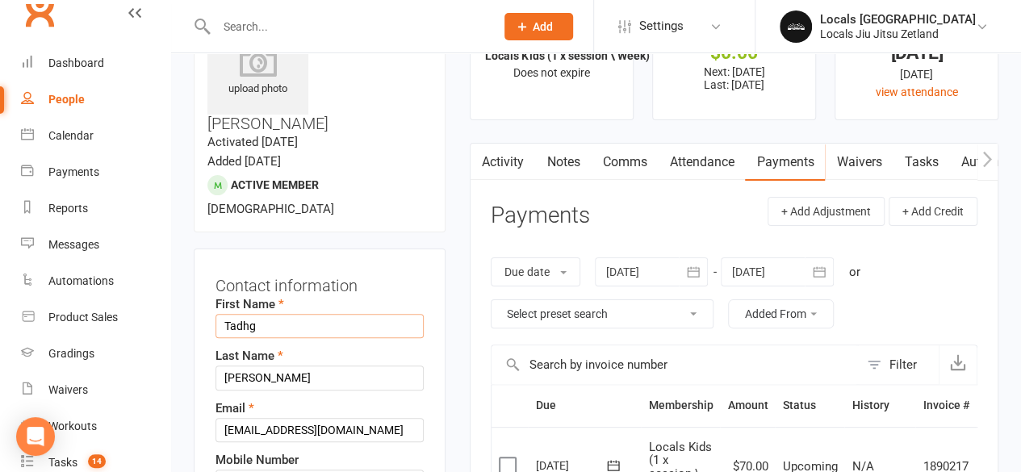
click at [268, 314] on input "Tadhg" at bounding box center [320, 326] width 208 height 24
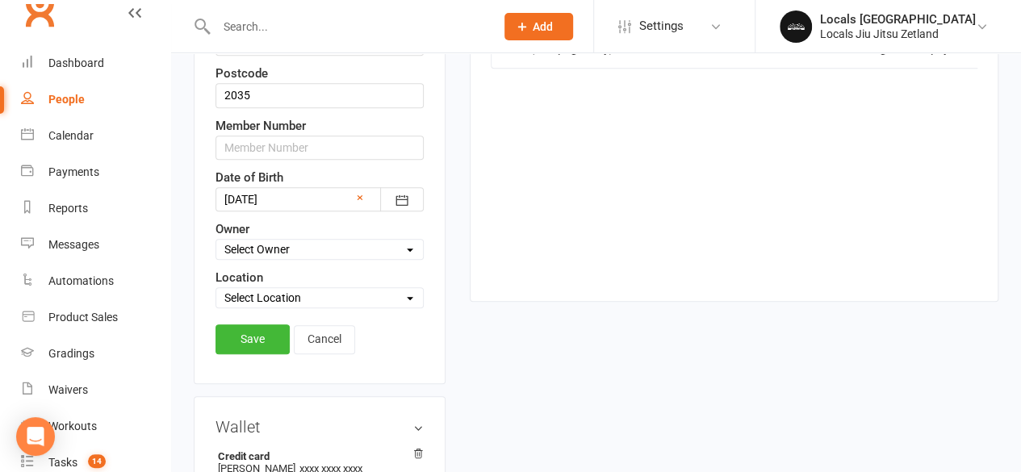
scroll to position [724, 0]
type input "Tadhg1"
click at [258, 324] on link "Save" at bounding box center [253, 338] width 74 height 29
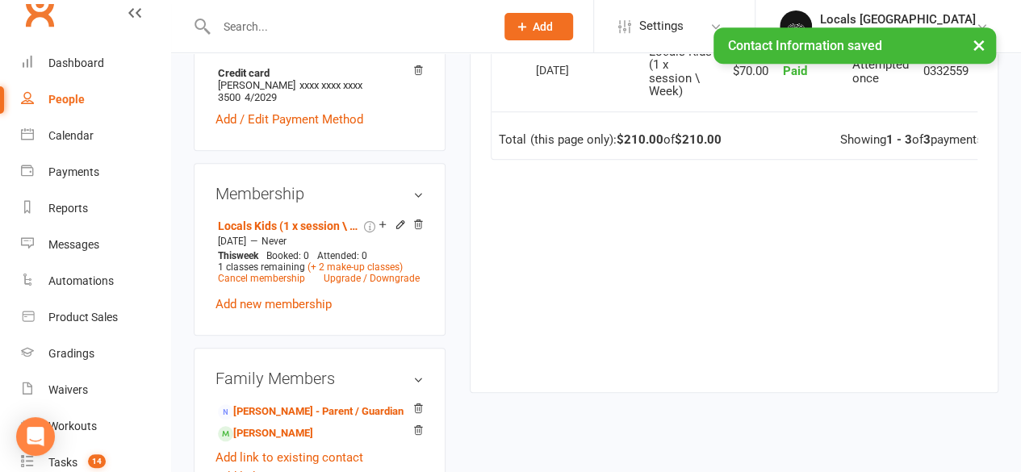
scroll to position [632, 0]
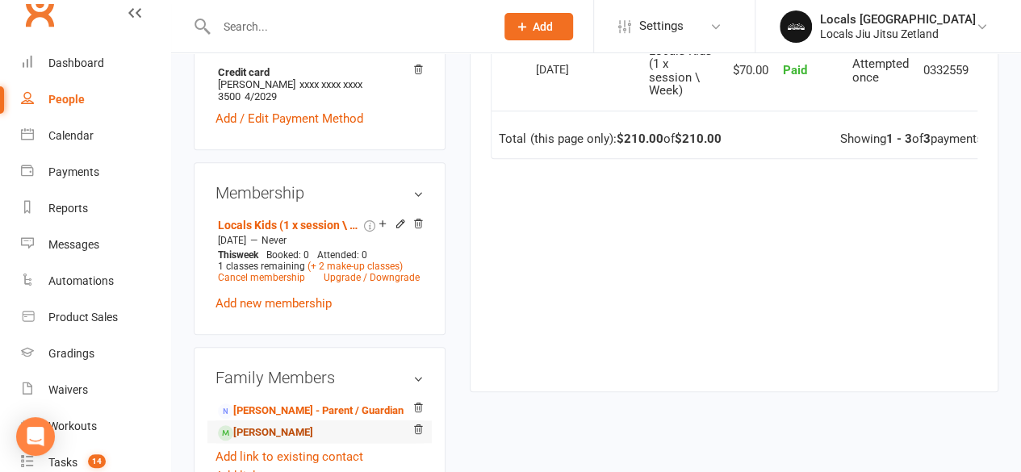
click at [297, 425] on link "[PERSON_NAME]" at bounding box center [265, 433] width 95 height 17
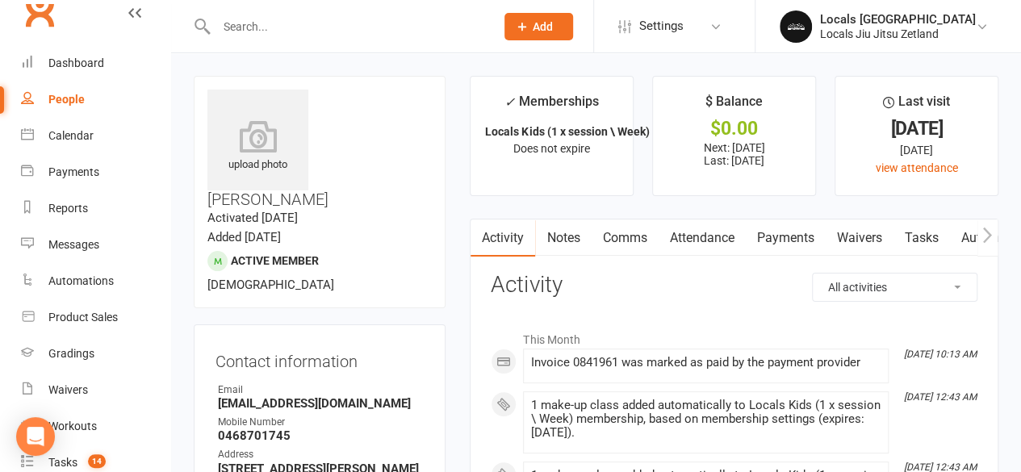
click at [785, 240] on link "Payments" at bounding box center [785, 238] width 80 height 37
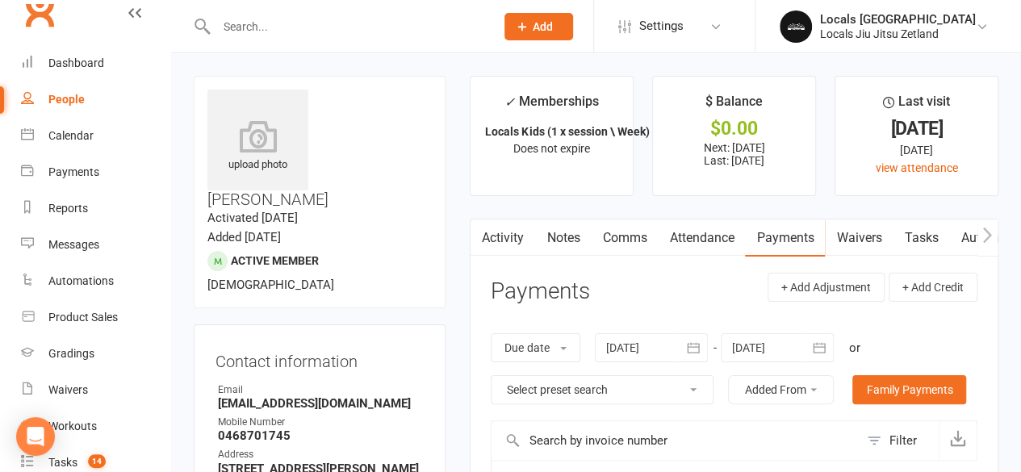
click at [310, 5] on div at bounding box center [339, 26] width 290 height 52
click at [304, 31] on input "text" at bounding box center [348, 26] width 272 height 23
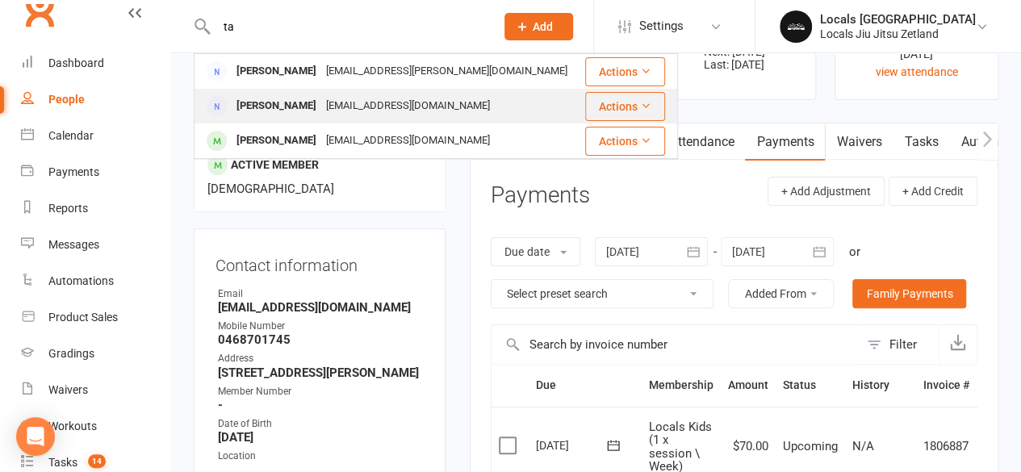
scroll to position [103, 0]
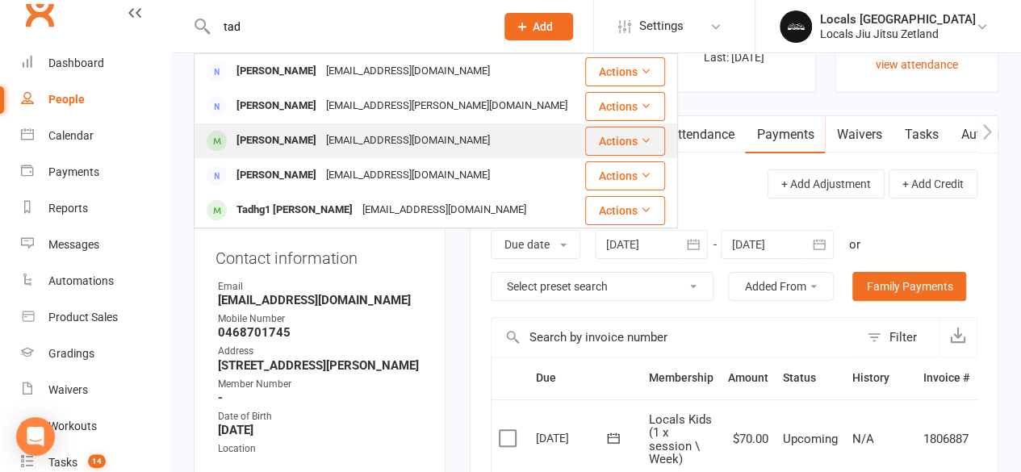
type input "tad"
click at [321, 140] on div "[EMAIL_ADDRESS][DOMAIN_NAME]" at bounding box center [408, 140] width 174 height 23
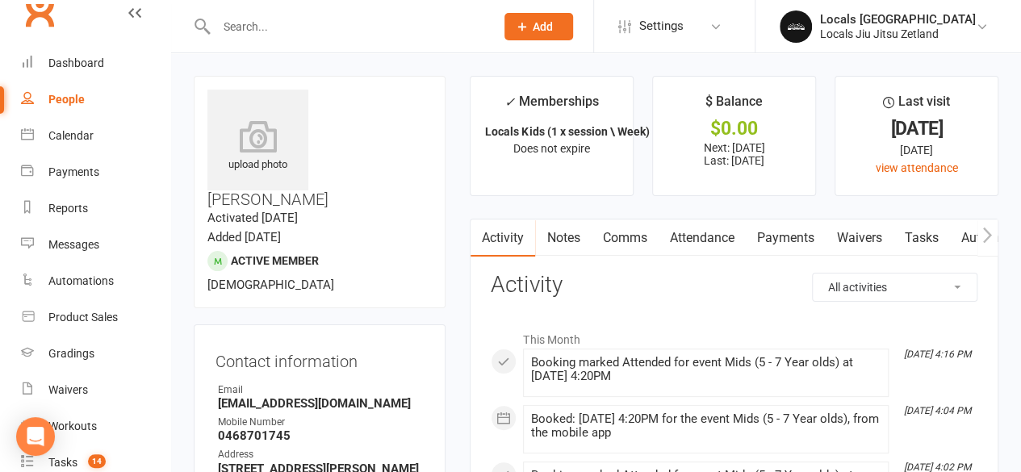
click at [308, 26] on input "text" at bounding box center [348, 26] width 272 height 23
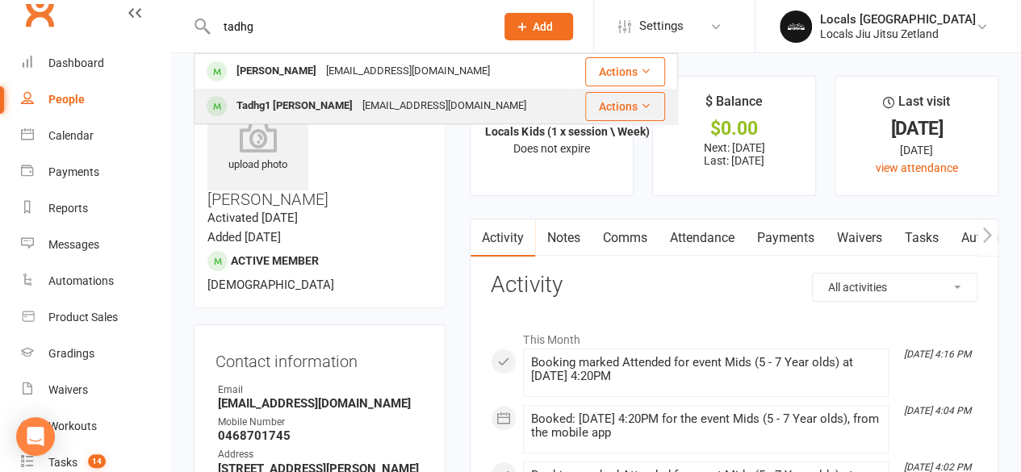
type input "tadhg"
click at [305, 106] on div "Tadhg1 [PERSON_NAME]" at bounding box center [295, 105] width 126 height 23
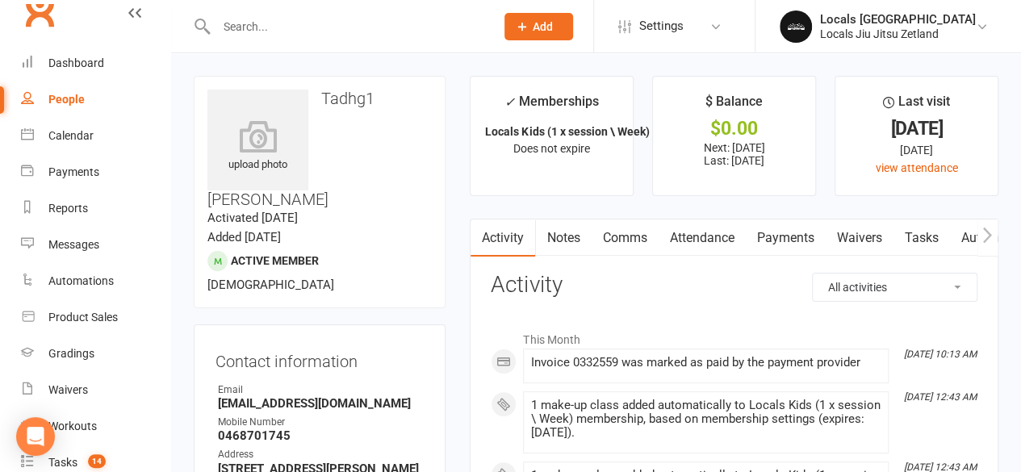
click at [777, 240] on link "Payments" at bounding box center [785, 238] width 80 height 37
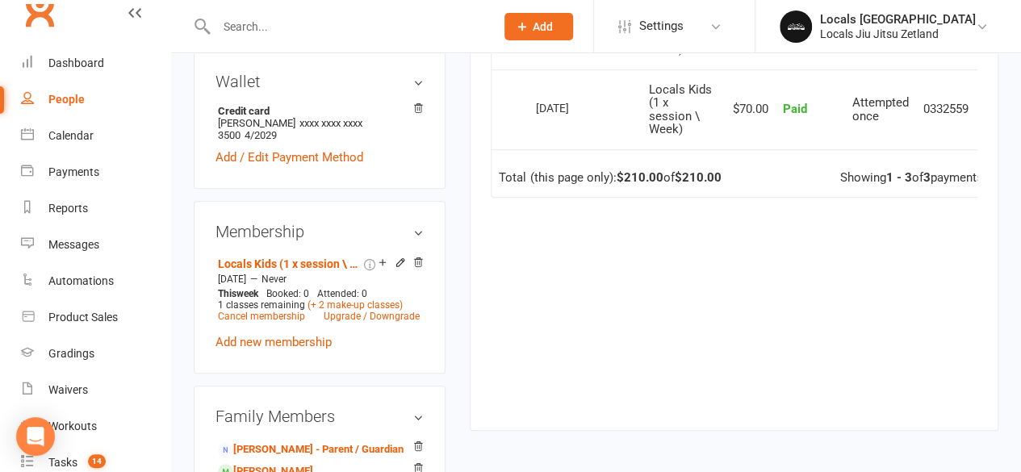
scroll to position [595, 0]
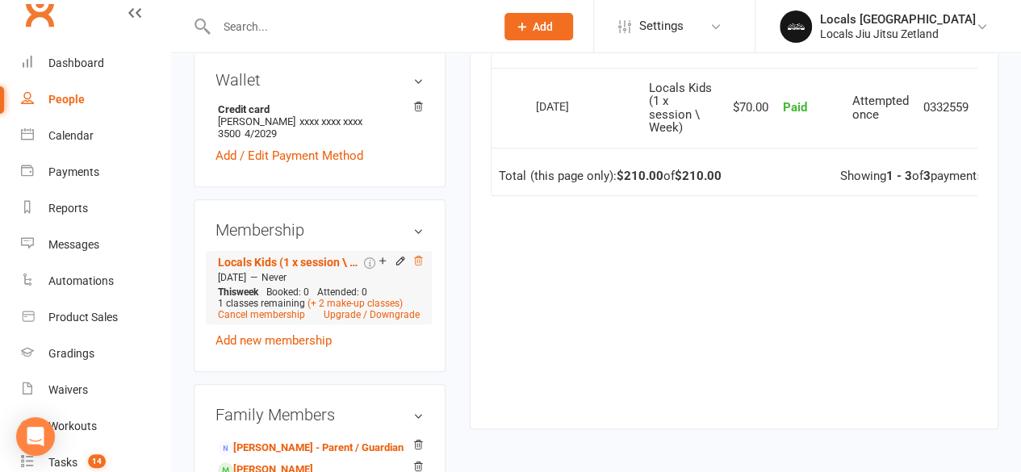
click at [417, 256] on icon at bounding box center [419, 260] width 8 height 9
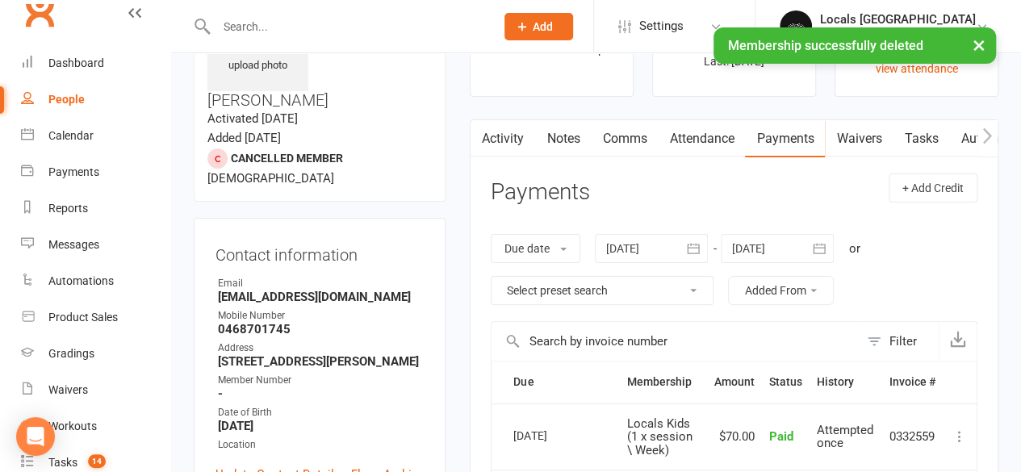
click at [638, 251] on div at bounding box center [651, 248] width 113 height 29
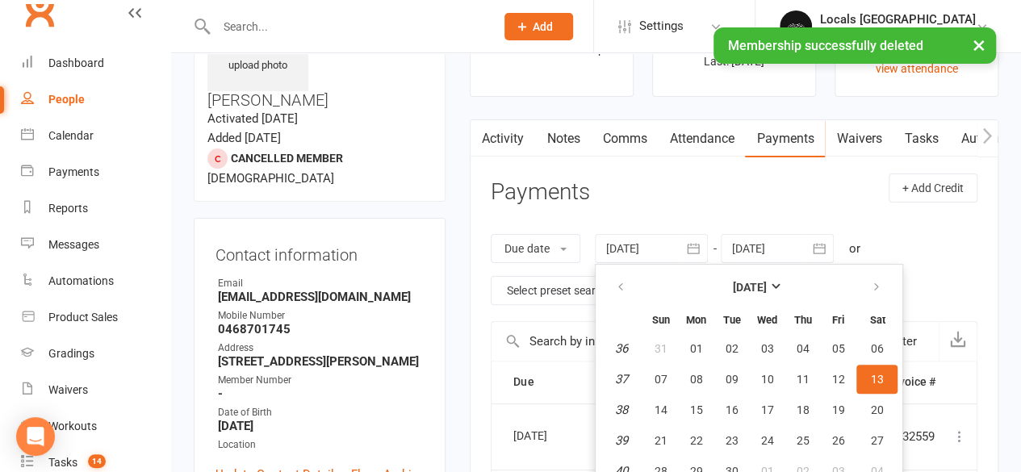
scroll to position [144, 0]
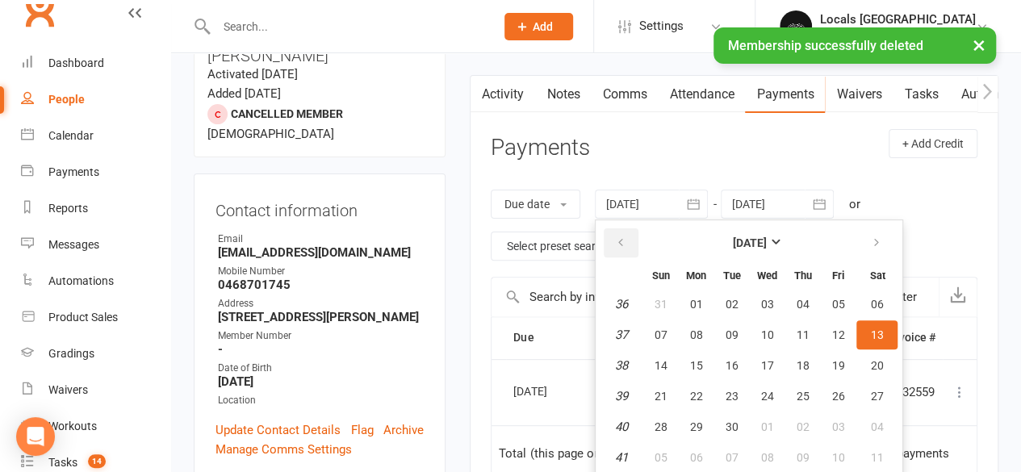
click at [638, 249] on button "button" at bounding box center [621, 243] width 35 height 29
click at [667, 308] on span "01" at bounding box center [660, 304] width 13 height 13
type input "[DATE]"
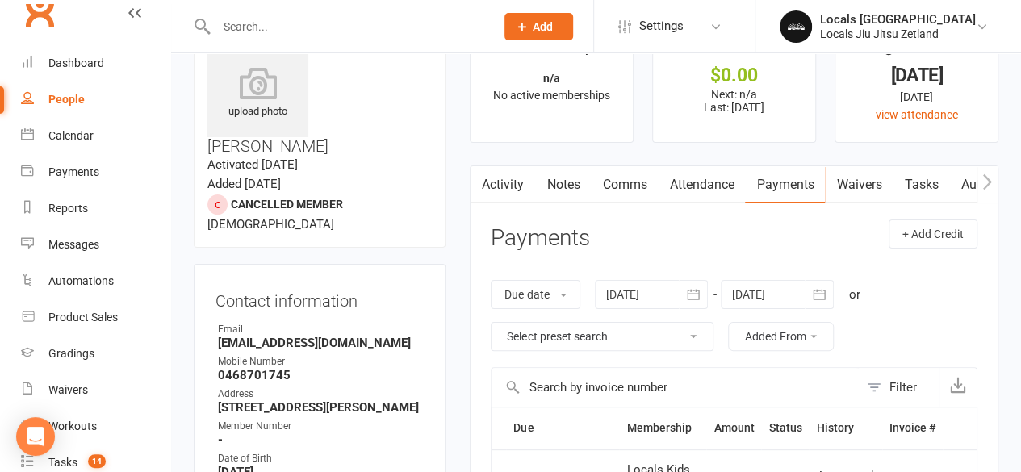
scroll to position [0, 0]
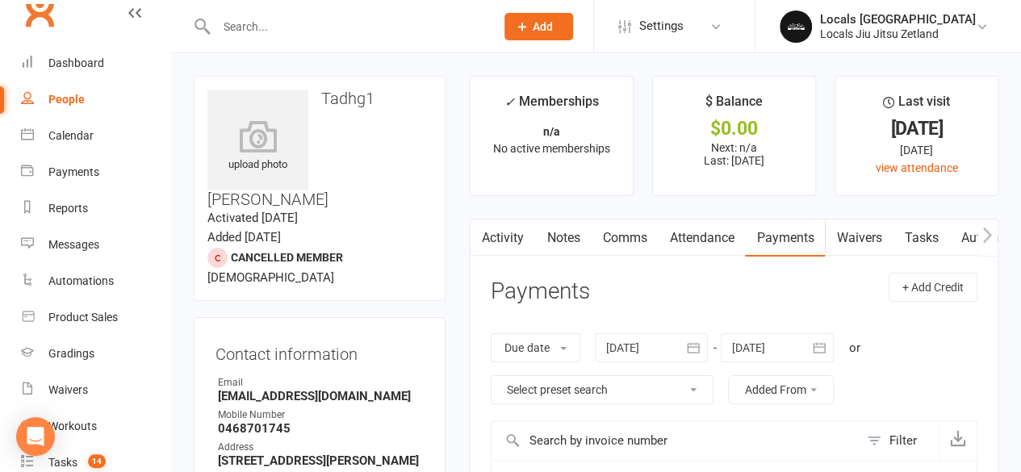
click at [265, 14] on div at bounding box center [339, 26] width 290 height 52
click at [266, 30] on input "text" at bounding box center [348, 26] width 272 height 23
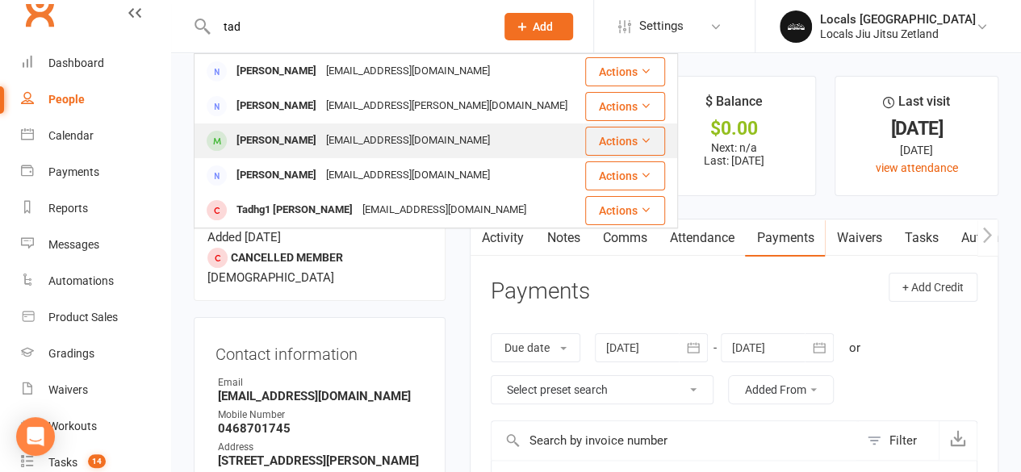
type input "tad"
click at [321, 143] on div "[EMAIL_ADDRESS][DOMAIN_NAME]" at bounding box center [408, 140] width 174 height 23
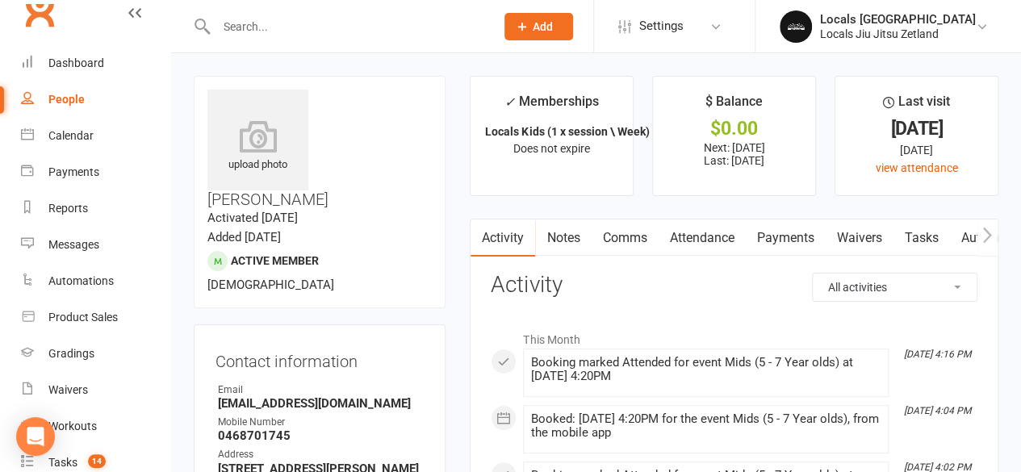
click at [791, 229] on link "Payments" at bounding box center [785, 238] width 80 height 37
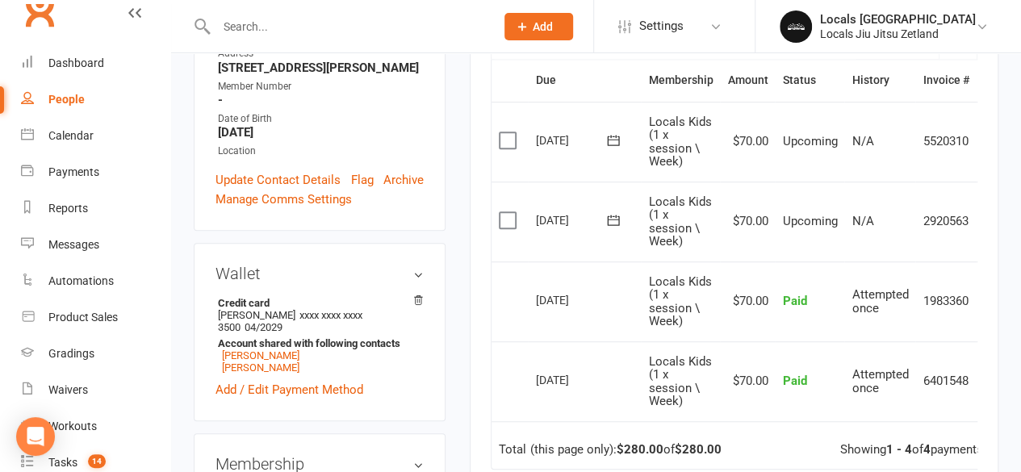
scroll to position [0, 32]
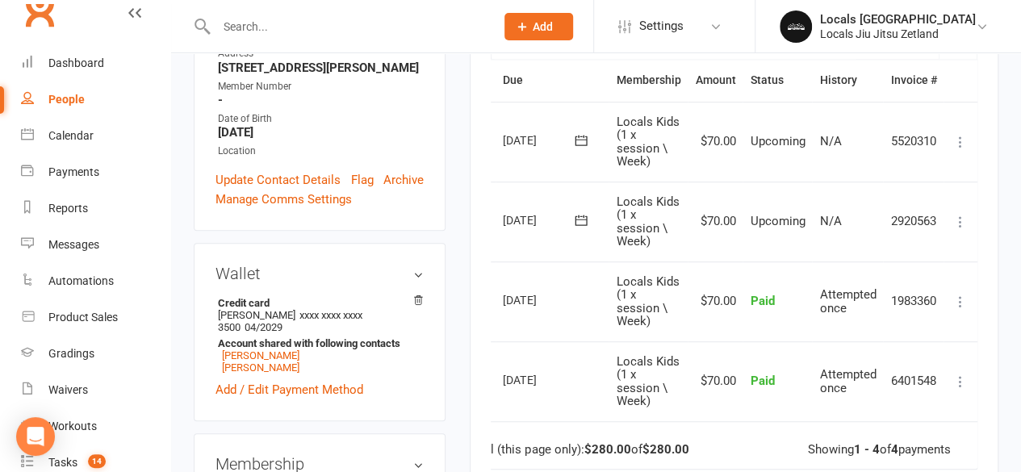
click at [956, 216] on icon at bounding box center [961, 222] width 16 height 16
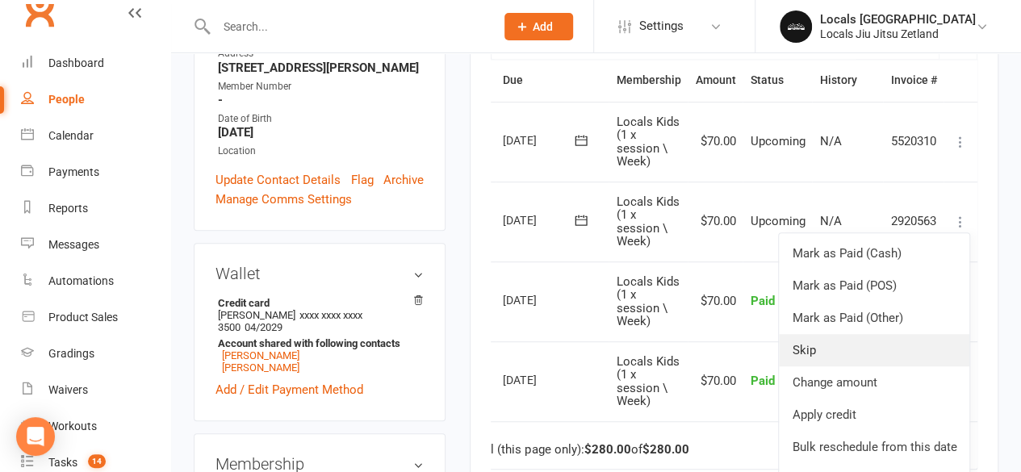
click at [845, 354] on link "Skip" at bounding box center [874, 350] width 191 height 32
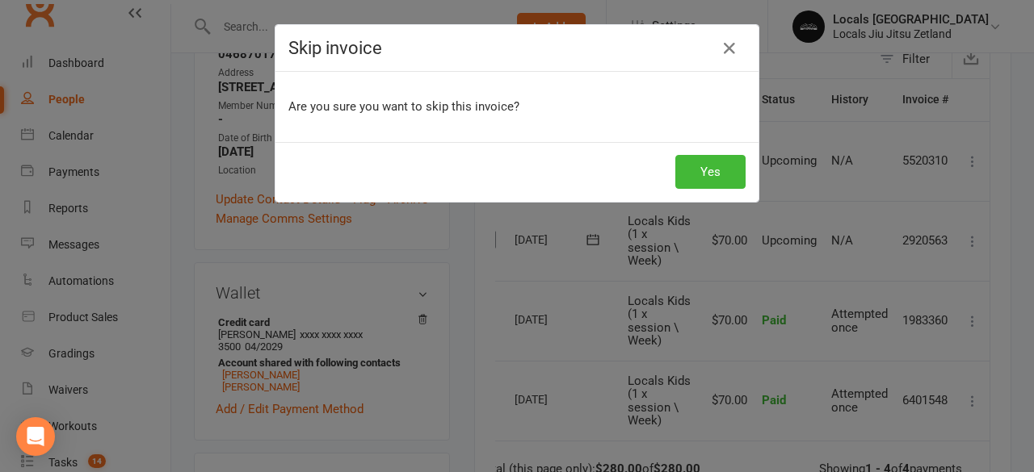
scroll to position [0, 24]
click at [698, 177] on button "Yes" at bounding box center [710, 172] width 70 height 34
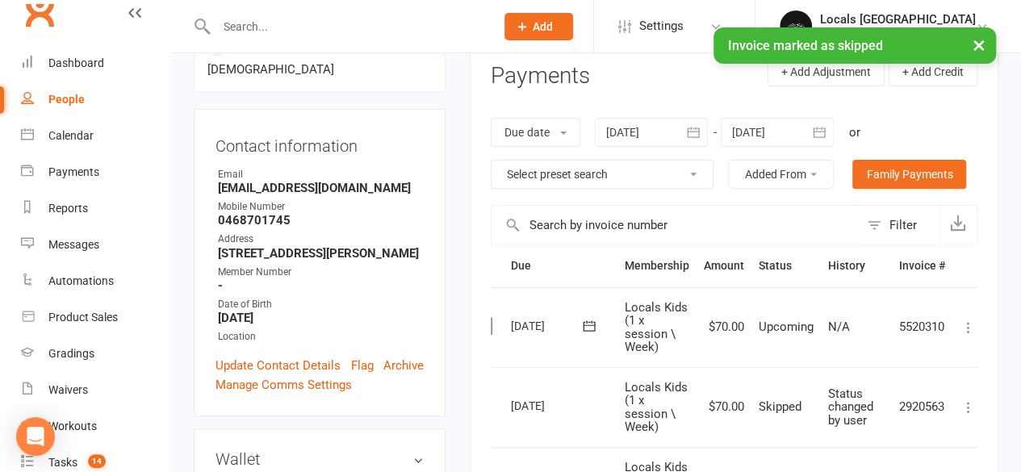
scroll to position [0, 0]
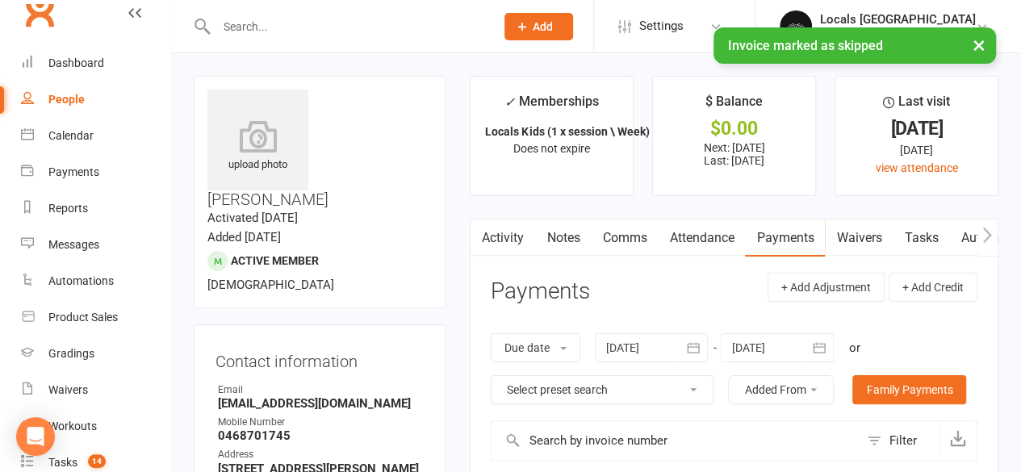
click at [79, 94] on div "People" at bounding box center [66, 99] width 36 height 13
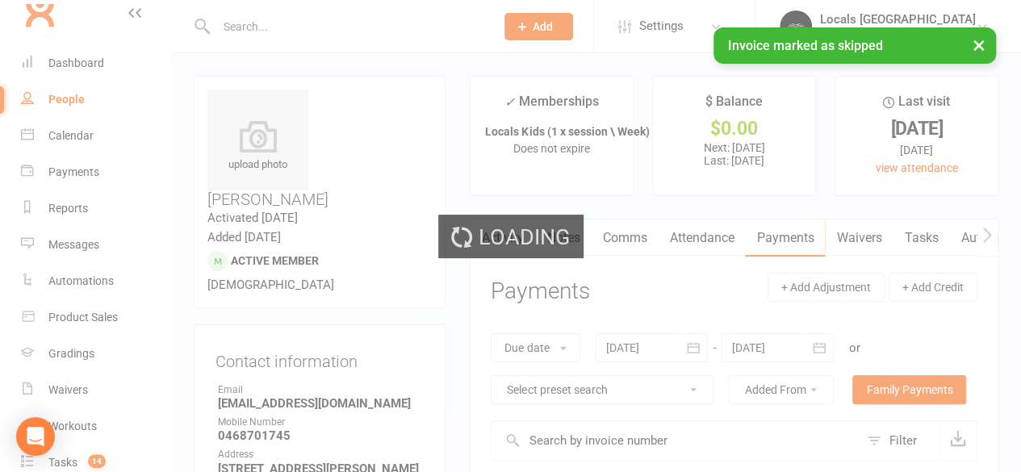
select select "100"
